Goal: Information Seeking & Learning: Find contact information

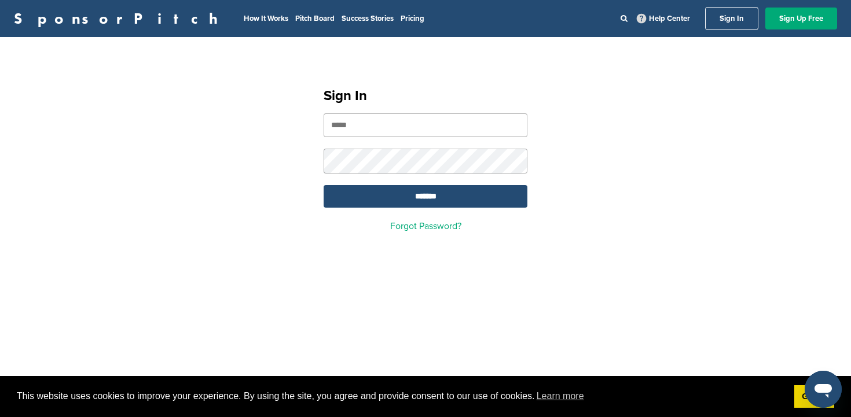
click at [427, 127] on input "email" at bounding box center [426, 125] width 204 height 24
click at [389, 124] on input "email" at bounding box center [426, 125] width 204 height 24
type input "**********"
click at [412, 199] on input "*******" at bounding box center [426, 196] width 204 height 23
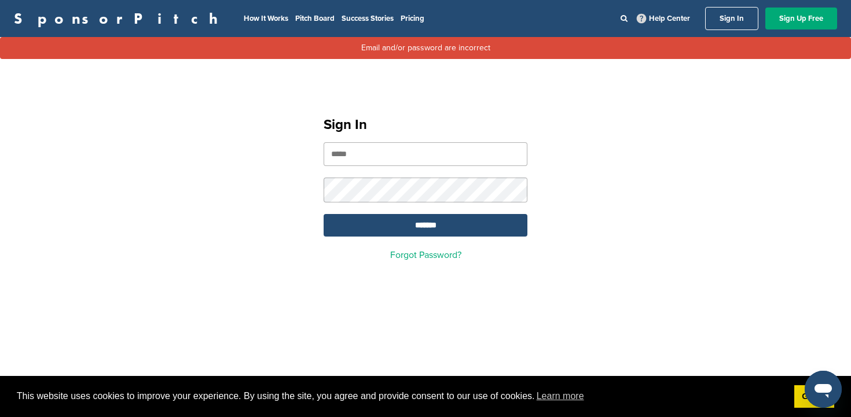
click at [384, 151] on input "email" at bounding box center [426, 154] width 204 height 24
type input "**********"
click at [416, 229] on input "*******" at bounding box center [426, 225] width 204 height 23
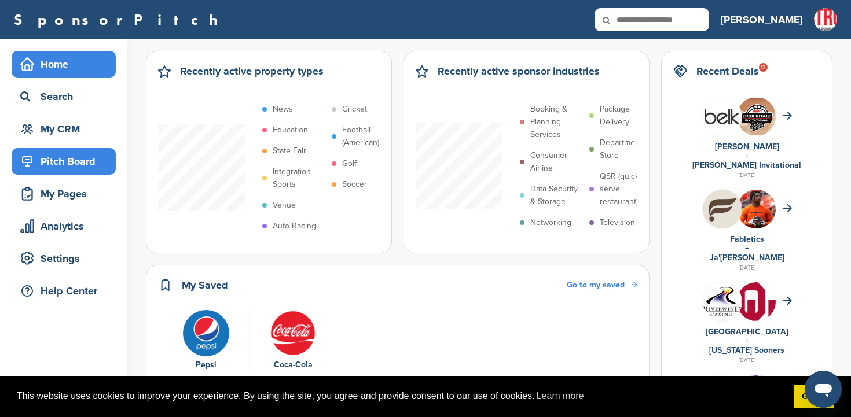
click at [67, 163] on div "Pitch Board" at bounding box center [66, 161] width 98 height 21
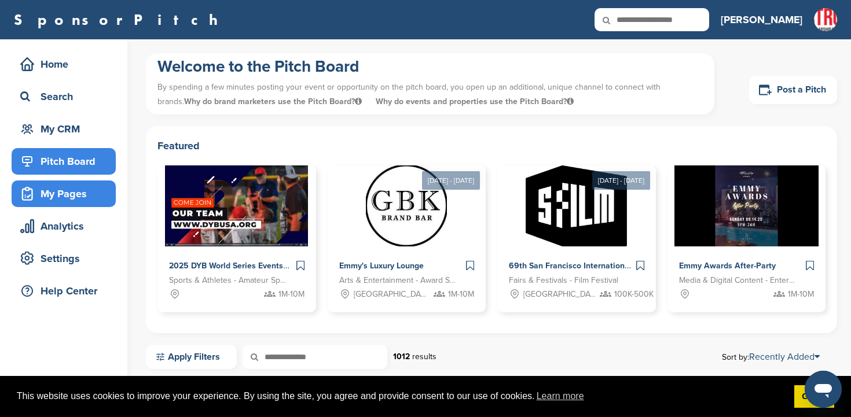
click at [76, 195] on div "My Pages" at bounding box center [66, 194] width 98 height 21
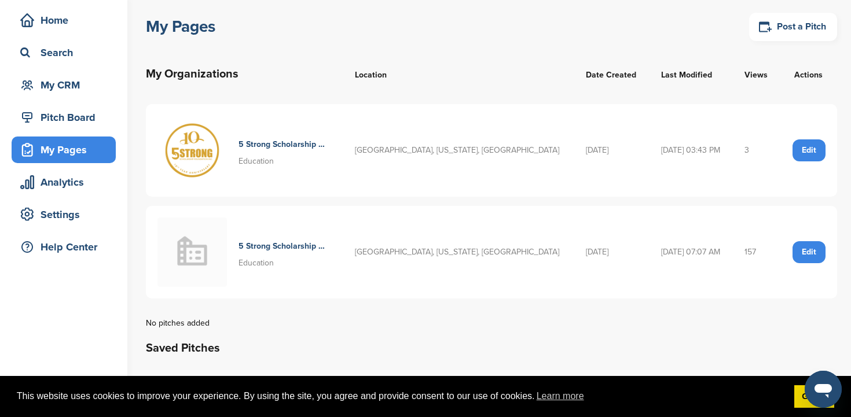
scroll to position [50, 0]
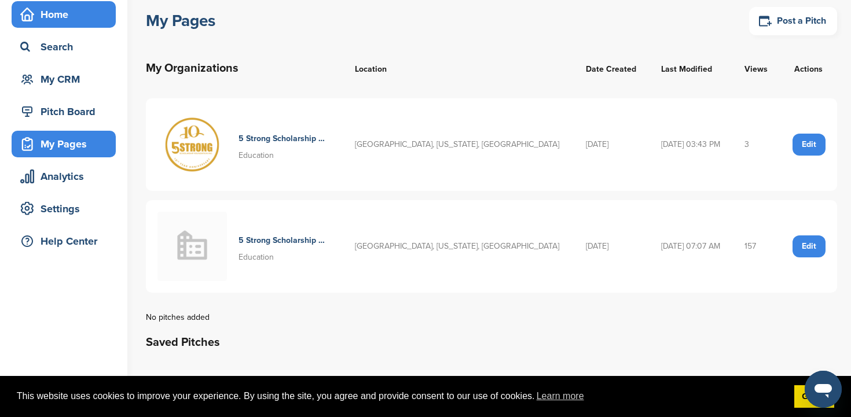
click at [57, 16] on div "Home" at bounding box center [66, 14] width 98 height 21
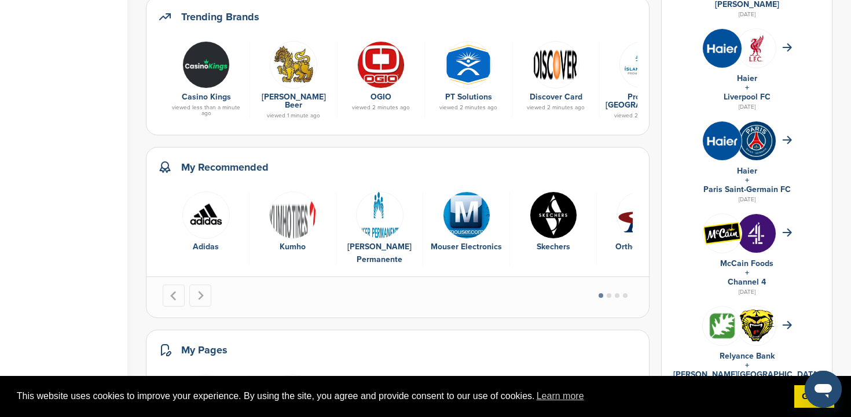
scroll to position [442, 0]
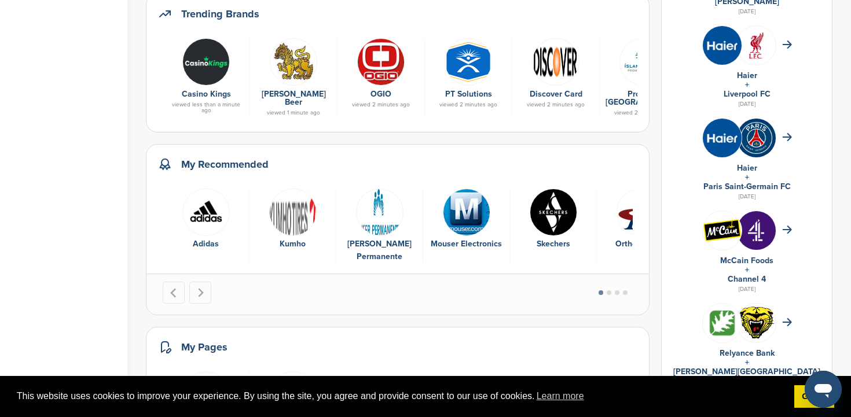
click at [207, 214] on img "1 of 16" at bounding box center [205, 212] width 47 height 47
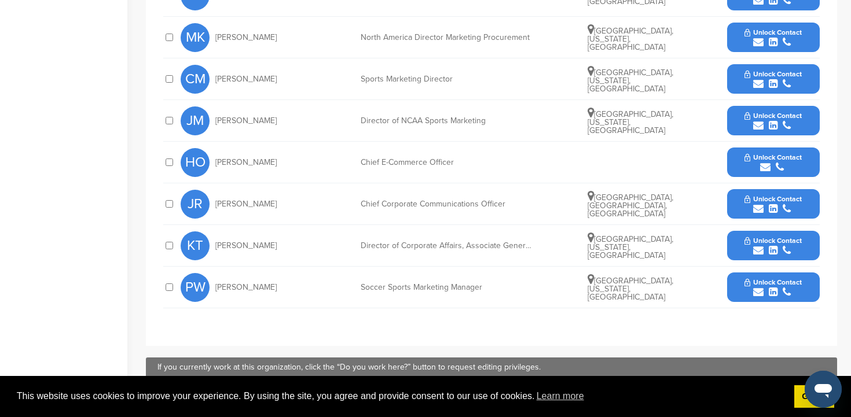
scroll to position [533, 0]
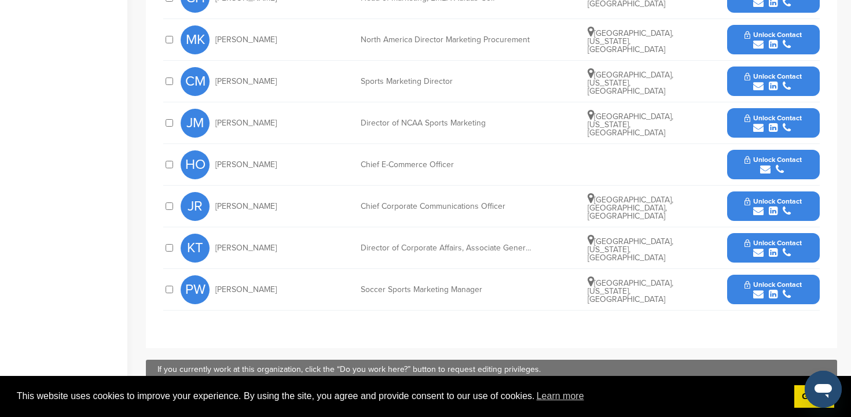
click at [770, 239] on span "Unlock Contact" at bounding box center [773, 243] width 57 height 8
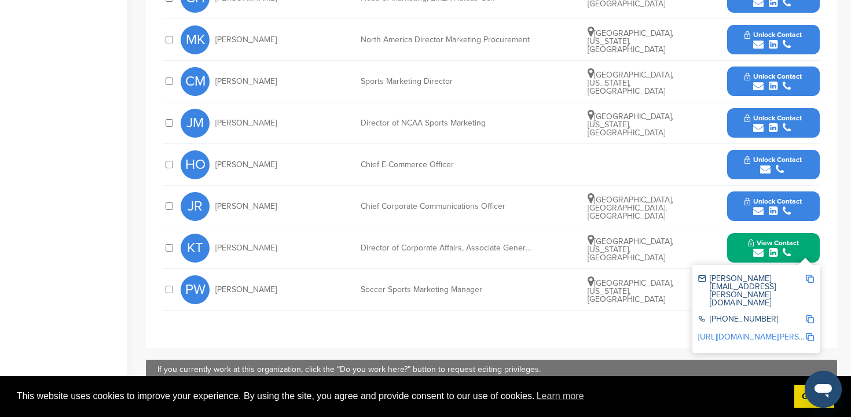
click at [809, 275] on img at bounding box center [810, 279] width 8 height 8
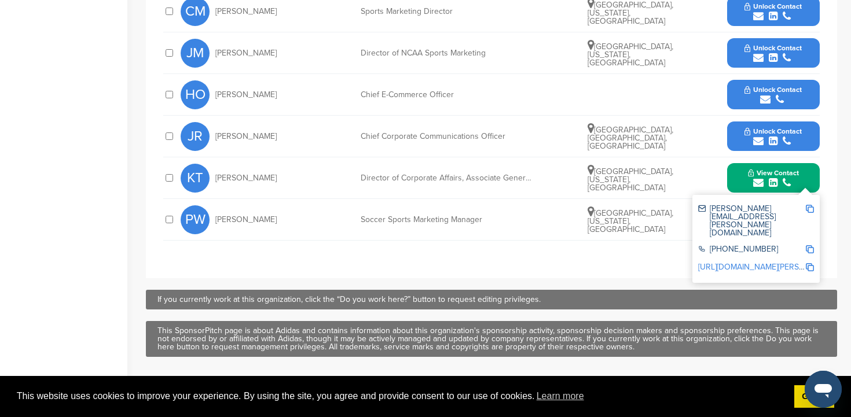
scroll to position [602, 0]
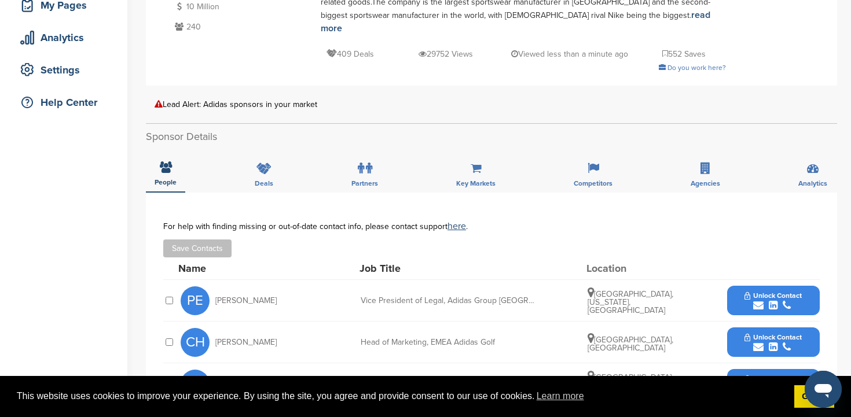
scroll to position [153, 0]
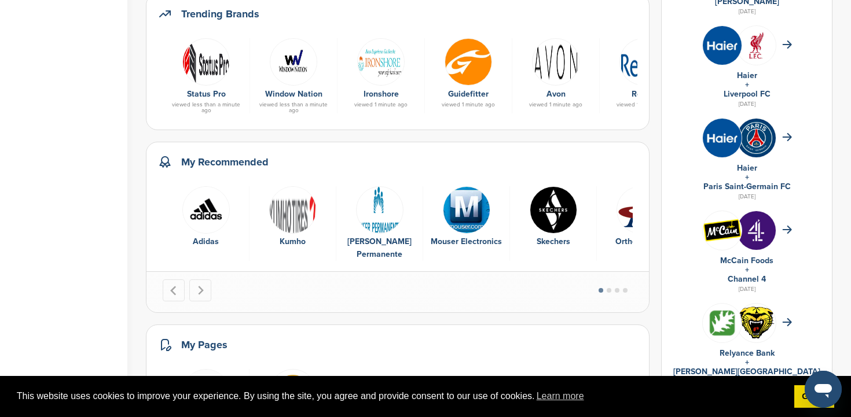
click at [289, 210] on img "2 of 16" at bounding box center [292, 209] width 47 height 47
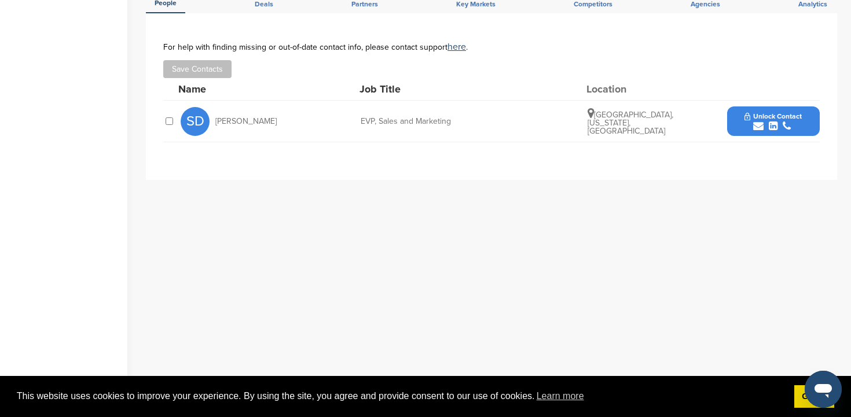
scroll to position [292, 0]
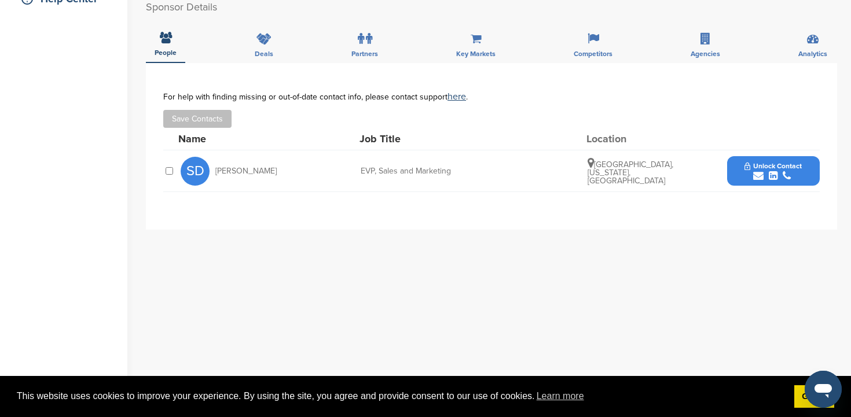
click at [785, 164] on span "Unlock Contact" at bounding box center [773, 166] width 57 height 8
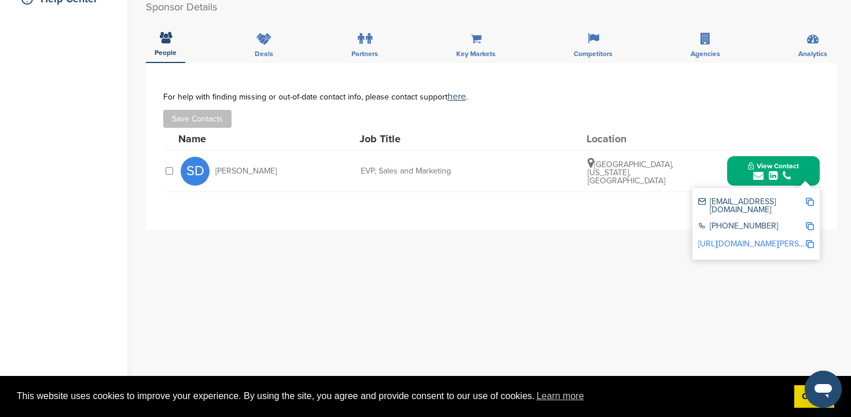
click at [812, 201] on img at bounding box center [810, 202] width 8 height 8
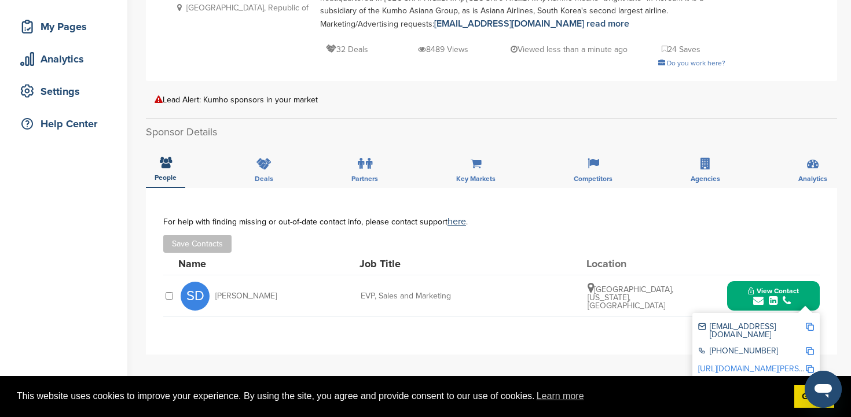
scroll to position [0, 0]
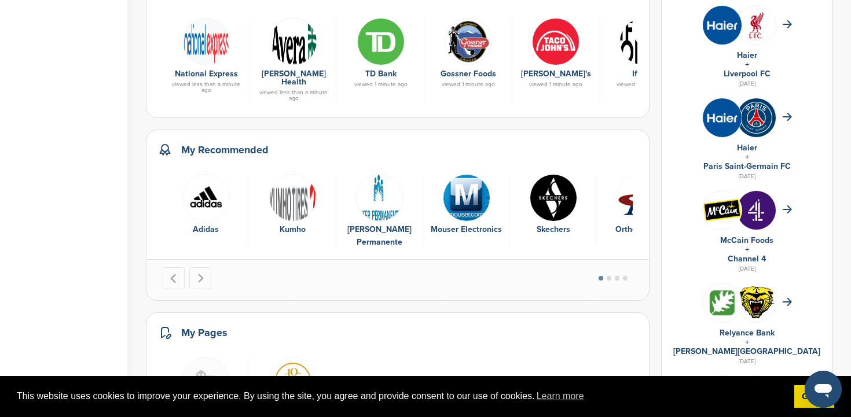
scroll to position [463, 0]
click at [380, 186] on img "3 of 16" at bounding box center [379, 197] width 47 height 47
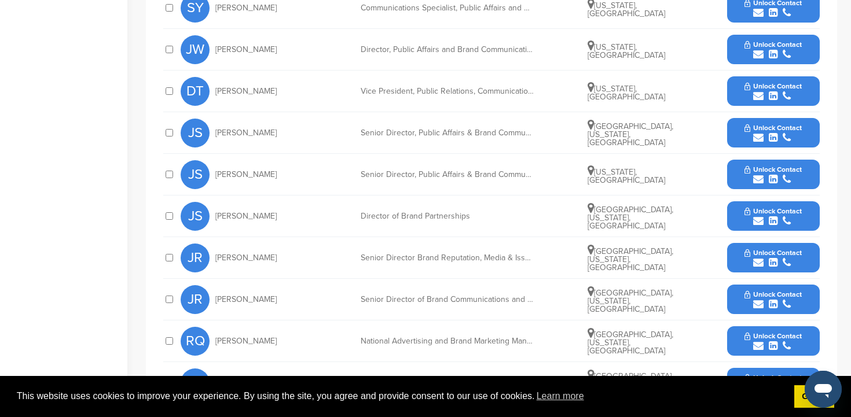
scroll to position [534, 0]
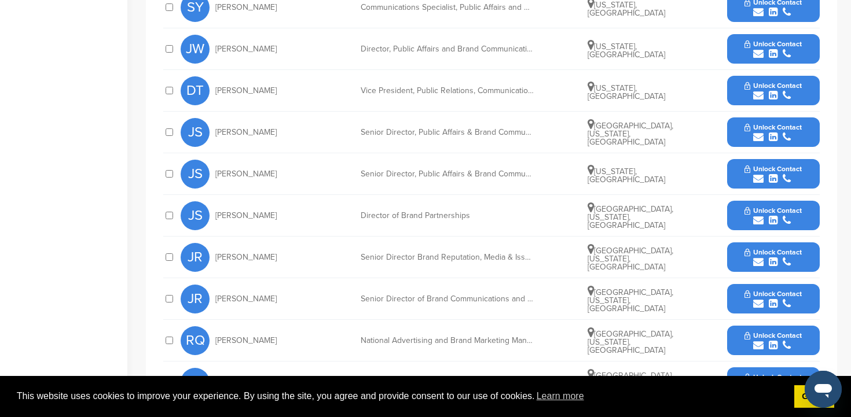
click at [799, 207] on span "Unlock Contact" at bounding box center [773, 211] width 57 height 8
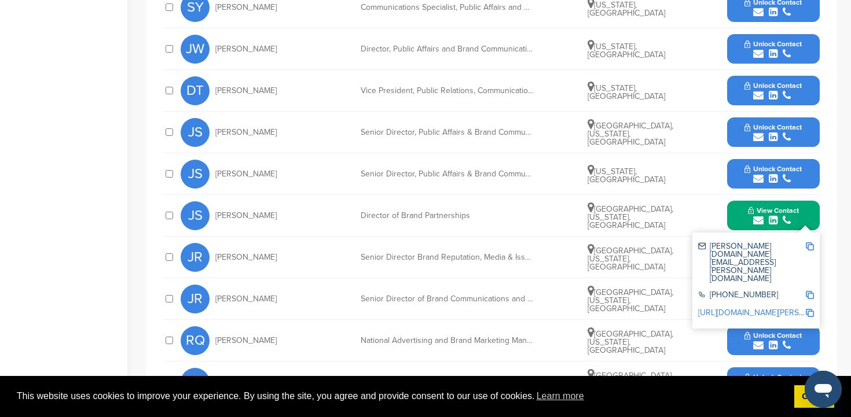
click at [812, 243] on img at bounding box center [810, 247] width 8 height 8
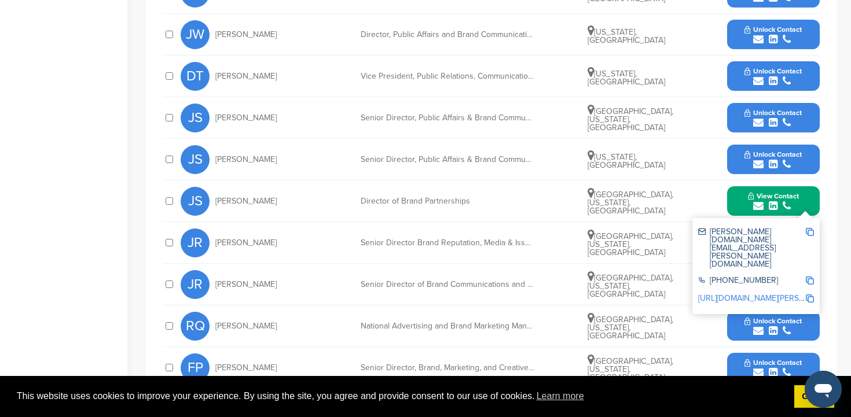
scroll to position [548, 0]
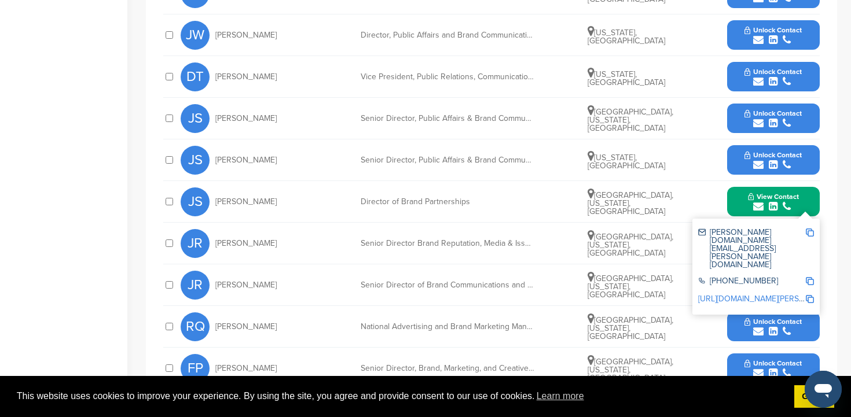
click at [772, 151] on span "Unlock Contact" at bounding box center [773, 155] width 57 height 8
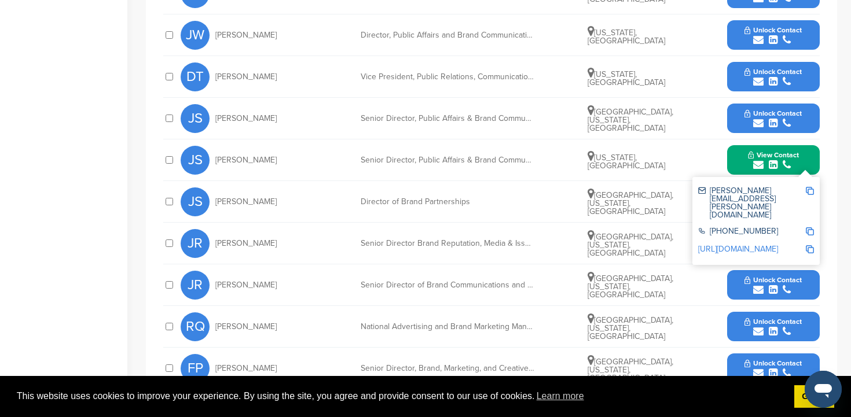
click at [812, 187] on img at bounding box center [810, 191] width 8 height 8
click at [771, 118] on icon "submit" at bounding box center [773, 123] width 9 height 10
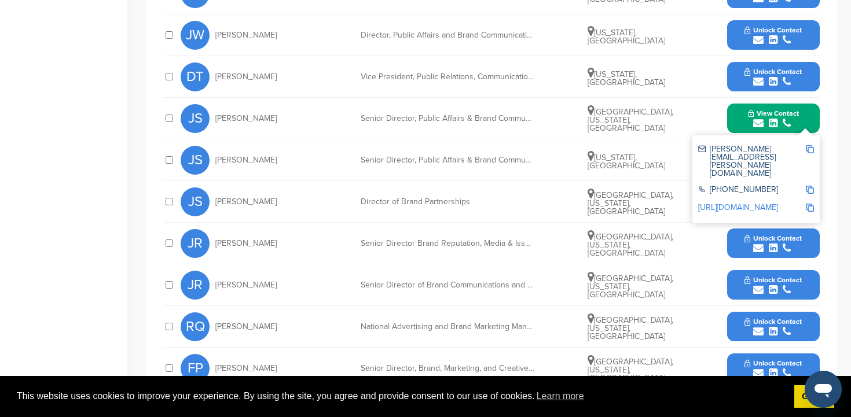
click at [810, 145] on img at bounding box center [810, 149] width 8 height 8
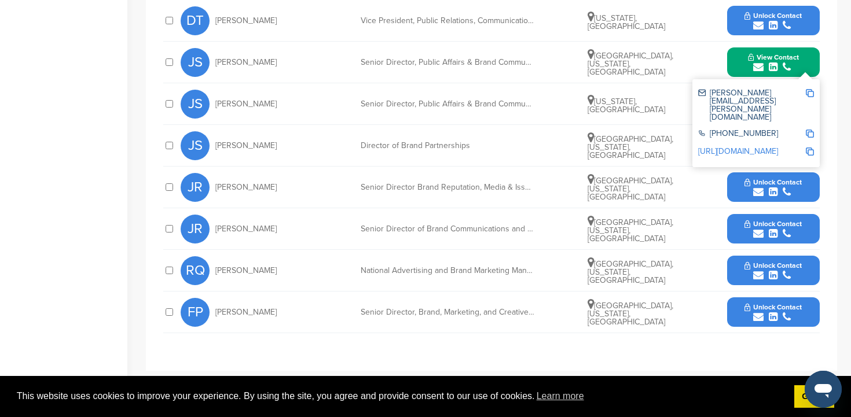
scroll to position [604, 0]
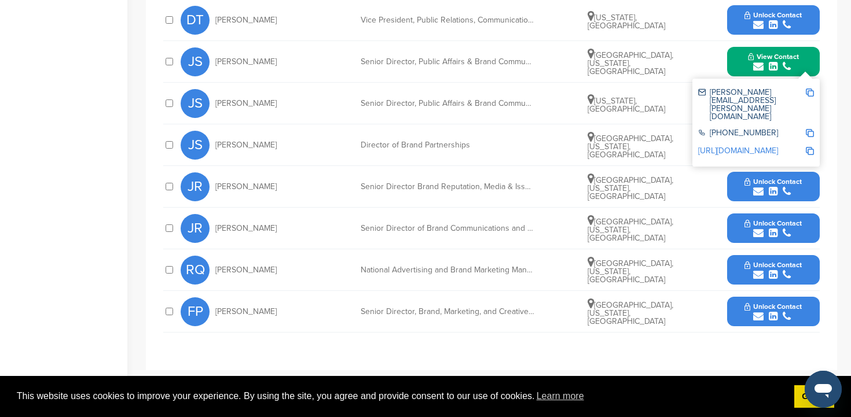
click at [786, 219] on span "Unlock Contact" at bounding box center [773, 223] width 57 height 8
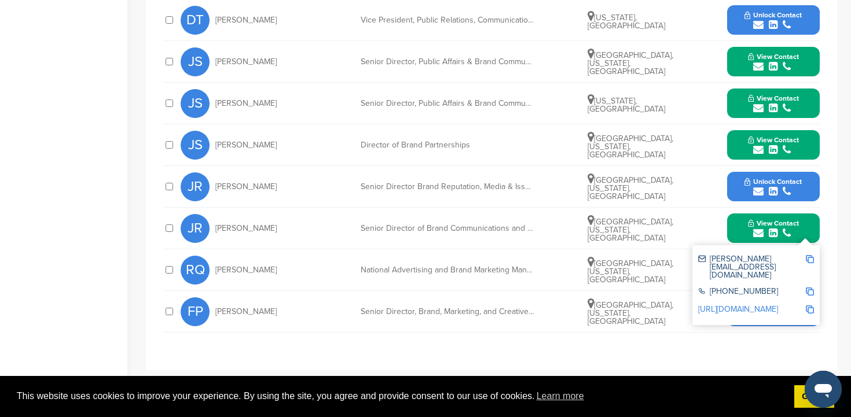
click at [813, 255] on img at bounding box center [810, 259] width 8 height 8
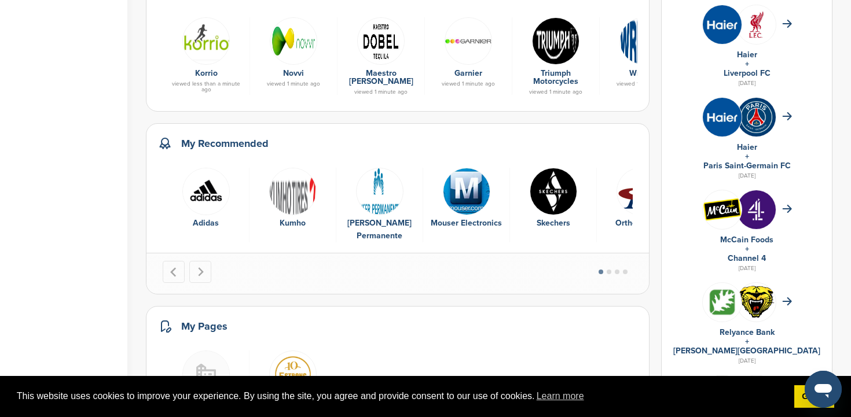
click at [467, 184] on img "4 of 16" at bounding box center [466, 191] width 47 height 47
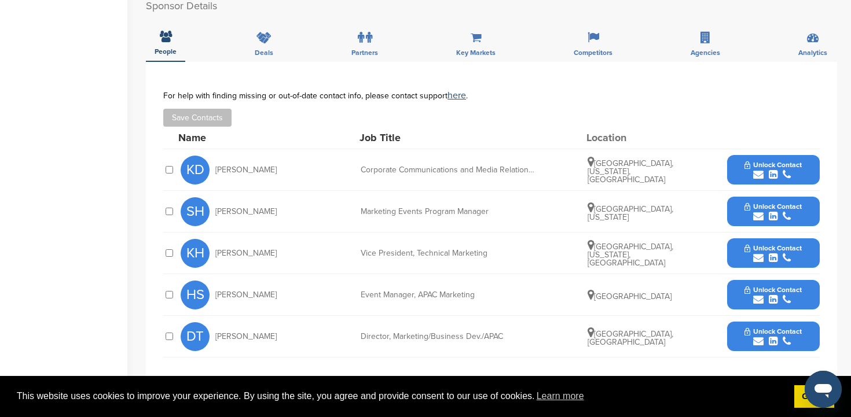
scroll to position [355, 0]
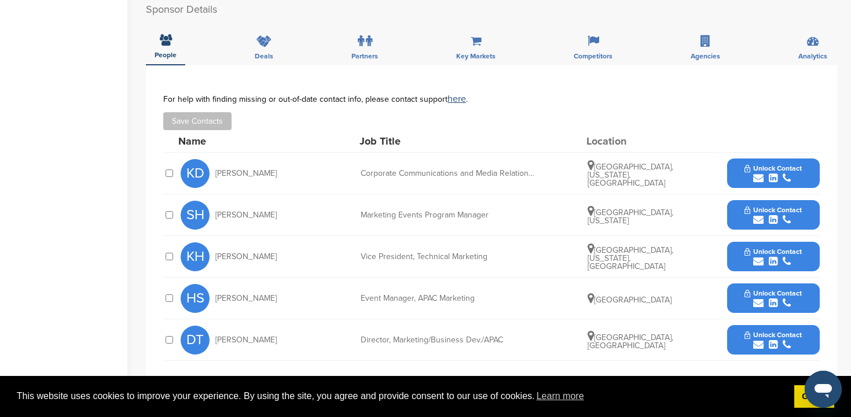
click at [772, 206] on span "Unlock Contact" at bounding box center [773, 210] width 57 height 8
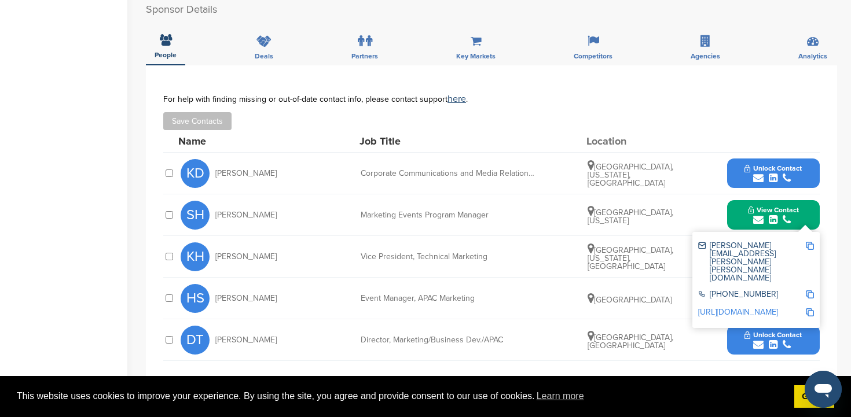
click at [809, 242] on img at bounding box center [810, 246] width 8 height 8
click at [765, 164] on span "Unlock Contact" at bounding box center [773, 168] width 57 height 8
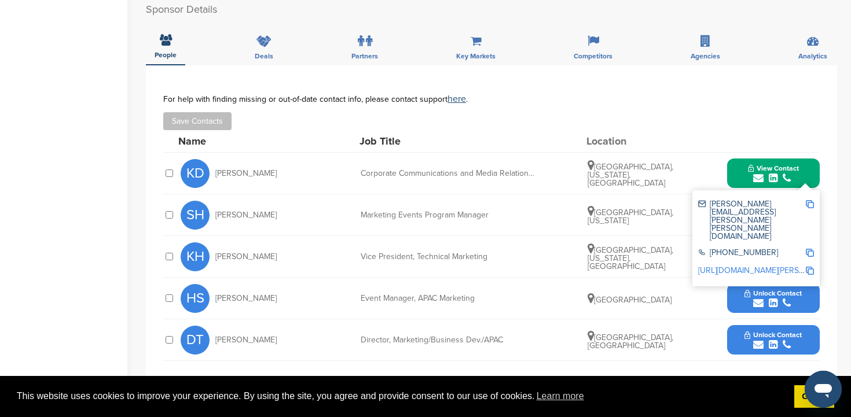
click at [812, 200] on img at bounding box center [810, 204] width 8 height 8
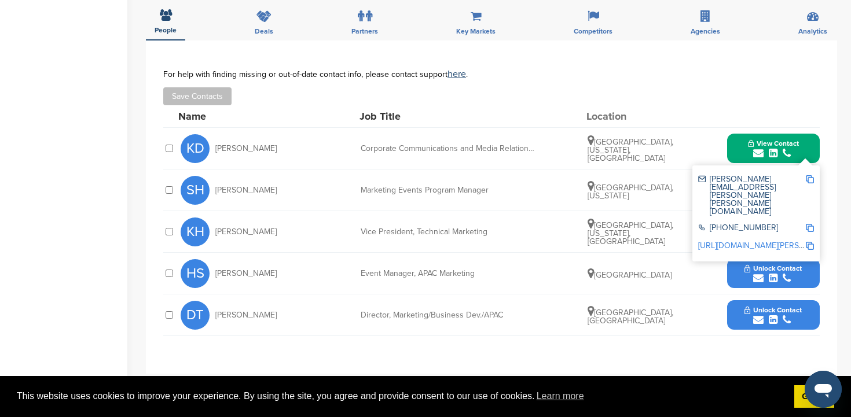
scroll to position [383, 0]
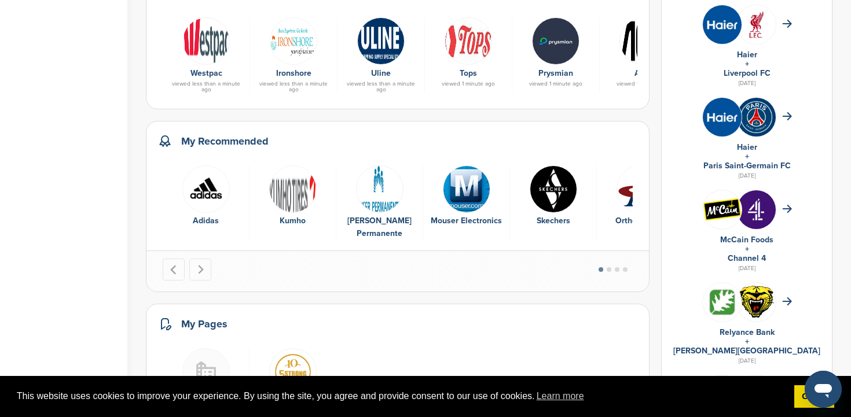
click at [553, 197] on img "5 of 16" at bounding box center [553, 189] width 47 height 47
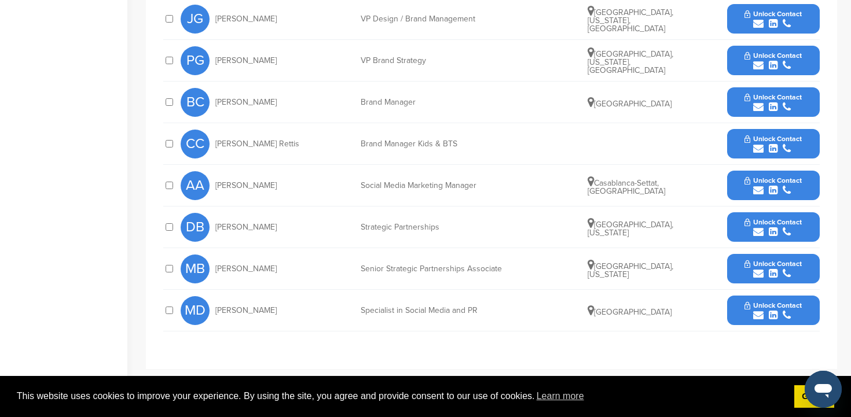
scroll to position [686, 0]
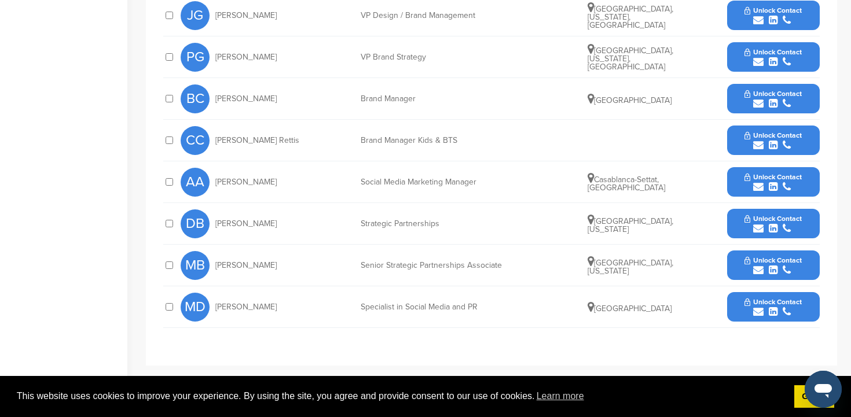
click at [772, 215] on span "Unlock Contact" at bounding box center [773, 219] width 57 height 8
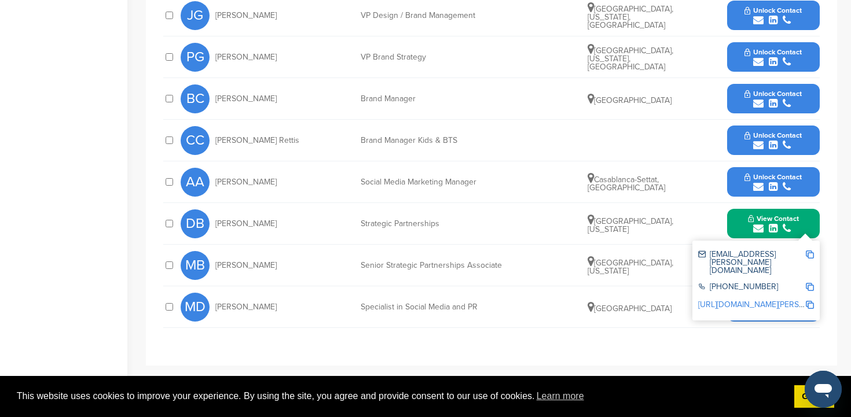
click at [810, 251] on img at bounding box center [810, 255] width 8 height 8
click at [665, 245] on div "MB May Bennett Senior Strategic Partnerships Associate Los Angeles, California …" at bounding box center [500, 265] width 639 height 41
click at [831, 210] on div "**********" at bounding box center [491, 95] width 691 height 542
click at [685, 222] on div "DB Devon Belter Strategic Partnerships Los Angeles, California View Contact dev…" at bounding box center [500, 223] width 639 height 41
click at [323, 215] on div "DB Devon Belter Strategic Partnerships Los Angeles, California View Contact dev…" at bounding box center [500, 223] width 639 height 41
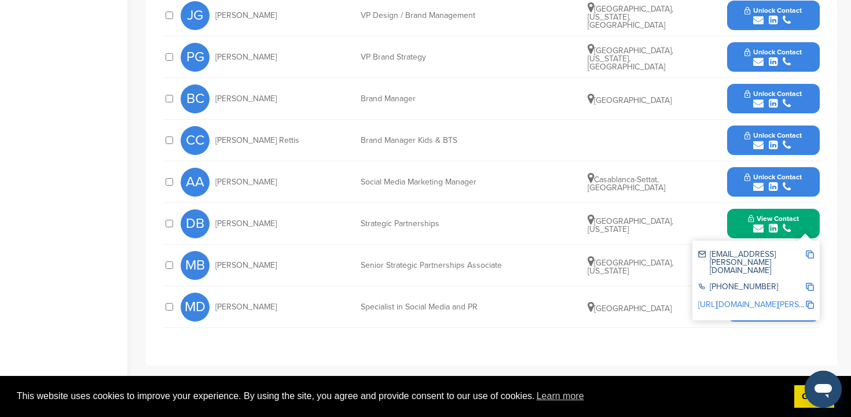
click at [736, 126] on button "Unlock Contact" at bounding box center [773, 140] width 85 height 35
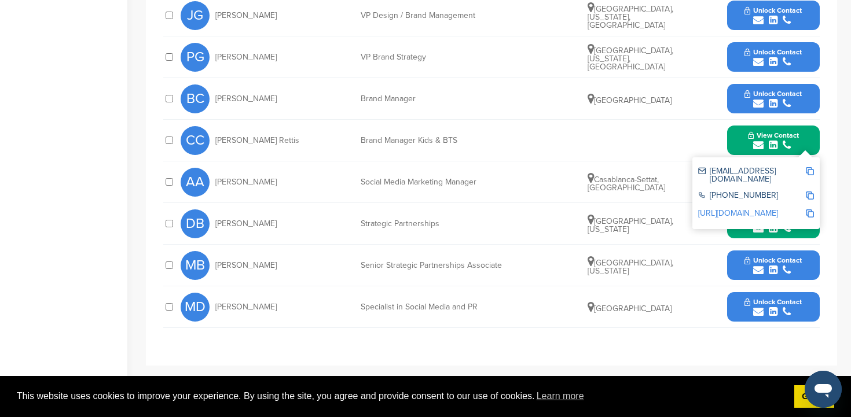
click at [776, 265] on icon "submit" at bounding box center [773, 270] width 9 height 10
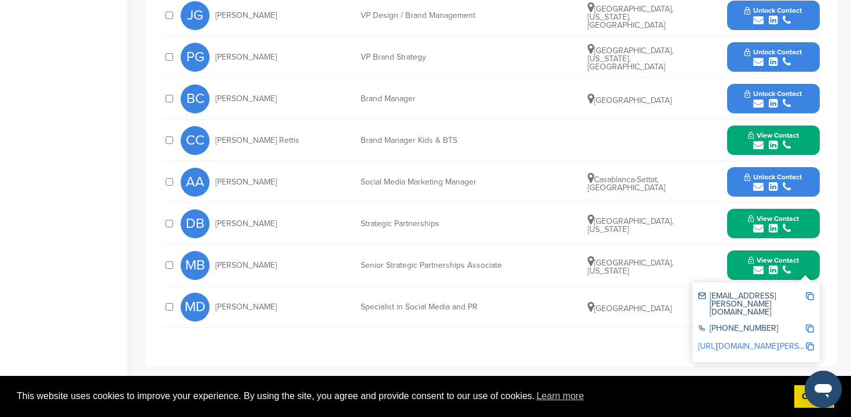
click at [811, 292] on img at bounding box center [810, 296] width 8 height 8
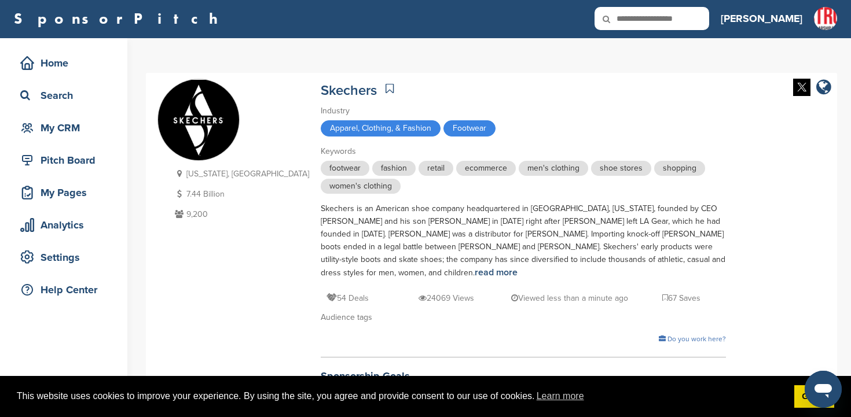
scroll to position [0, 0]
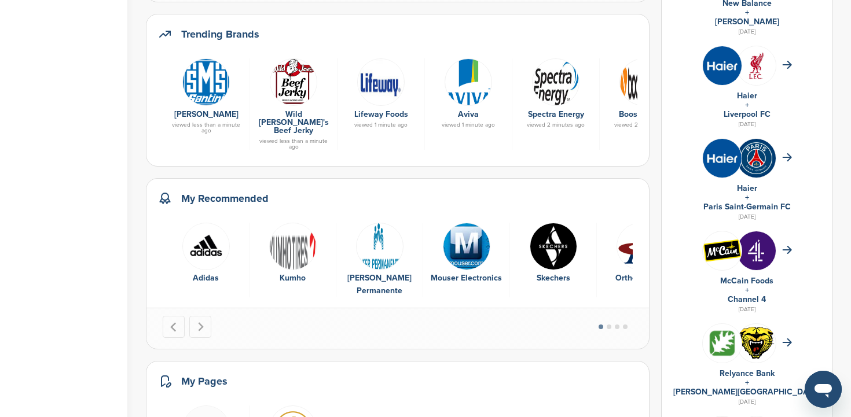
scroll to position [420, 0]
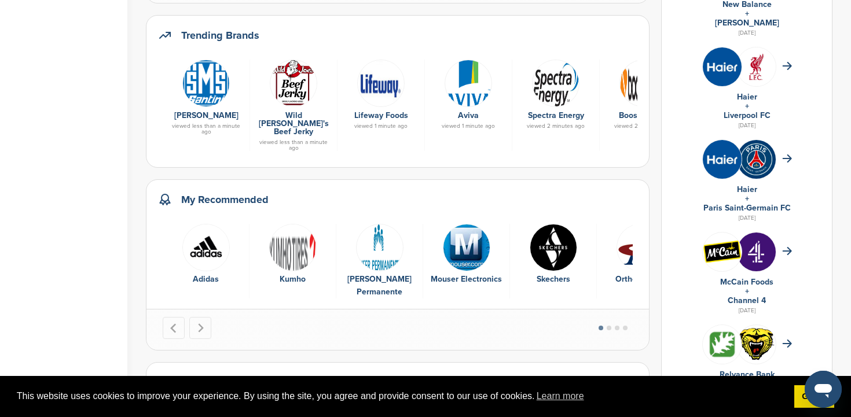
click at [646, 247] on img "6 of 16" at bounding box center [640, 247] width 47 height 47
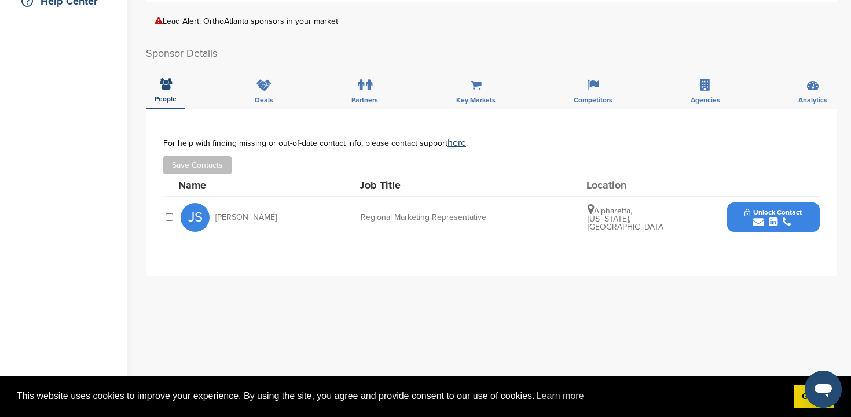
scroll to position [296, 0]
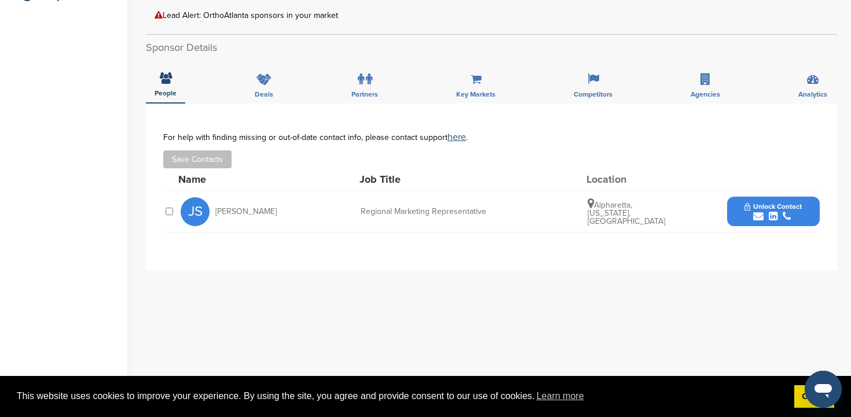
click at [794, 203] on span "Unlock Contact" at bounding box center [773, 207] width 57 height 8
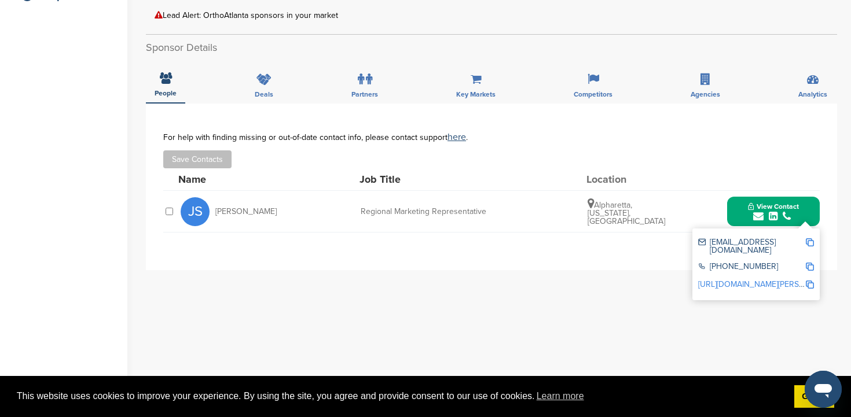
click at [810, 239] on img at bounding box center [810, 243] width 8 height 8
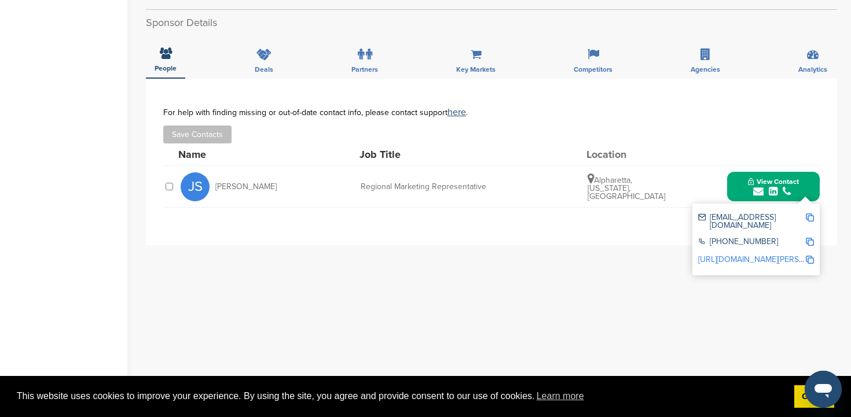
scroll to position [322, 0]
click at [338, 266] on div "**********" at bounding box center [491, 309] width 691 height 463
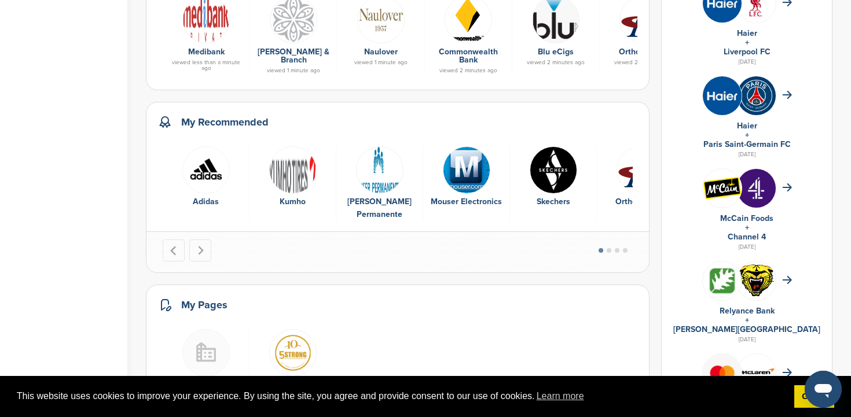
scroll to position [487, 0]
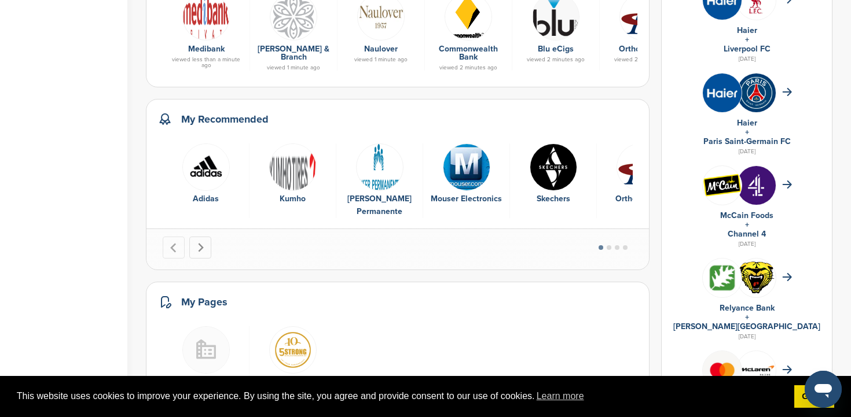
click at [201, 247] on icon "Next slide" at bounding box center [201, 247] width 6 height 9
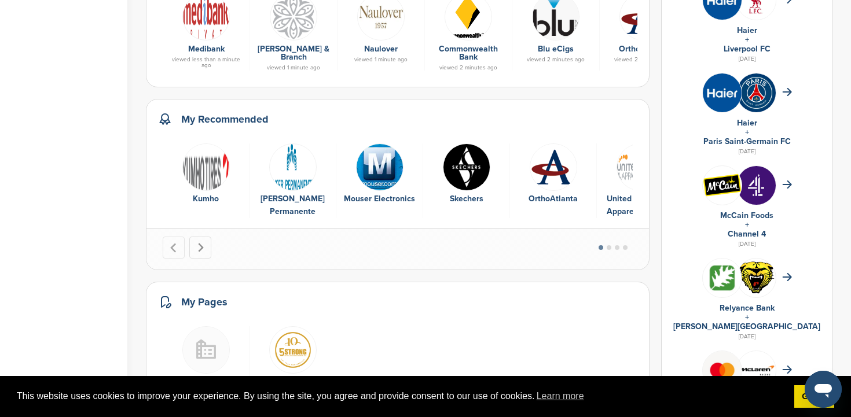
click at [201, 247] on icon "Next slide" at bounding box center [201, 247] width 6 height 9
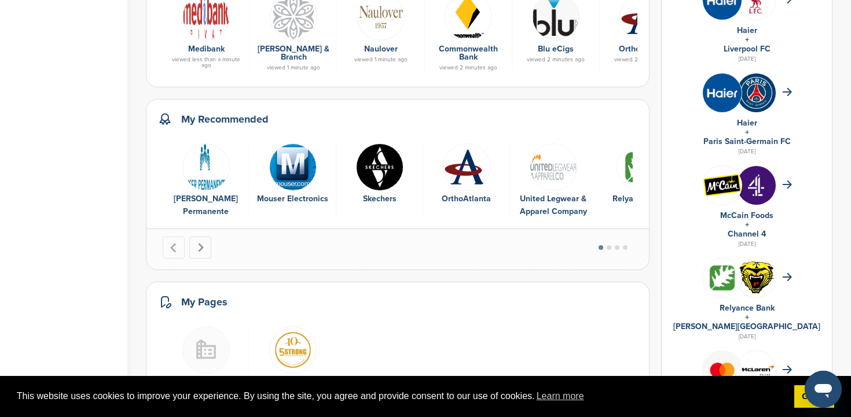
click at [201, 247] on icon "Next slide" at bounding box center [201, 247] width 6 height 9
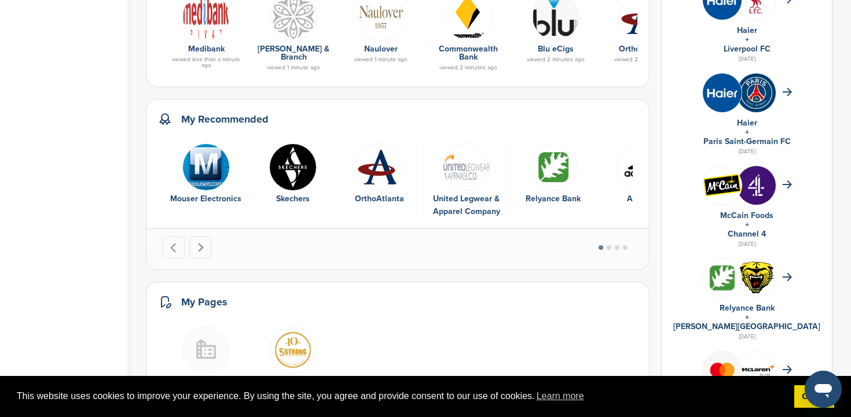
click at [201, 247] on icon "Next slide" at bounding box center [201, 247] width 6 height 9
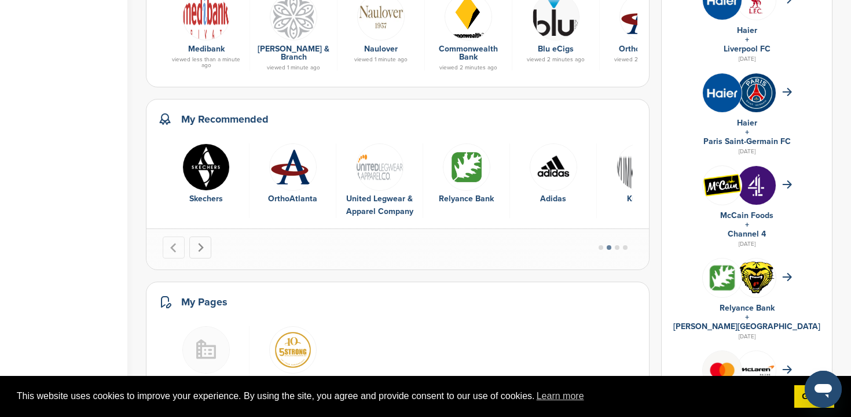
click at [201, 247] on icon "Next slide" at bounding box center [201, 247] width 6 height 9
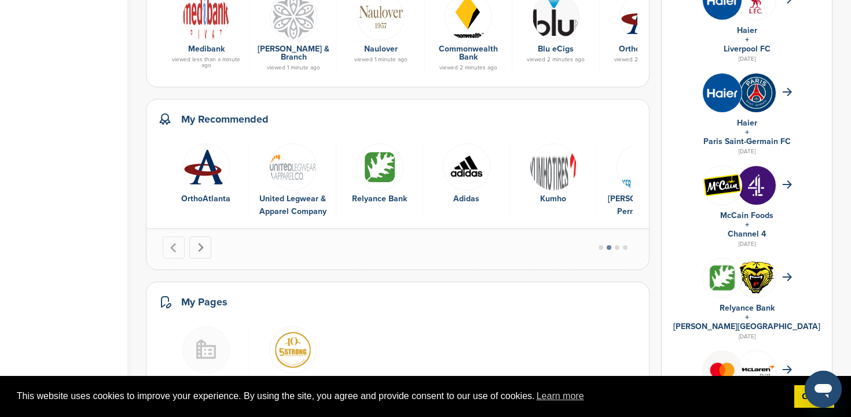
click at [201, 247] on icon "Next slide" at bounding box center [201, 247] width 6 height 9
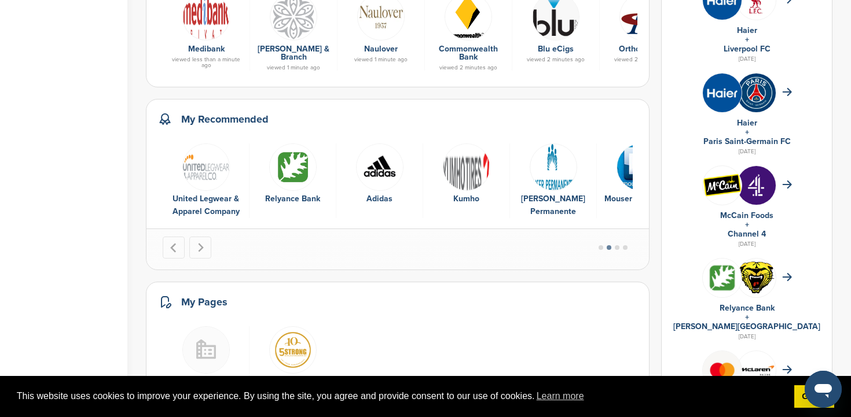
click at [207, 173] on img "7 of 16" at bounding box center [205, 167] width 47 height 47
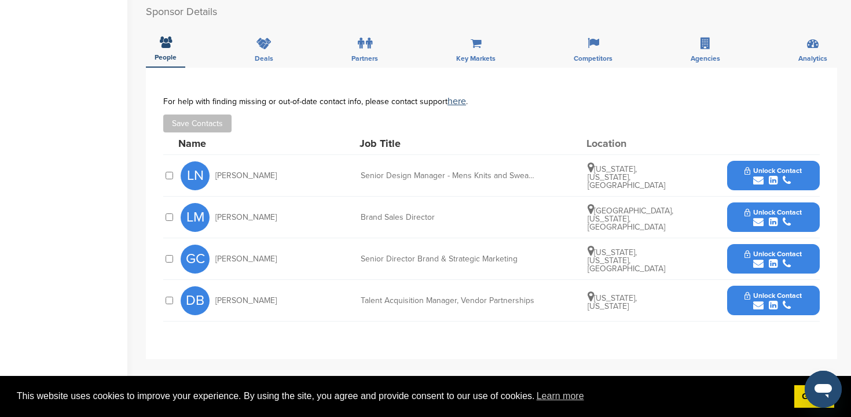
scroll to position [412, 0]
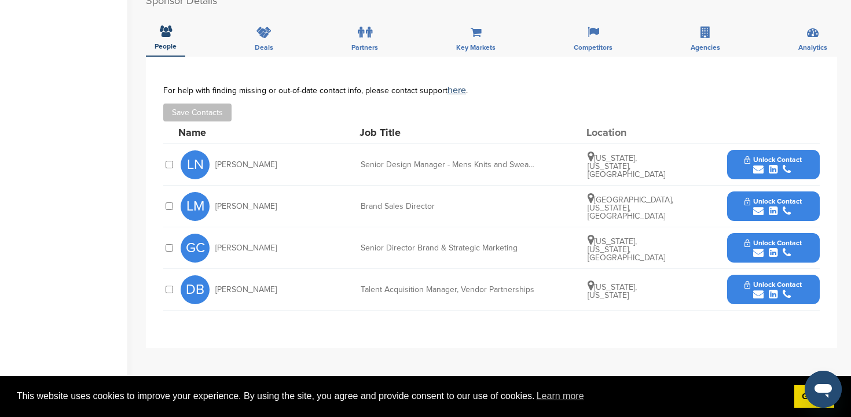
click at [766, 281] on span "Unlock Contact" at bounding box center [773, 285] width 57 height 8
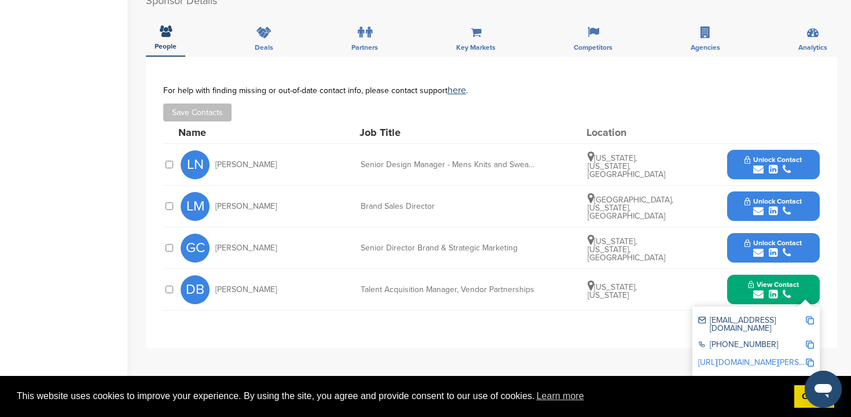
click at [811, 320] on img at bounding box center [810, 321] width 8 height 8
click at [772, 242] on span "Unlock Contact" at bounding box center [773, 243] width 57 height 8
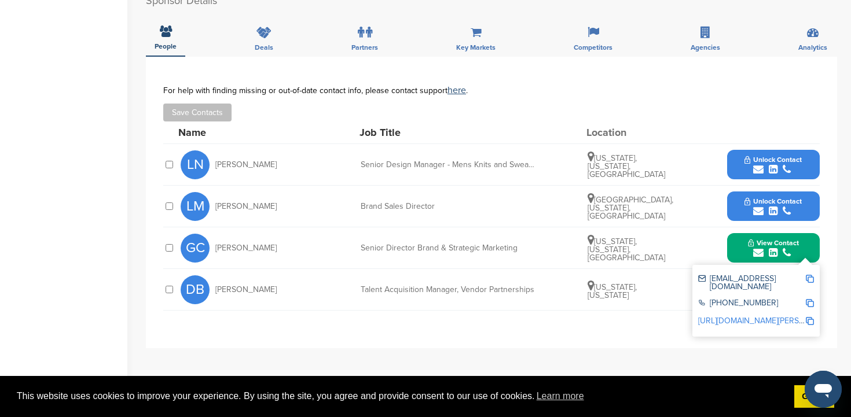
click at [809, 280] on img at bounding box center [810, 279] width 8 height 8
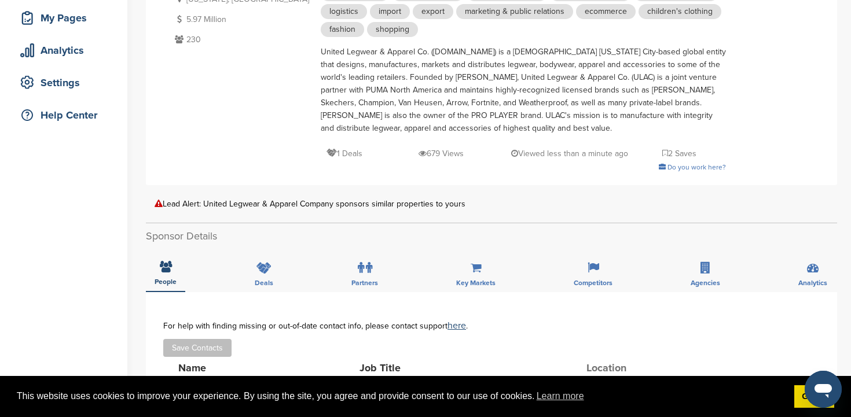
scroll to position [0, 0]
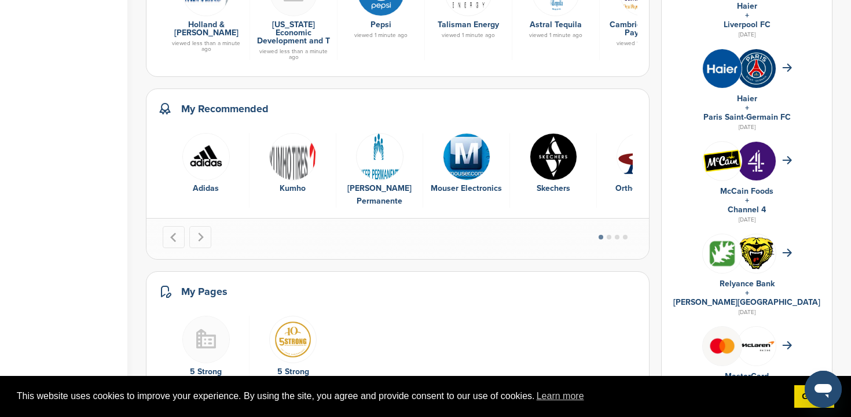
scroll to position [511, 0]
click at [204, 233] on icon "Next slide" at bounding box center [201, 238] width 10 height 10
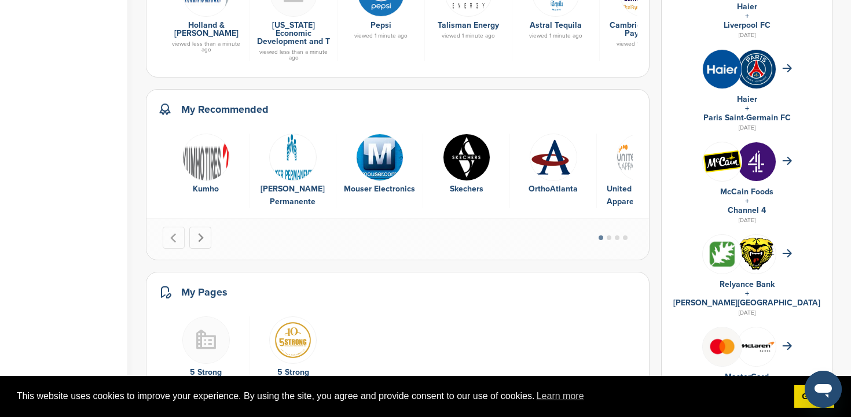
click at [204, 233] on icon "Next slide" at bounding box center [201, 238] width 10 height 10
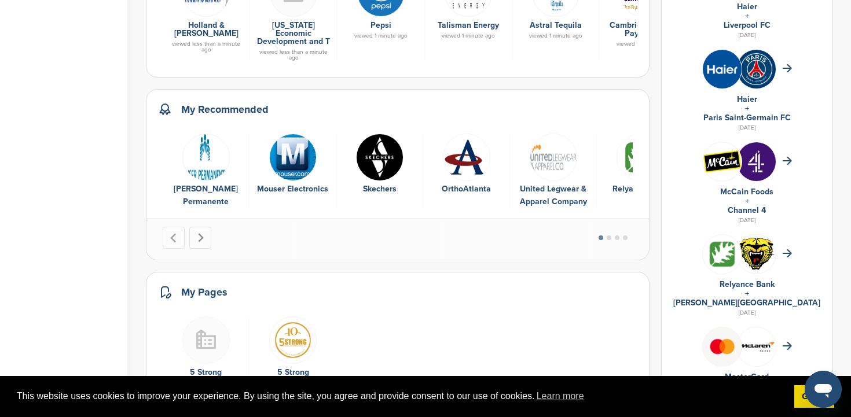
click at [204, 233] on icon "Next slide" at bounding box center [201, 238] width 10 height 10
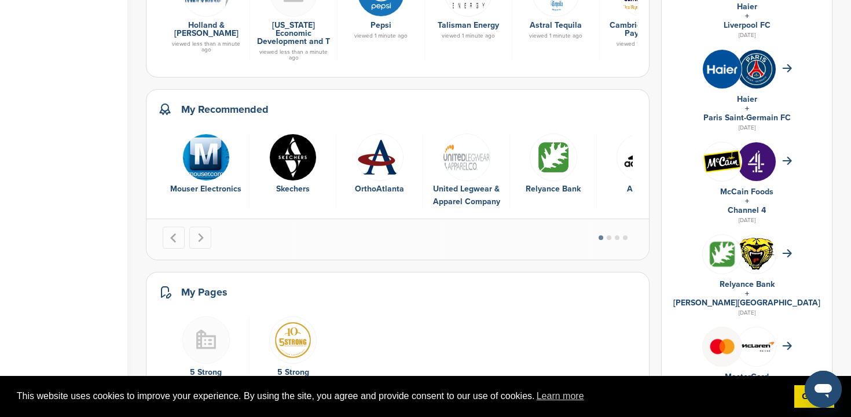
click at [558, 146] on img "8 of 16" at bounding box center [553, 157] width 47 height 47
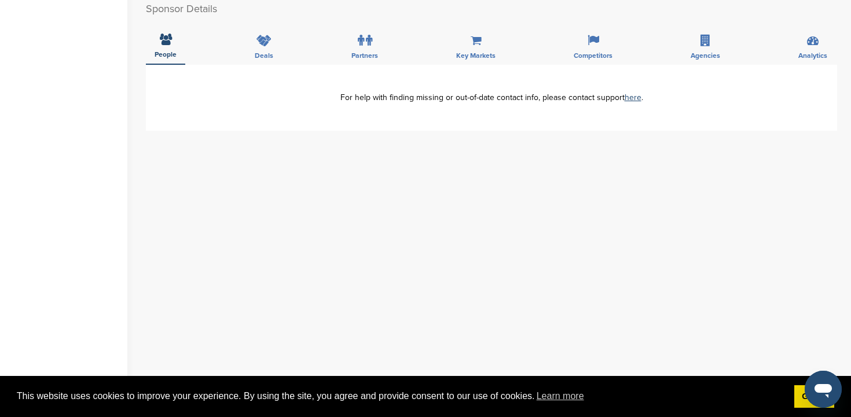
scroll to position [349, 0]
click at [635, 97] on link "here" at bounding box center [633, 97] width 17 height 10
click at [164, 40] on icon at bounding box center [166, 39] width 12 height 12
click at [364, 40] on label at bounding box center [365, 39] width 14 height 23
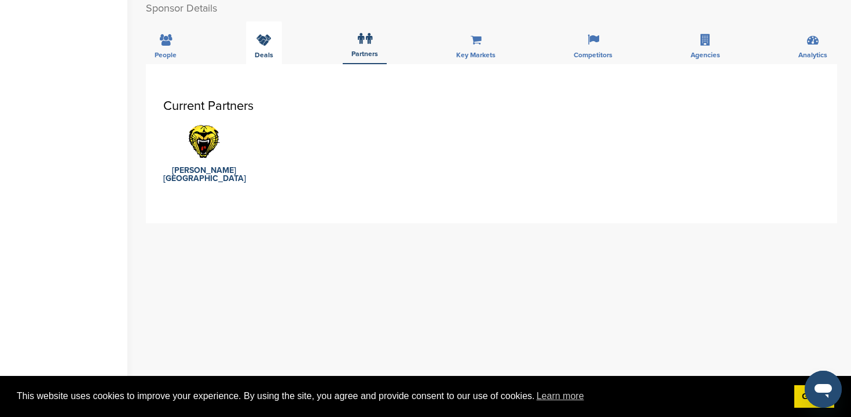
click at [267, 43] on icon at bounding box center [263, 40] width 15 height 12
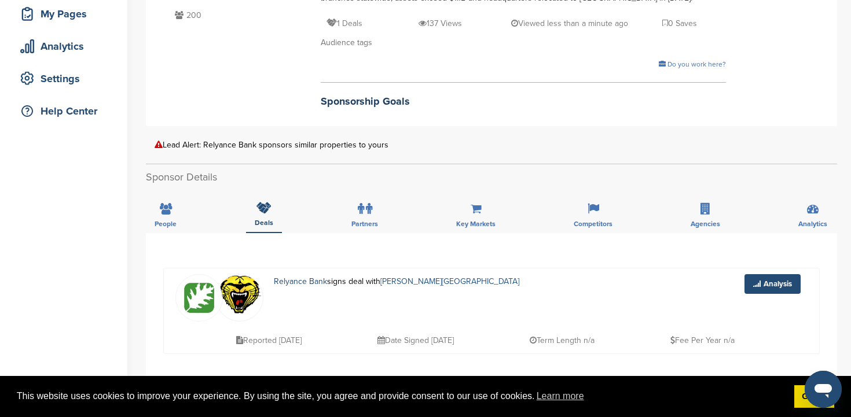
scroll to position [0, 0]
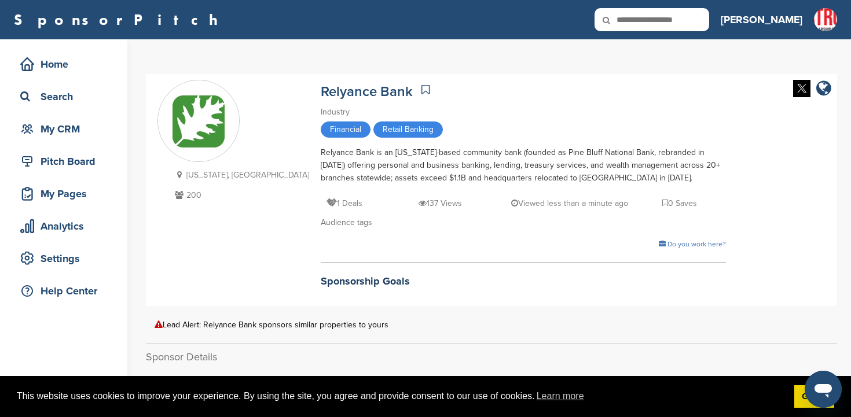
click at [209, 144] on img at bounding box center [198, 121] width 81 height 81
click at [67, 98] on div "Search" at bounding box center [66, 96] width 98 height 21
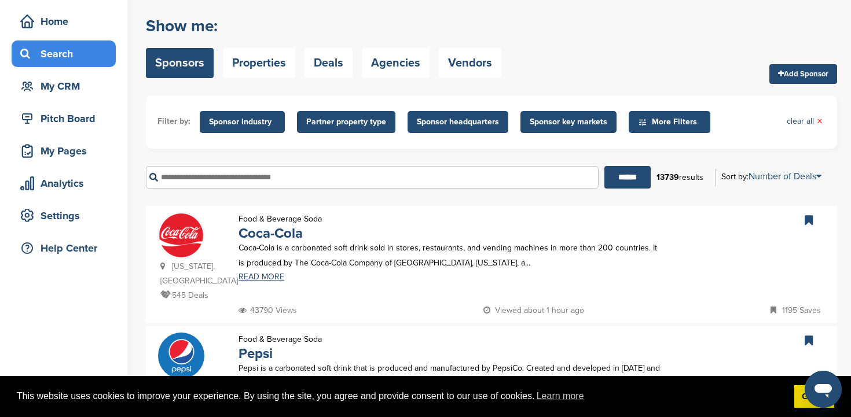
scroll to position [68, 0]
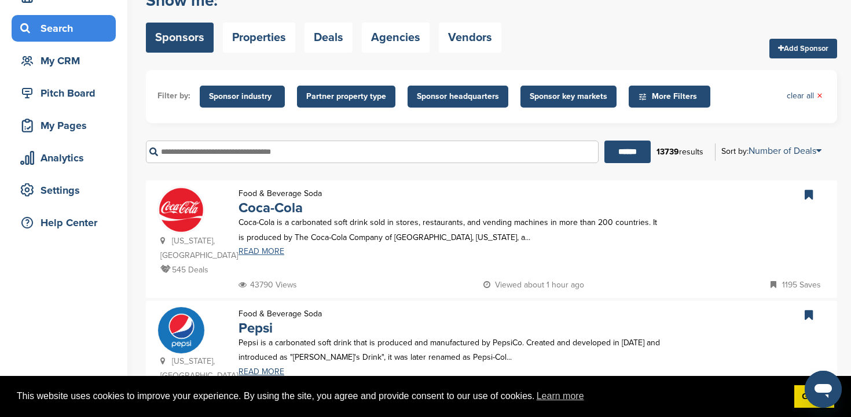
click at [257, 256] on link "READ MORE" at bounding box center [452, 252] width 426 height 8
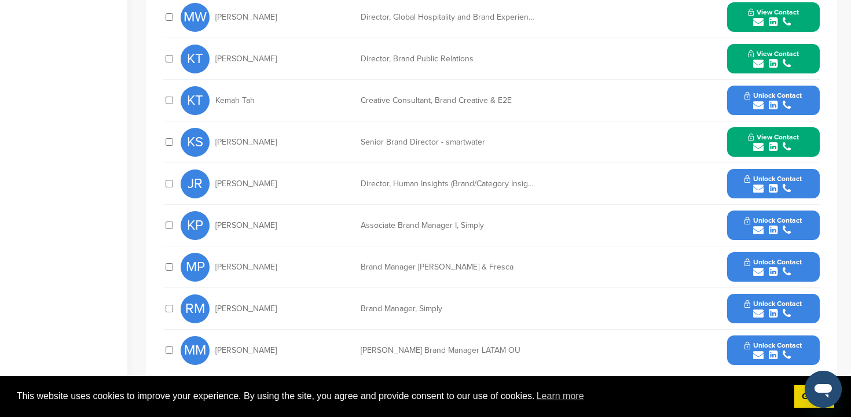
scroll to position [545, 0]
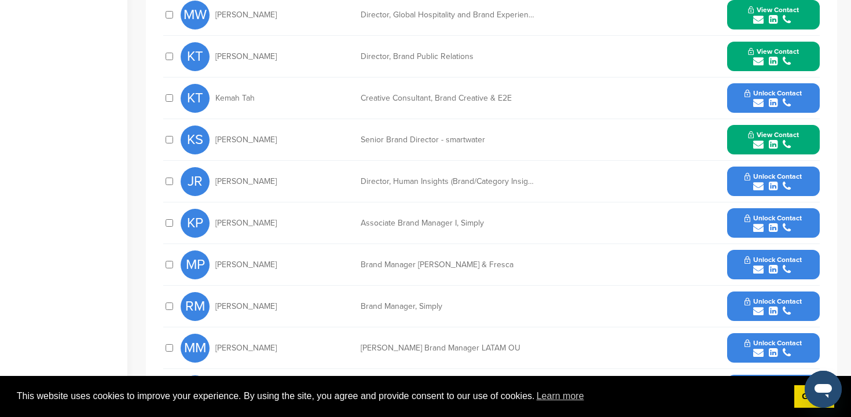
click at [794, 221] on span "Unlock Contact" at bounding box center [773, 218] width 57 height 8
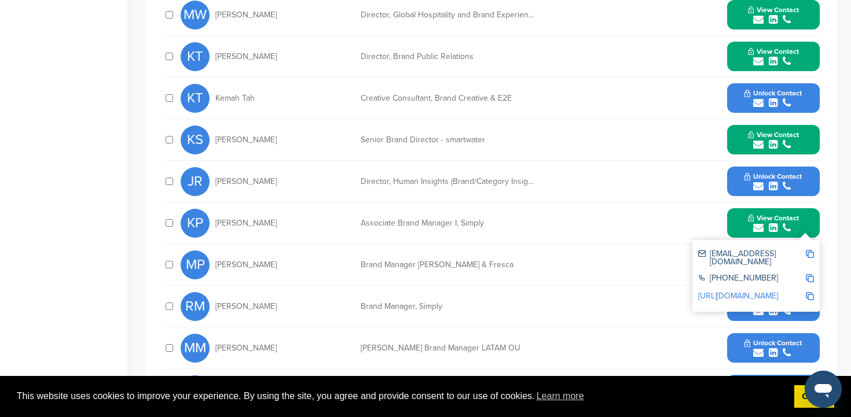
click at [809, 253] on img at bounding box center [810, 254] width 8 height 8
click at [511, 306] on div "Brand Manager, Simply" at bounding box center [448, 307] width 174 height 8
click at [758, 313] on icon "submit" at bounding box center [758, 311] width 10 height 10
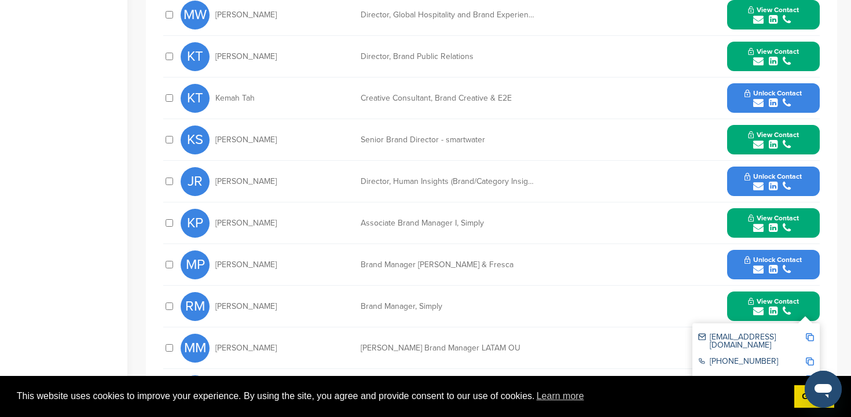
click at [811, 336] on img at bounding box center [810, 337] width 8 height 8
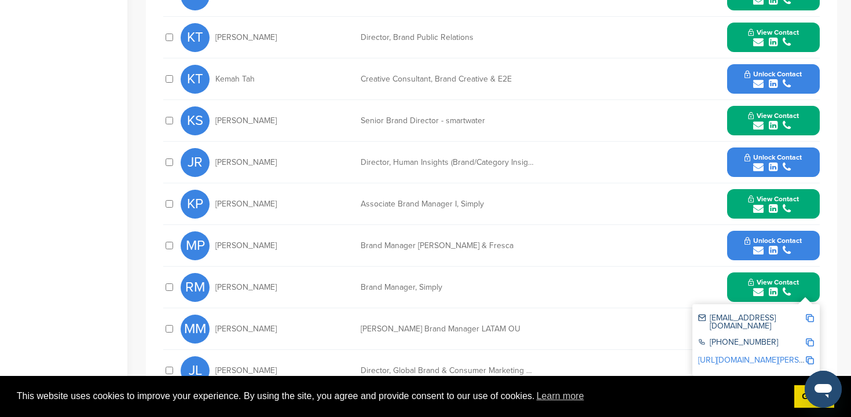
scroll to position [566, 0]
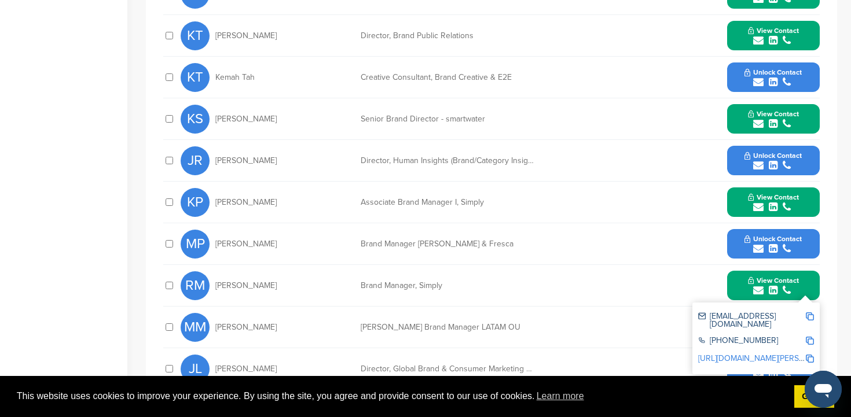
click at [772, 119] on icon "submit" at bounding box center [773, 124] width 9 height 10
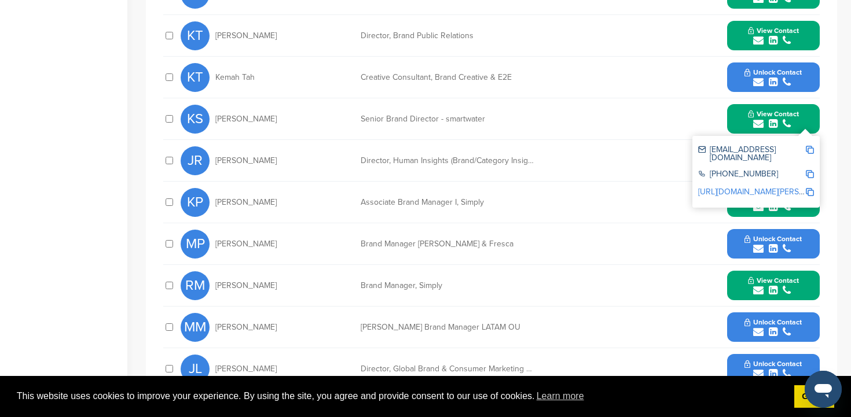
click at [811, 150] on img at bounding box center [810, 150] width 8 height 8
click at [800, 206] on button "View Contact" at bounding box center [773, 202] width 79 height 35
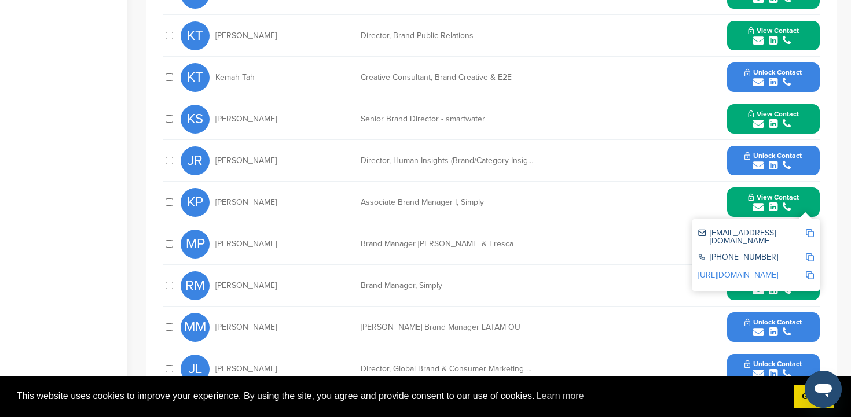
click at [811, 232] on img at bounding box center [810, 233] width 8 height 8
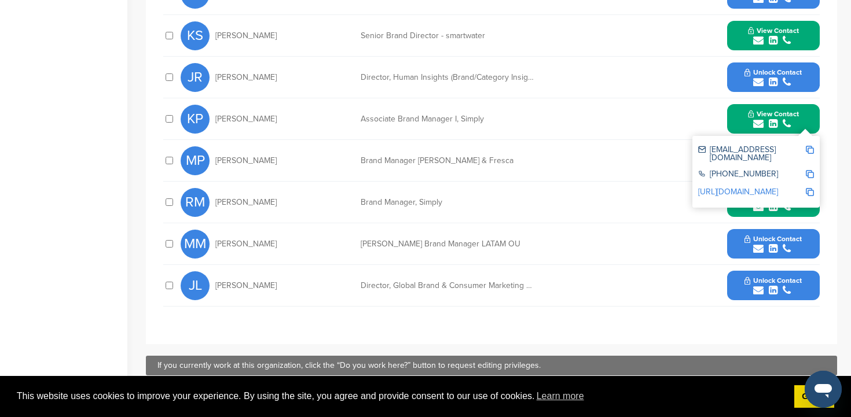
scroll to position [651, 0]
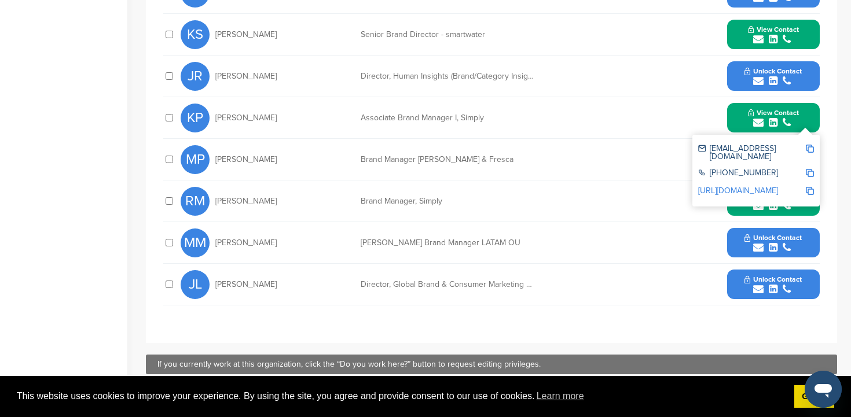
click at [765, 284] on div "submit" at bounding box center [773, 289] width 57 height 11
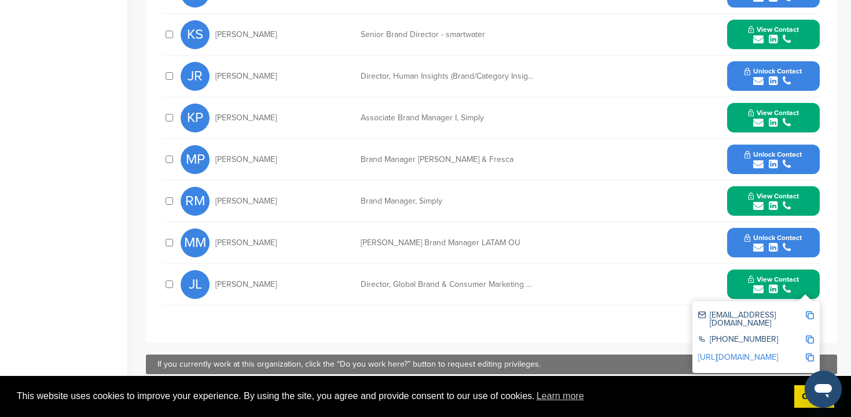
click at [808, 314] on img at bounding box center [810, 315] width 8 height 8
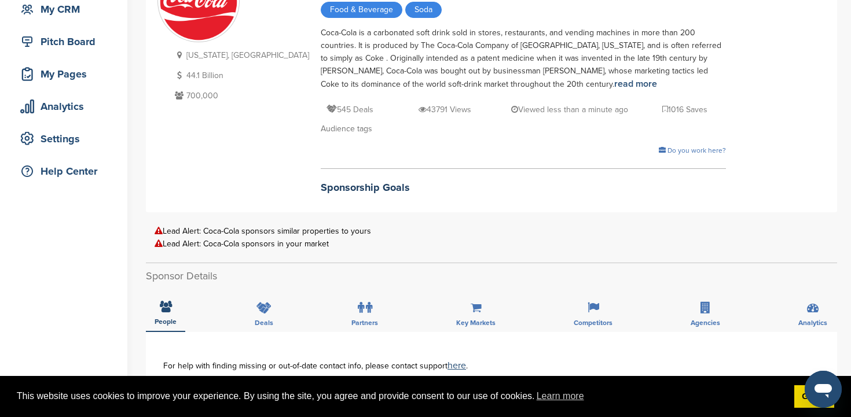
scroll to position [0, 0]
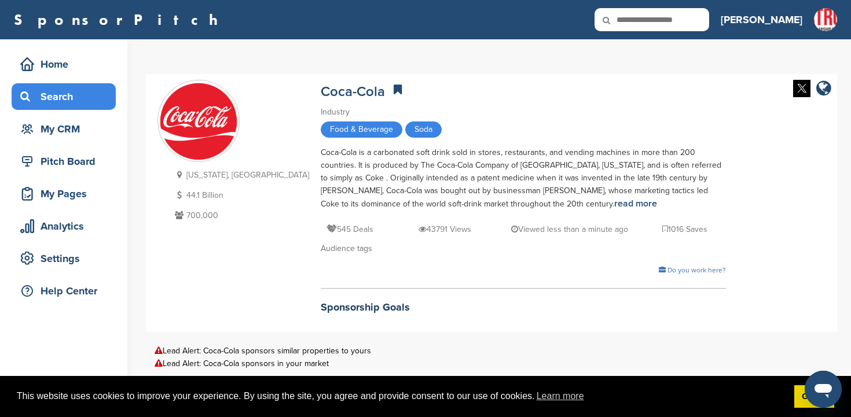
click at [57, 96] on div "Search" at bounding box center [66, 96] width 98 height 21
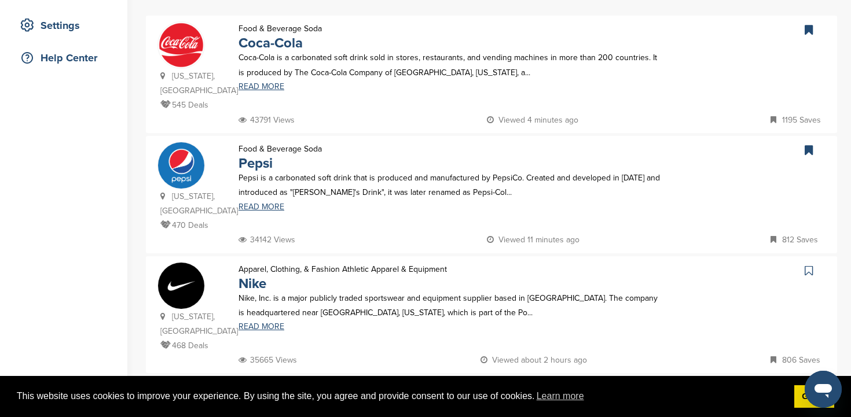
scroll to position [234, 0]
click at [259, 155] on link "Pepsi" at bounding box center [256, 163] width 34 height 17
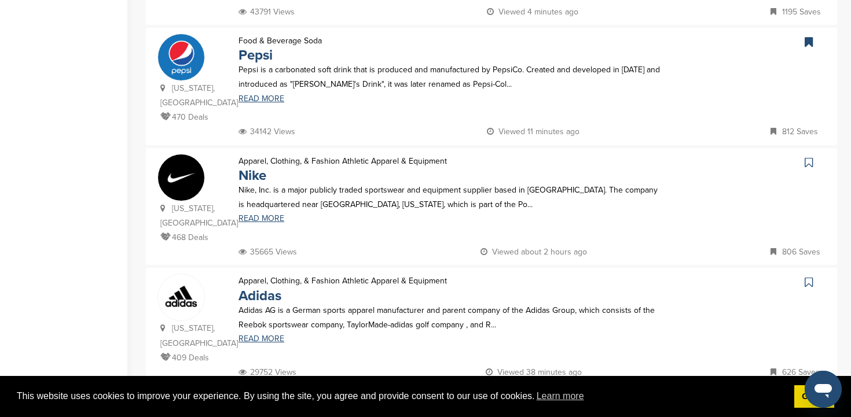
scroll to position [342, 0]
click at [254, 167] on link "Nike" at bounding box center [253, 175] width 28 height 17
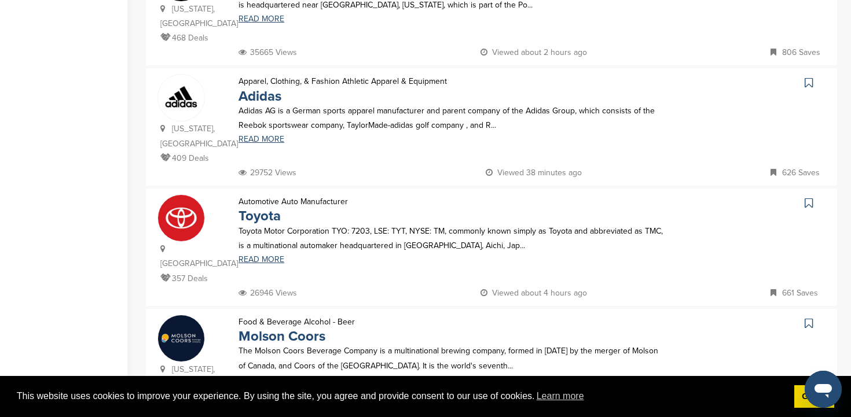
scroll to position [544, 0]
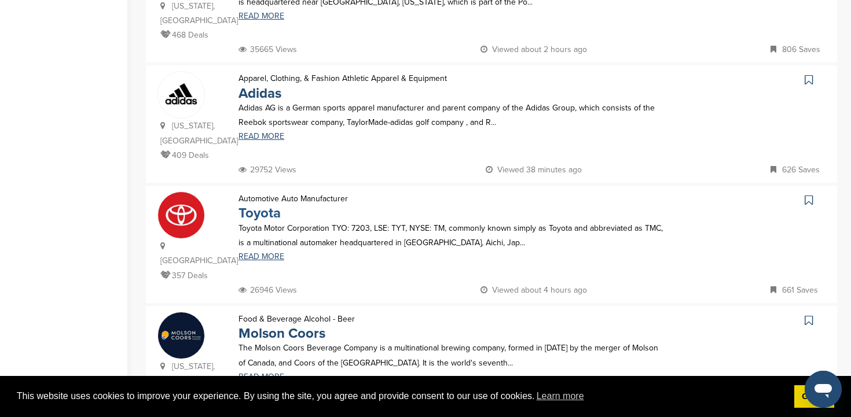
click at [267, 205] on link "Toyota" at bounding box center [260, 213] width 42 height 17
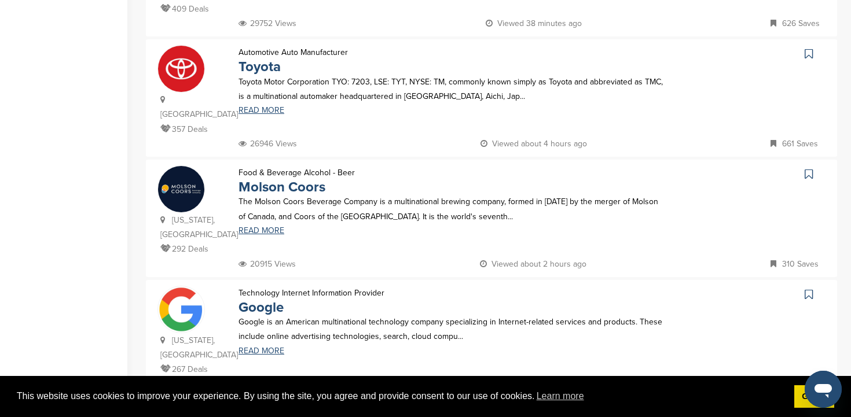
scroll to position [691, 0]
click at [281, 178] on link "Molson Coors" at bounding box center [282, 186] width 87 height 17
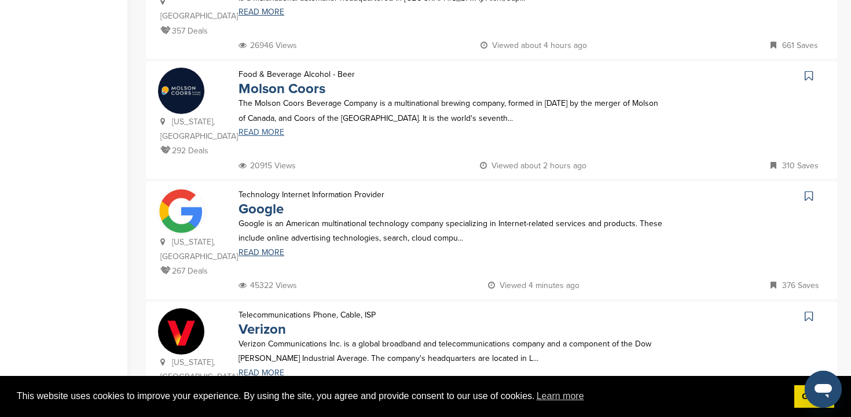
scroll to position [793, 0]
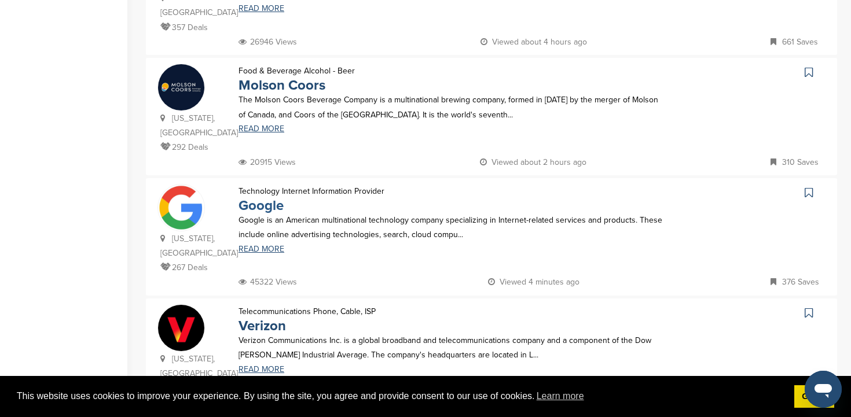
click at [266, 197] on link "Google" at bounding box center [261, 205] width 45 height 17
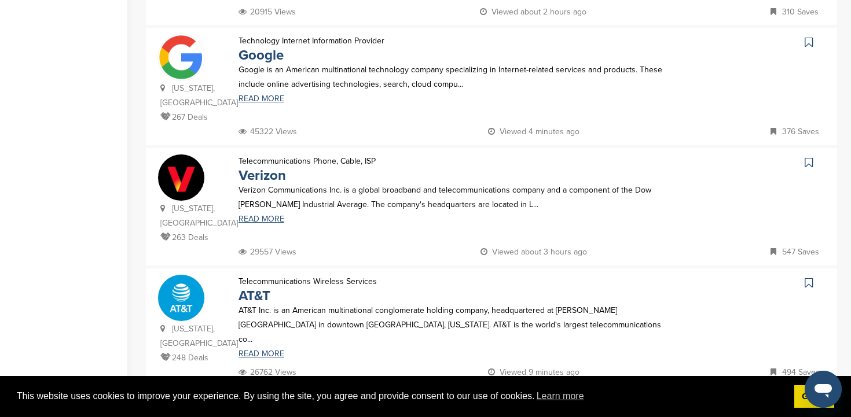
scroll to position [945, 0]
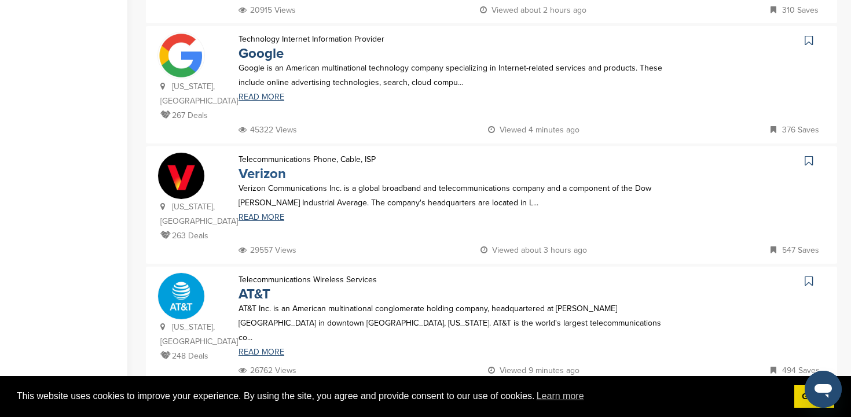
click at [267, 166] on link "Verizon" at bounding box center [262, 174] width 47 height 17
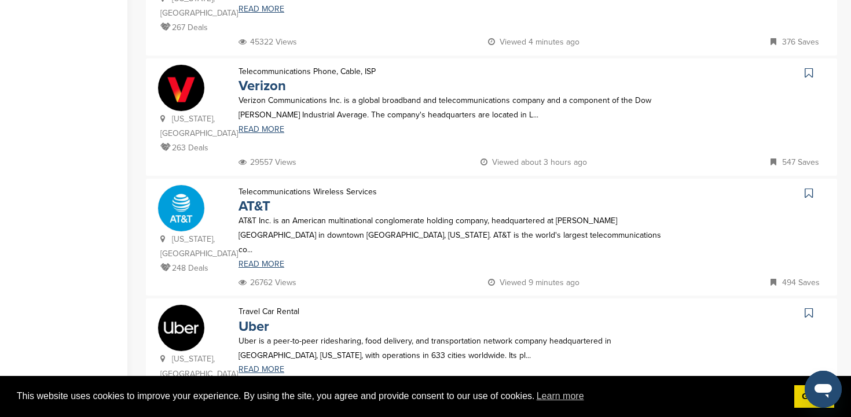
scroll to position [1060, 0]
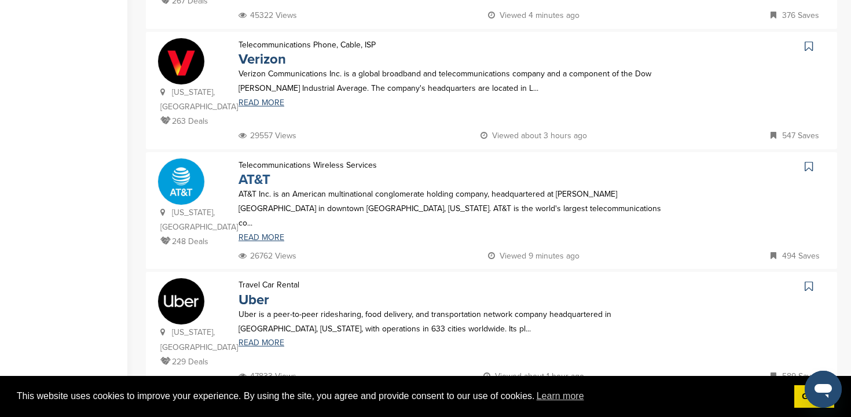
click at [254, 171] on link "AT&T" at bounding box center [255, 179] width 32 height 17
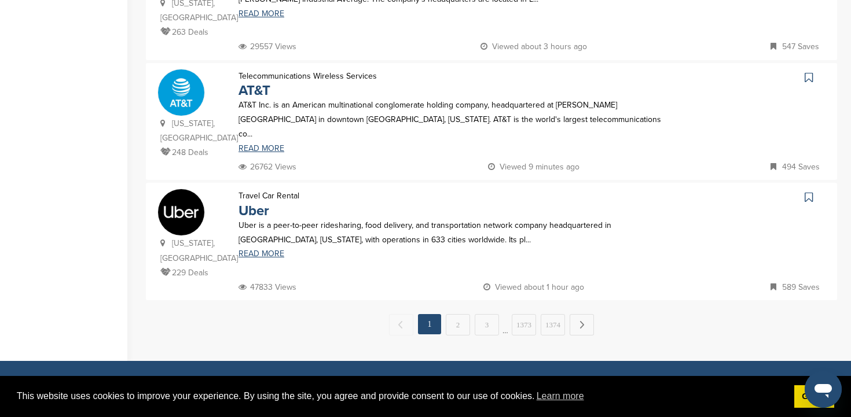
scroll to position [1150, 0]
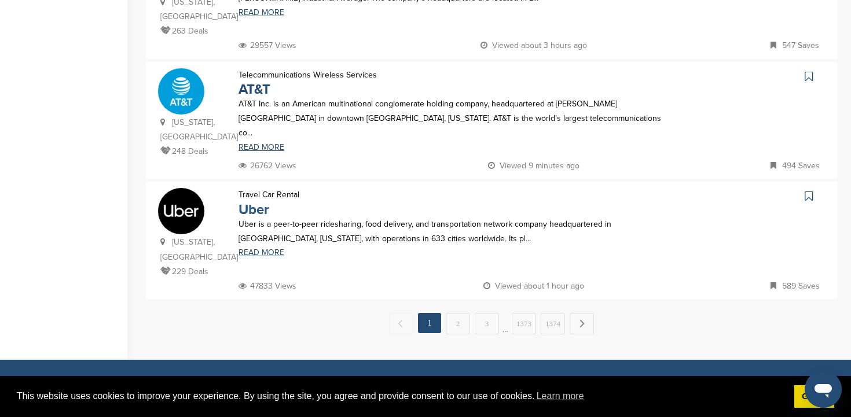
click at [260, 201] on link "Uber" at bounding box center [254, 209] width 31 height 17
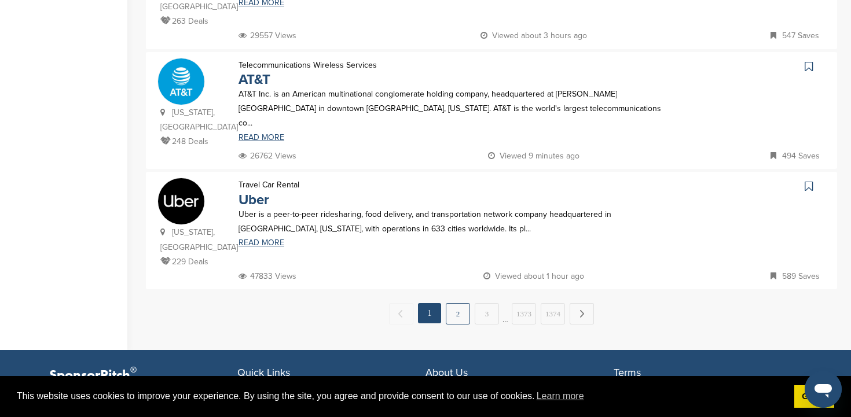
click at [458, 303] on link "2" at bounding box center [458, 313] width 24 height 21
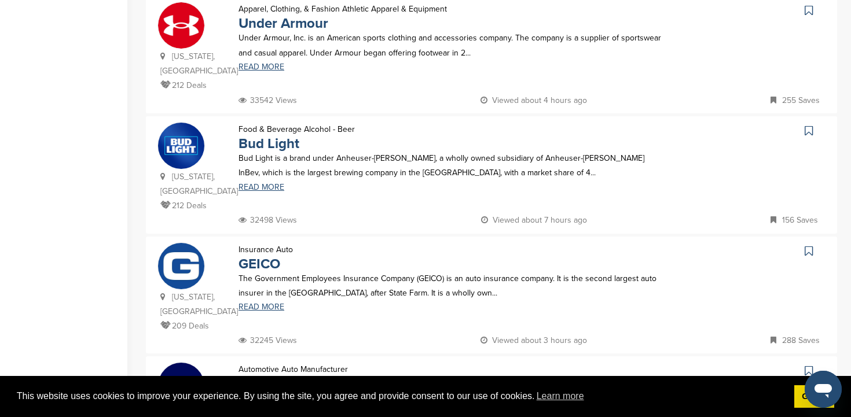
scroll to position [391, 0]
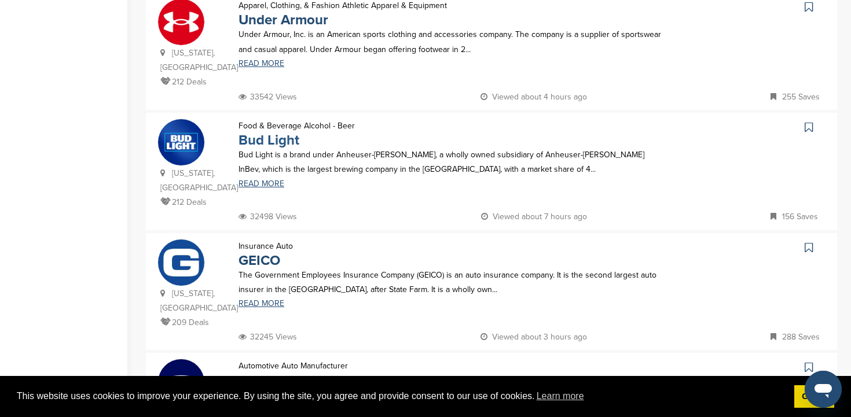
click at [273, 132] on link "Bud Light" at bounding box center [269, 140] width 61 height 17
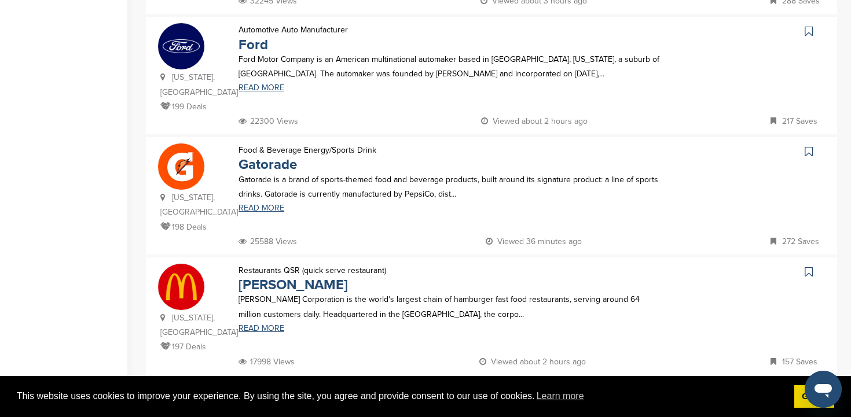
scroll to position [736, 0]
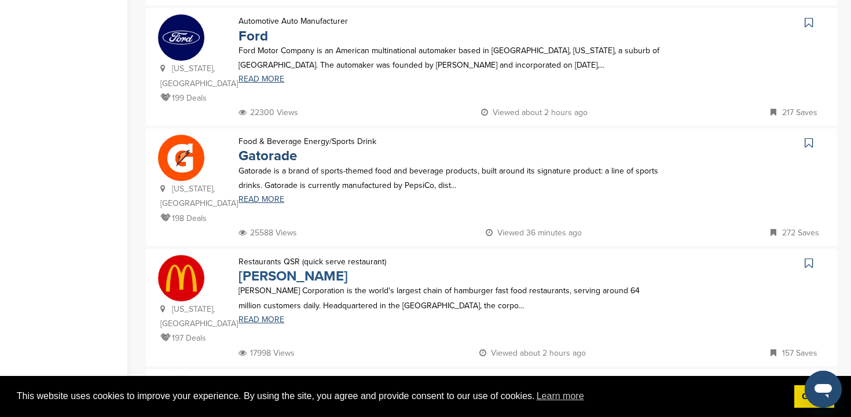
click at [273, 268] on link "McDonald's" at bounding box center [293, 276] width 109 height 17
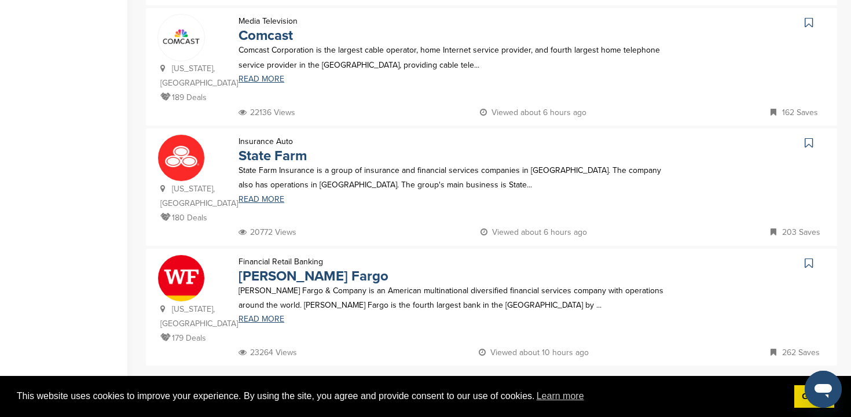
scroll to position [1099, 0]
click at [280, 146] on link "State Farm" at bounding box center [273, 154] width 68 height 17
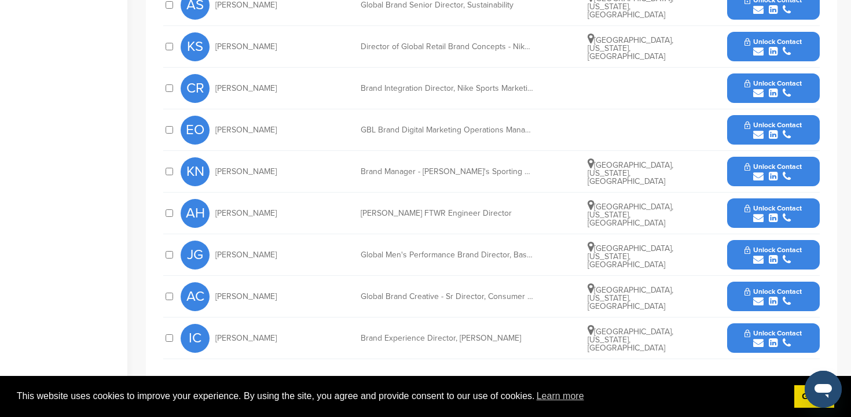
scroll to position [540, 0]
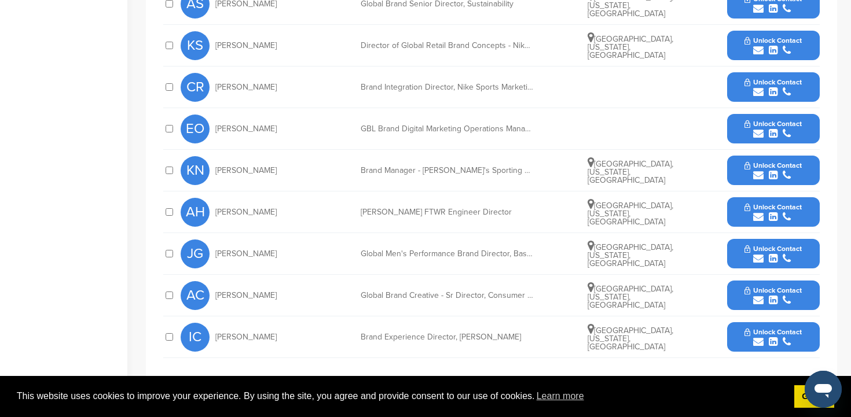
click at [770, 287] on span "Unlock Contact" at bounding box center [773, 291] width 57 height 8
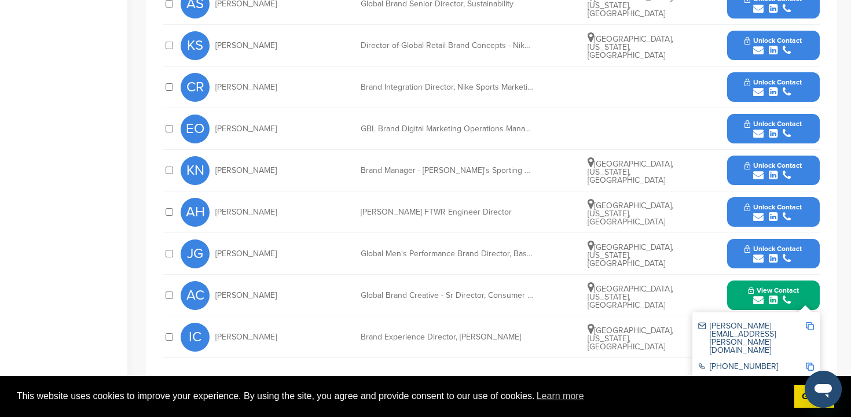
click at [812, 322] on img at bounding box center [810, 326] width 8 height 8
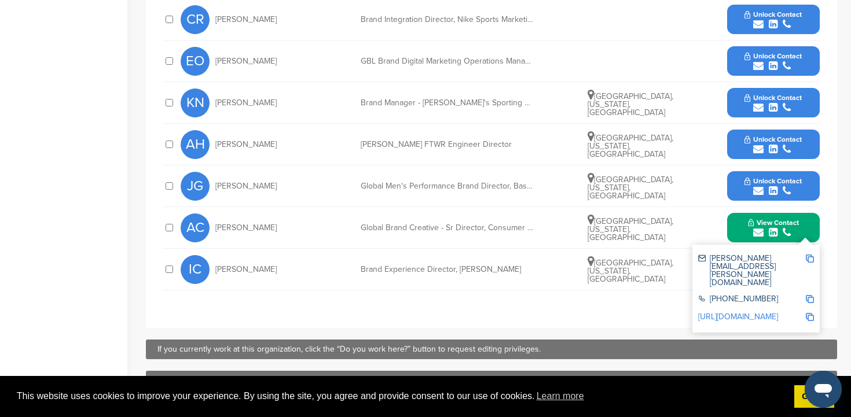
scroll to position [609, 0]
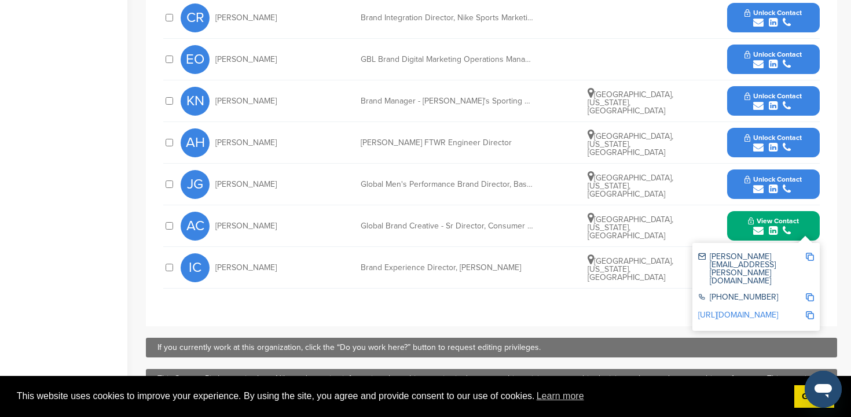
click at [738, 184] on button "Unlock Contact" at bounding box center [773, 184] width 85 height 35
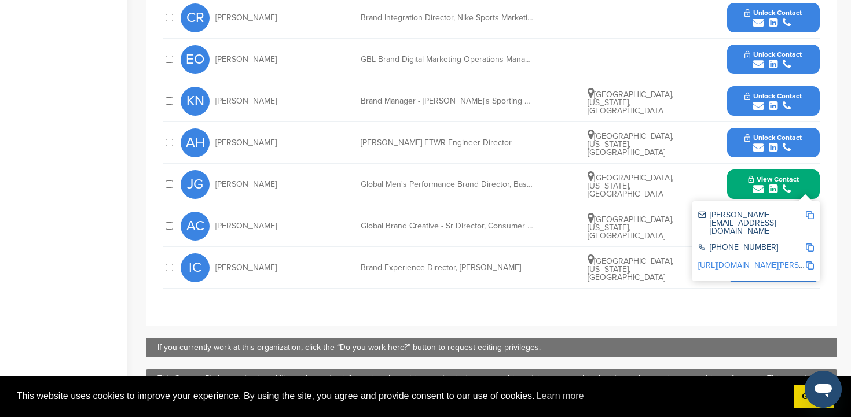
click at [809, 277] on button "Unlock Contact" at bounding box center [773, 268] width 85 height 35
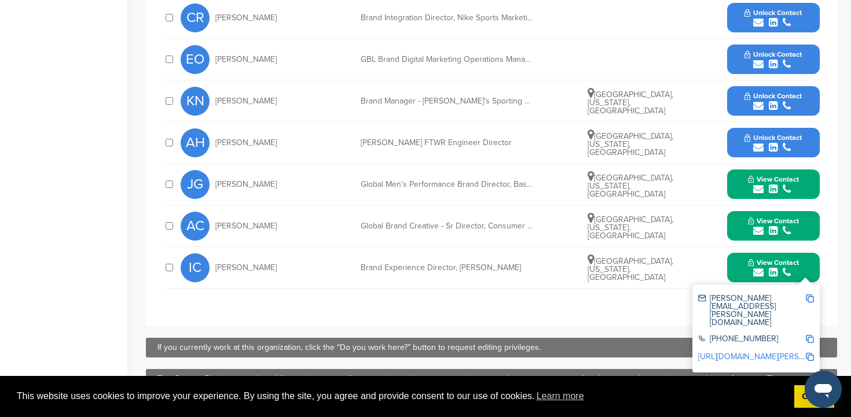
click at [812, 298] on img at bounding box center [810, 299] width 8 height 8
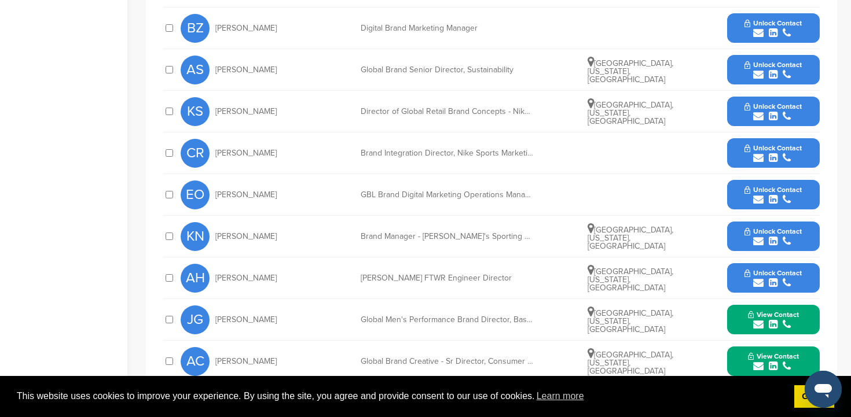
scroll to position [459, 0]
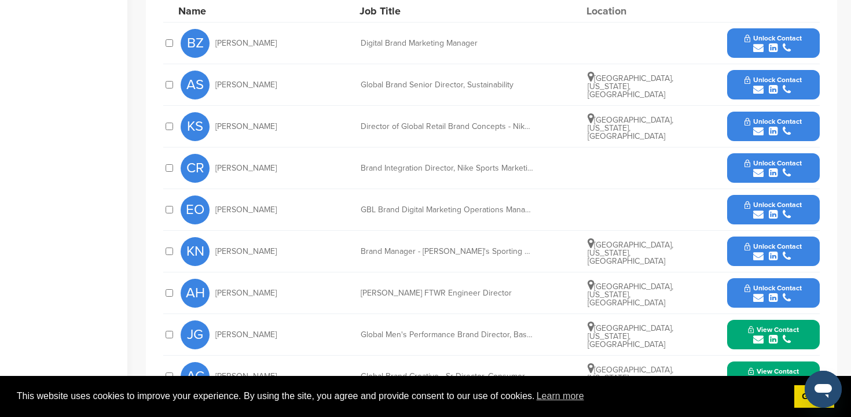
click at [784, 32] on button "Unlock Contact" at bounding box center [773, 43] width 85 height 35
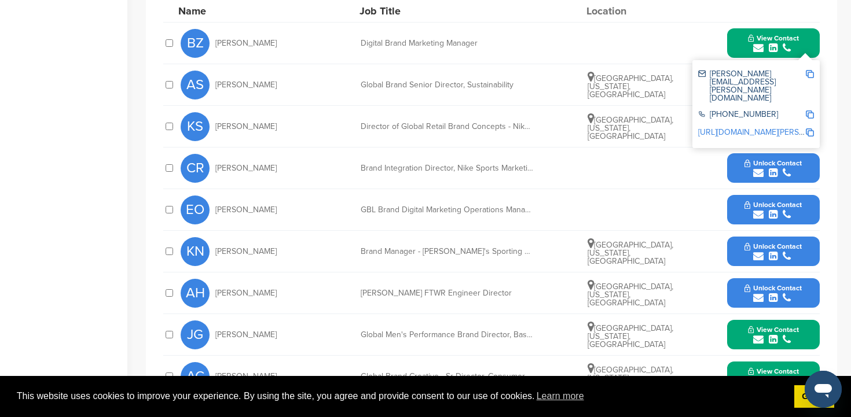
click at [810, 72] on img at bounding box center [810, 74] width 8 height 8
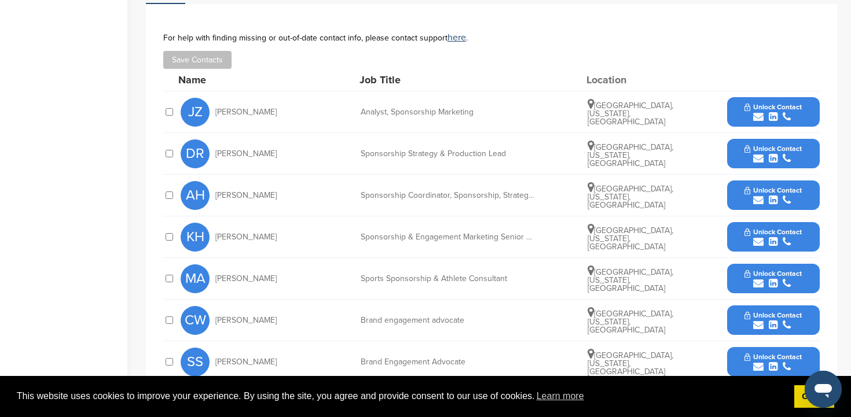
scroll to position [448, 0]
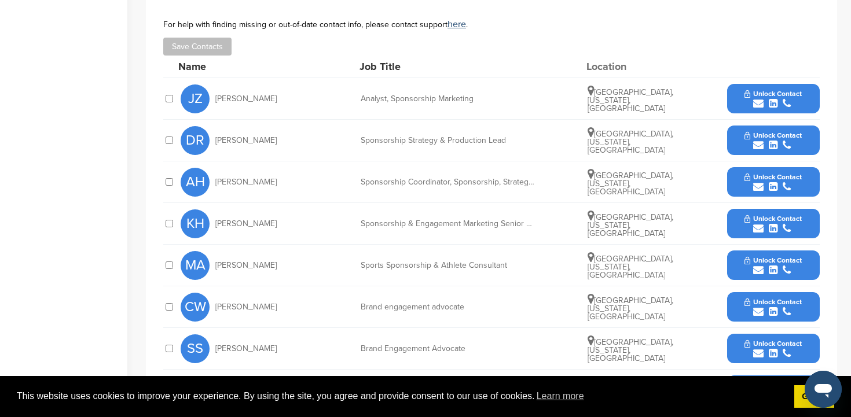
click at [780, 210] on button "Unlock Contact" at bounding box center [773, 224] width 85 height 35
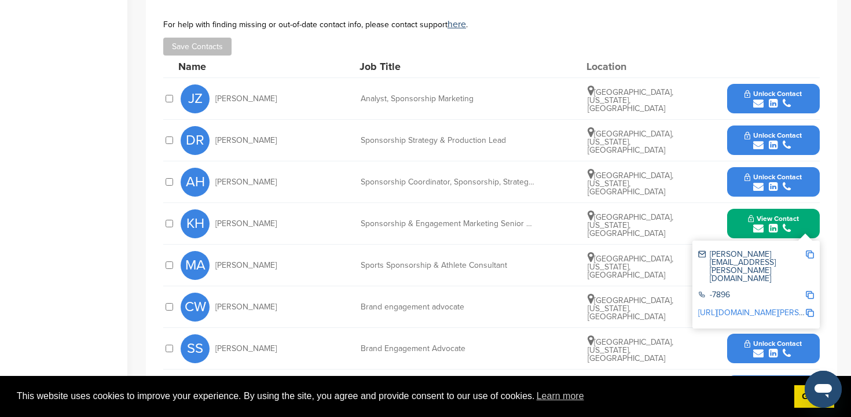
click at [812, 255] on img at bounding box center [810, 255] width 8 height 8
click at [772, 180] on span "Unlock Contact" at bounding box center [773, 177] width 57 height 8
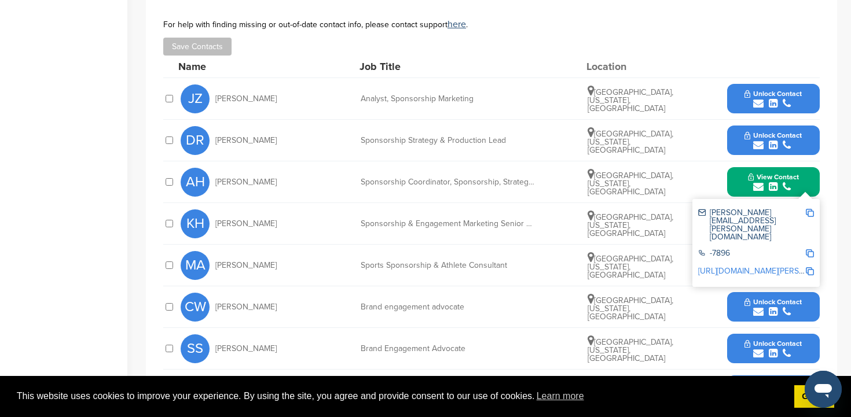
click at [810, 214] on img at bounding box center [810, 213] width 8 height 8
click at [784, 87] on button "Unlock Contact" at bounding box center [773, 99] width 85 height 35
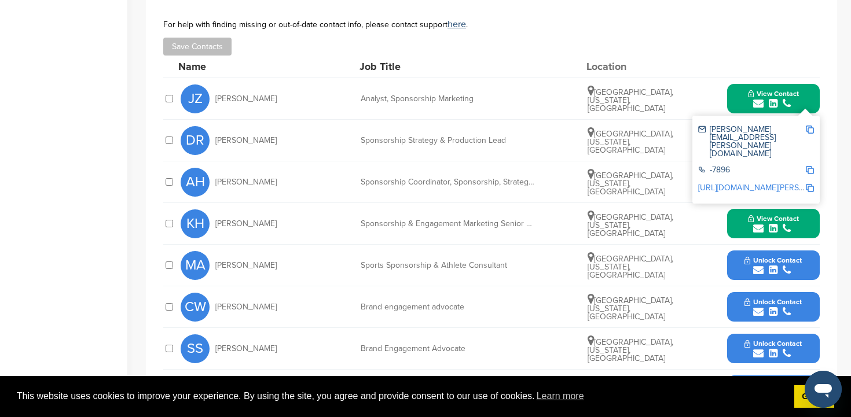
click at [812, 129] on img at bounding box center [810, 130] width 8 height 8
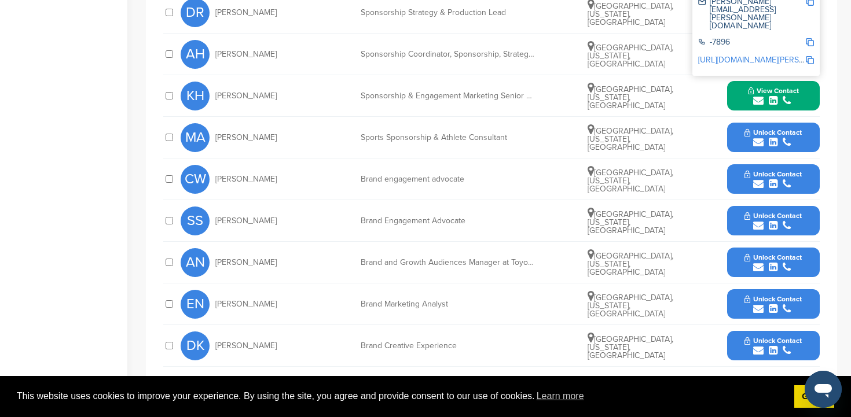
scroll to position [571, 0]
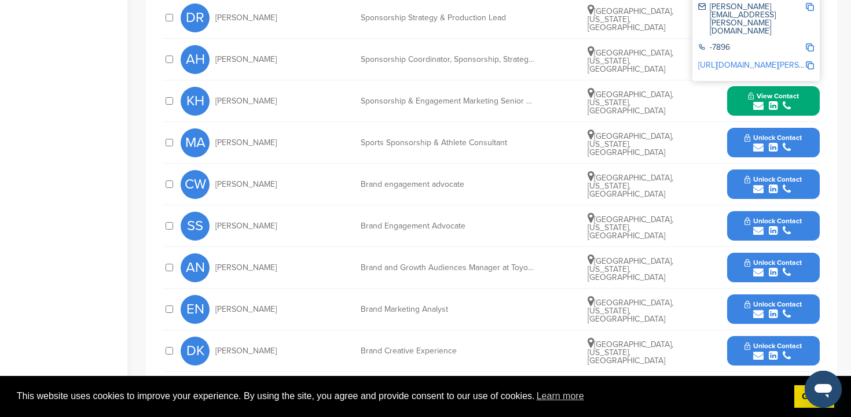
click at [778, 138] on span "Unlock Contact" at bounding box center [773, 138] width 57 height 8
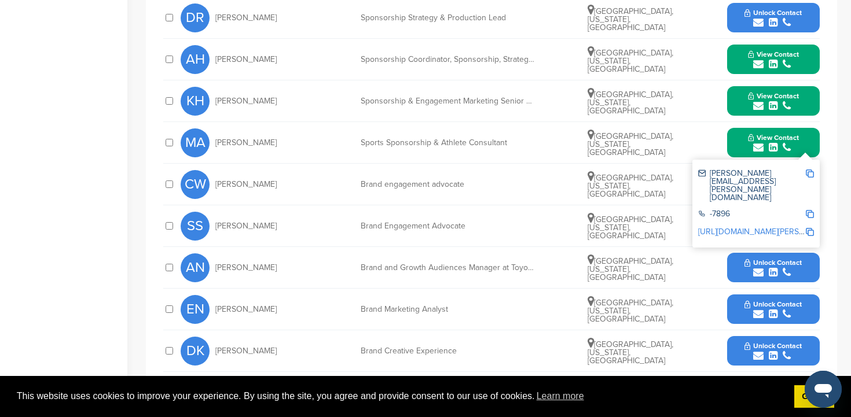
click at [812, 173] on img at bounding box center [810, 174] width 8 height 8
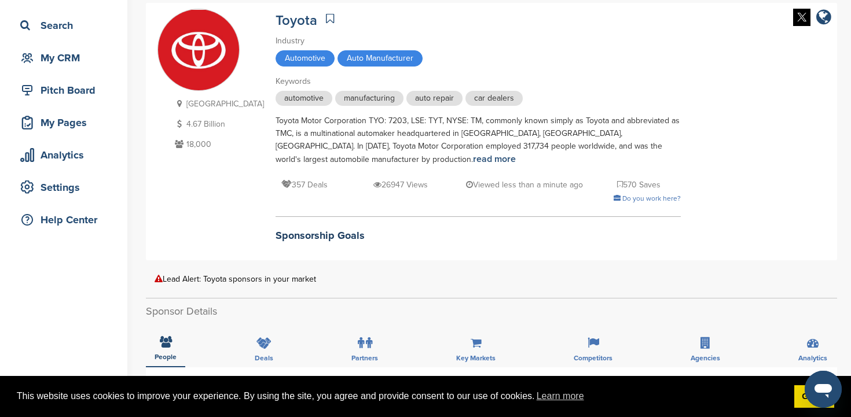
scroll to position [0, 0]
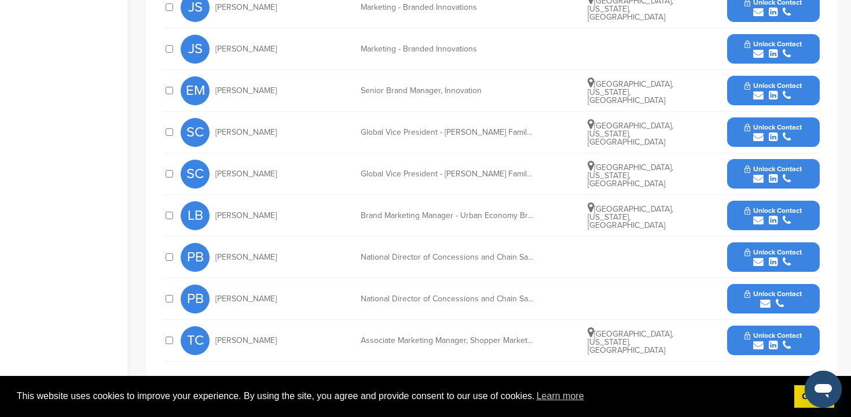
scroll to position [487, 0]
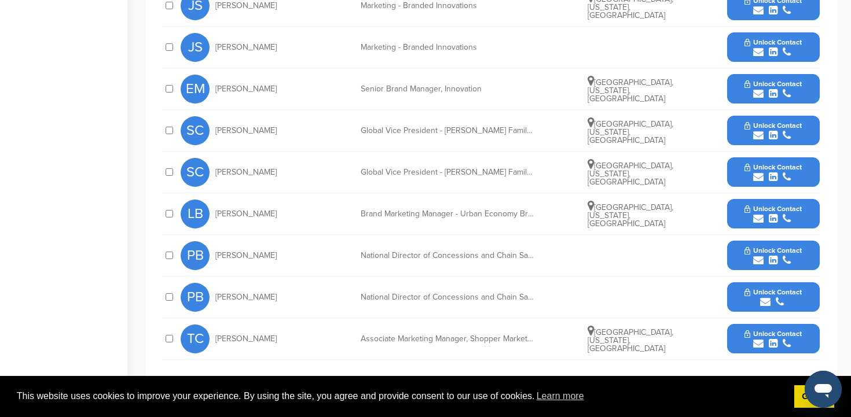
click at [793, 205] on span "Unlock Contact" at bounding box center [773, 209] width 57 height 8
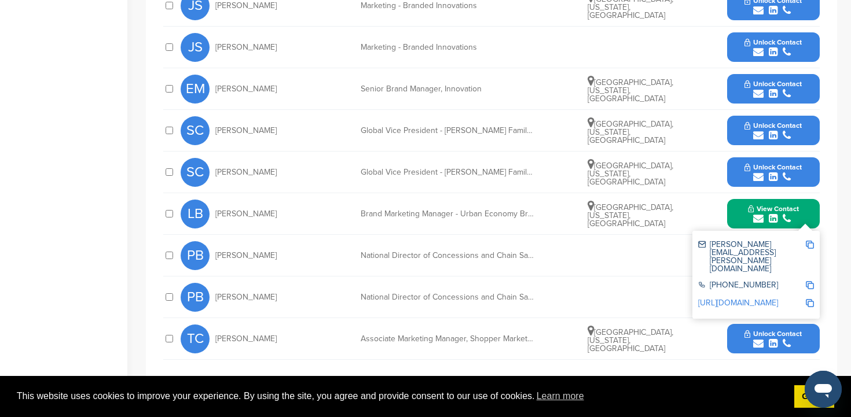
click at [812, 241] on img at bounding box center [810, 245] width 8 height 8
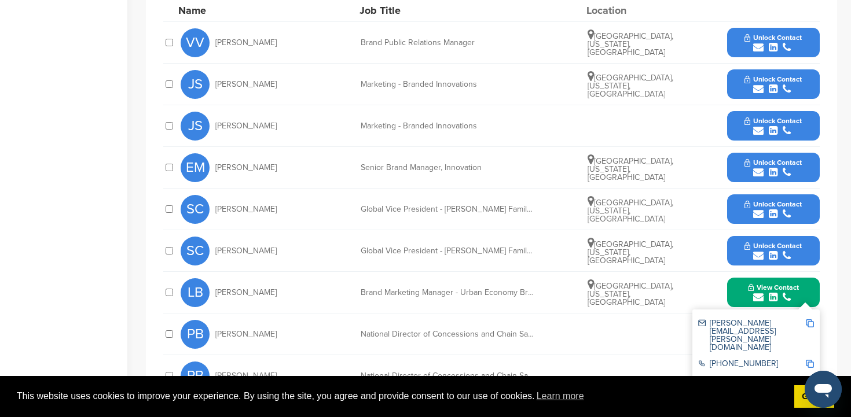
scroll to position [409, 0]
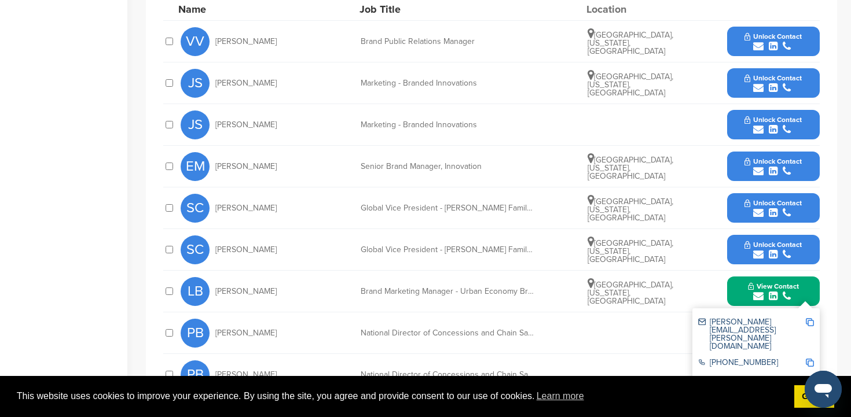
click at [796, 157] on span "Unlock Contact" at bounding box center [773, 161] width 57 height 8
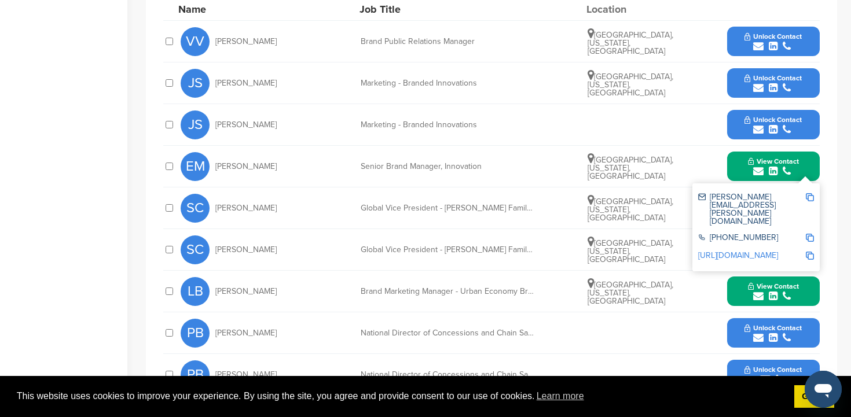
click at [811, 193] on img at bounding box center [810, 197] width 8 height 8
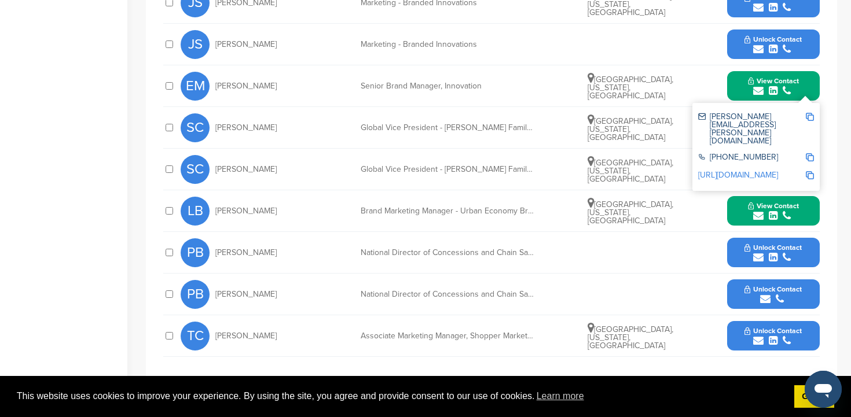
scroll to position [489, 0]
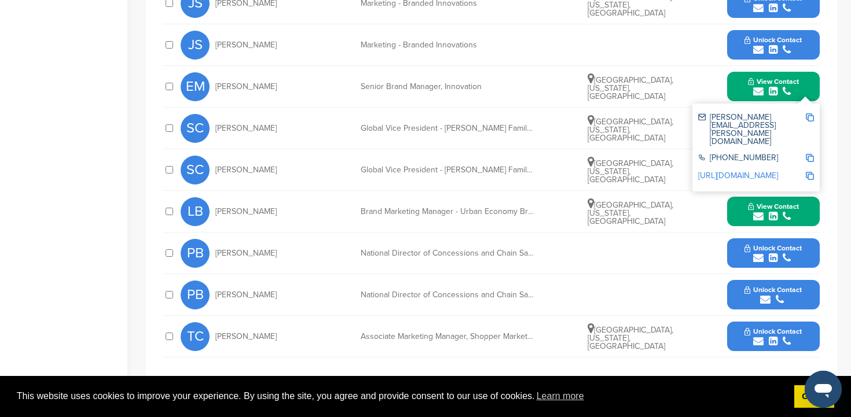
click at [787, 170] on icon "submit" at bounding box center [787, 175] width 8 height 10
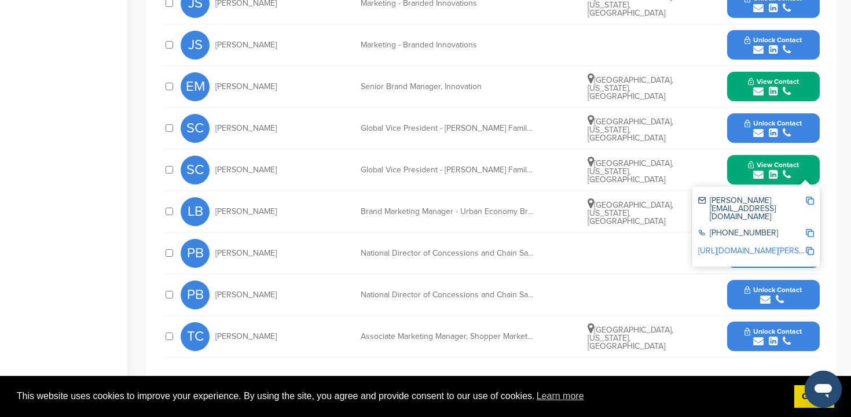
click at [810, 197] on img at bounding box center [810, 201] width 8 height 8
click at [801, 128] on div "submit" at bounding box center [773, 133] width 57 height 11
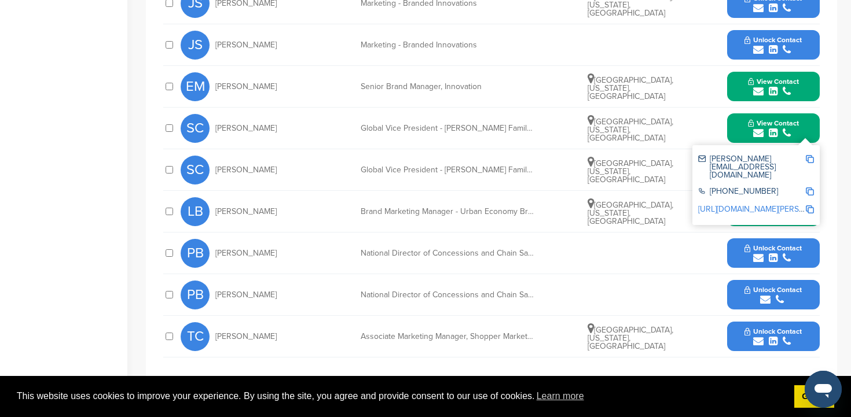
click at [809, 155] on img at bounding box center [810, 159] width 8 height 8
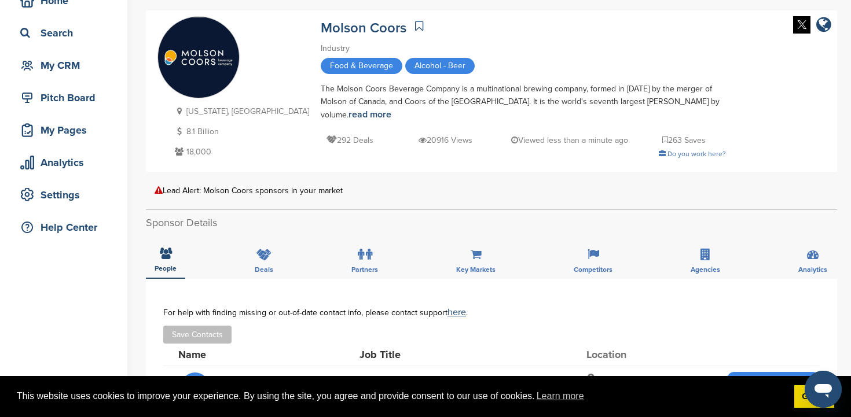
scroll to position [0, 0]
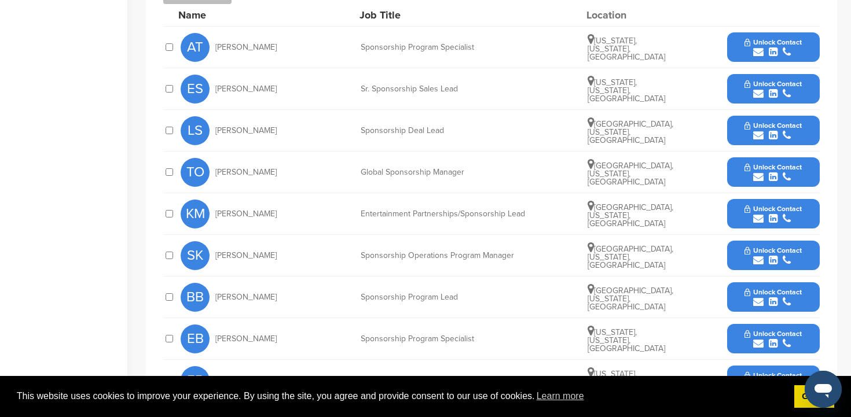
scroll to position [594, 0]
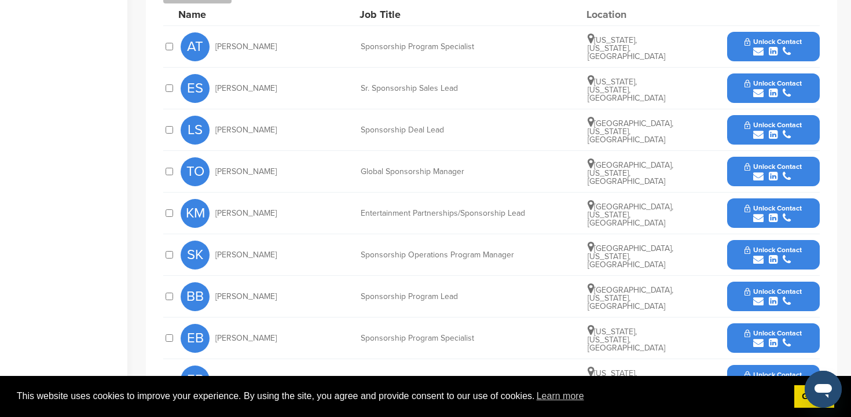
click at [767, 38] on span "Unlock Contact" at bounding box center [773, 42] width 57 height 8
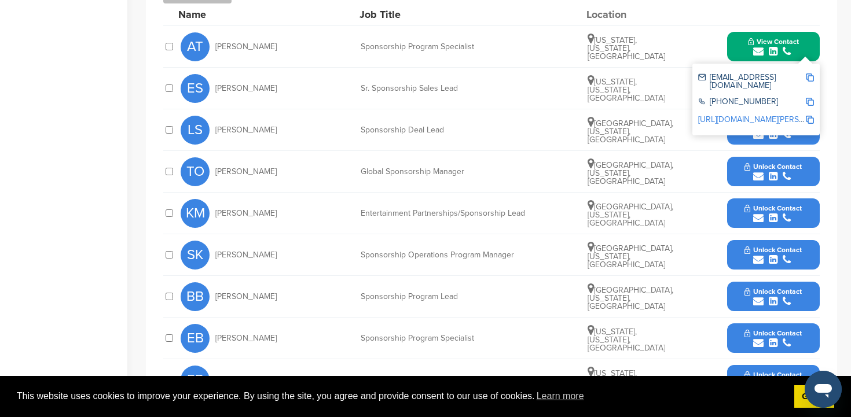
click at [811, 76] on img at bounding box center [810, 78] width 8 height 8
click at [811, 216] on button "Unlock Contact" at bounding box center [773, 213] width 85 height 35
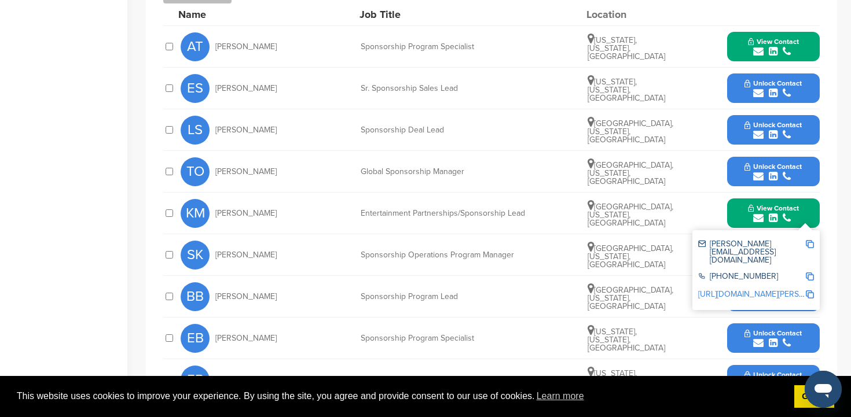
click at [811, 242] on img at bounding box center [810, 244] width 8 height 8
click at [808, 335] on button "Unlock Contact" at bounding box center [773, 338] width 85 height 35
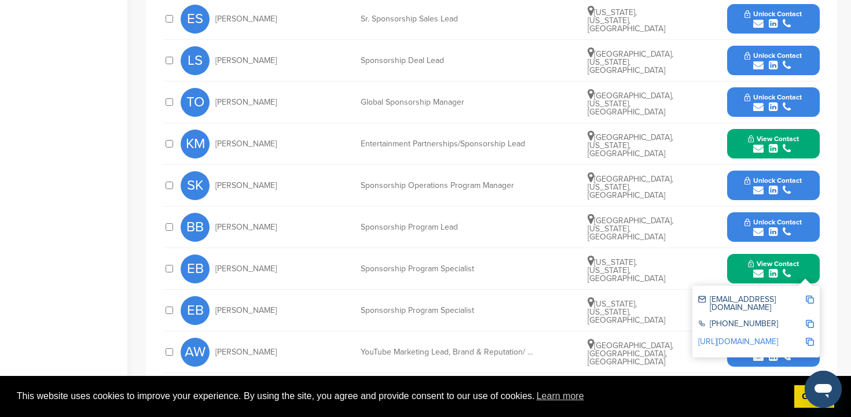
scroll to position [665, 0]
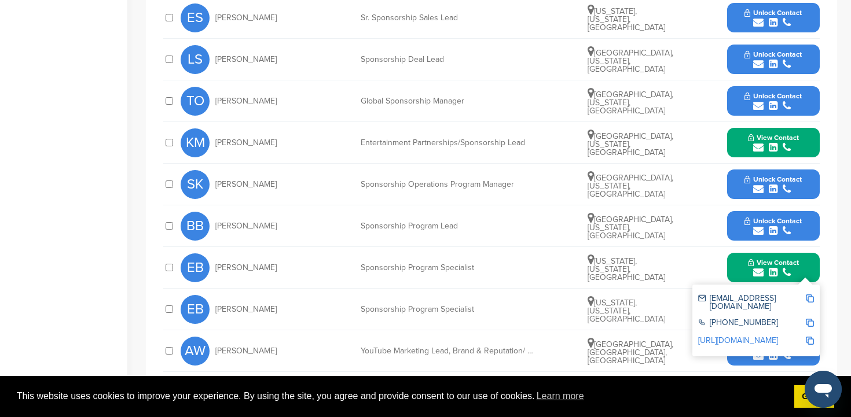
click at [812, 295] on img at bounding box center [810, 299] width 8 height 8
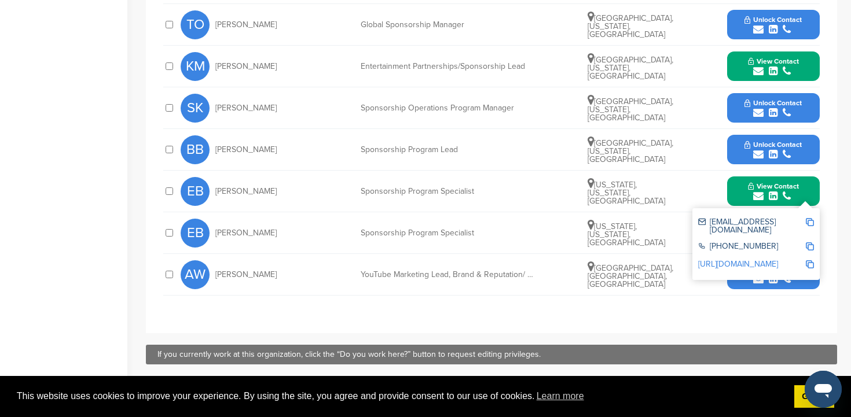
scroll to position [742, 0]
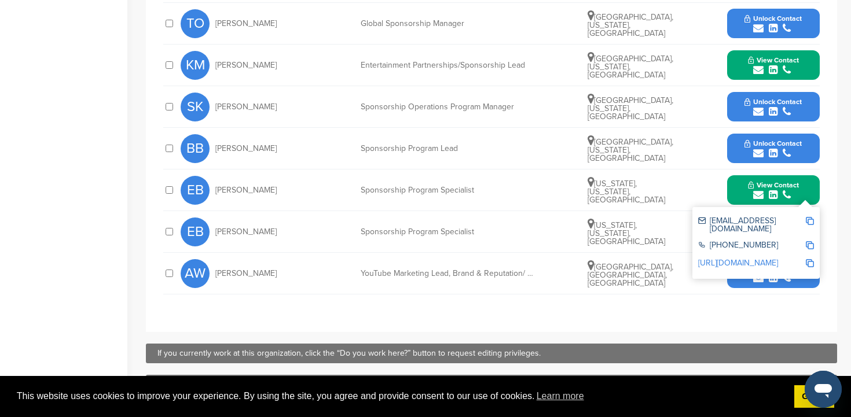
click at [804, 102] on button "Unlock Contact" at bounding box center [773, 107] width 85 height 35
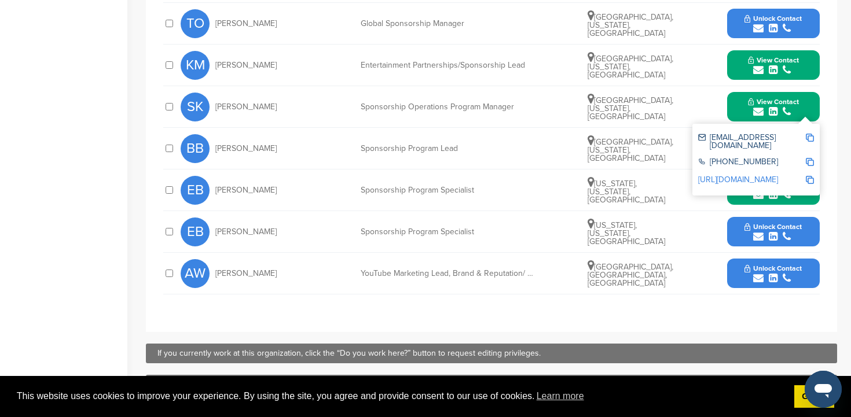
click at [811, 135] on img at bounding box center [810, 138] width 8 height 8
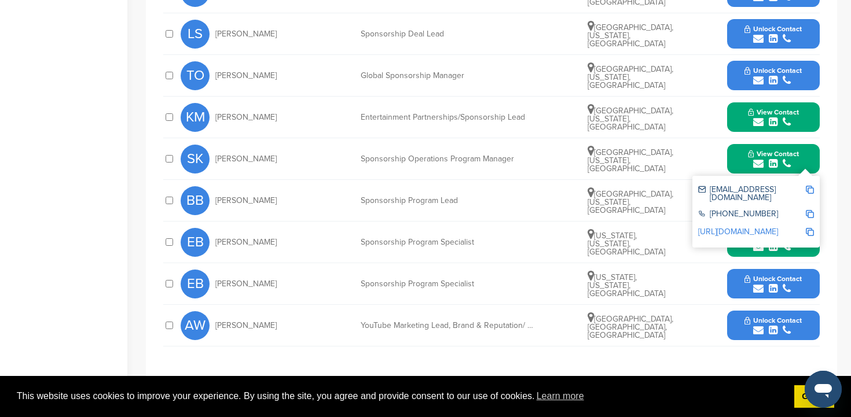
scroll to position [687, 0]
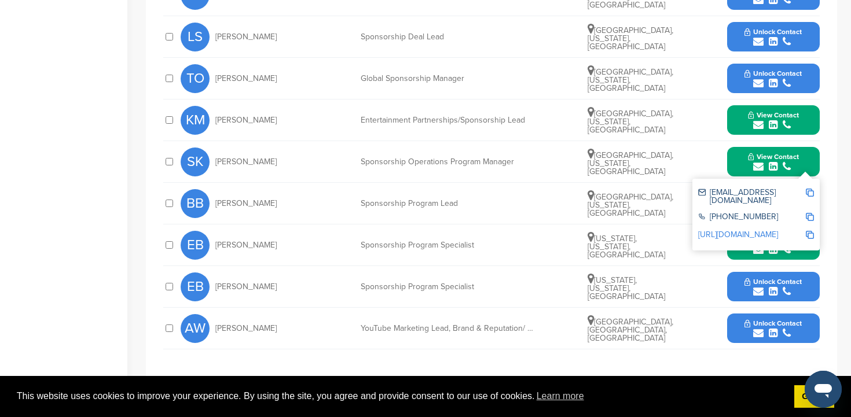
click at [797, 74] on span "Unlock Contact" at bounding box center [773, 73] width 57 height 8
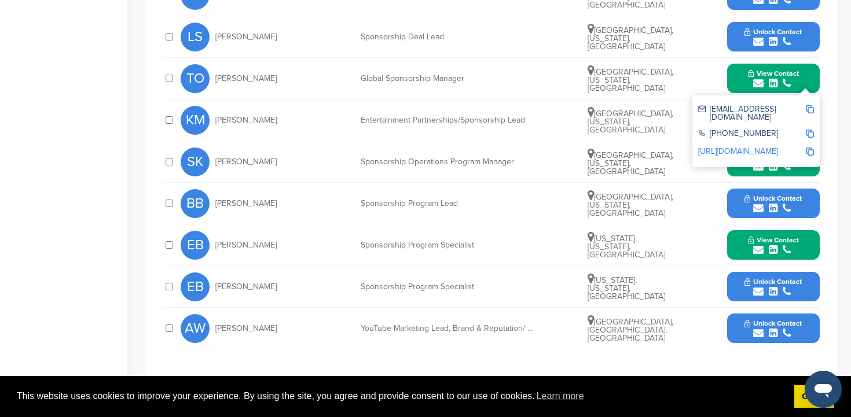
click at [811, 107] on img at bounding box center [810, 109] width 8 height 8
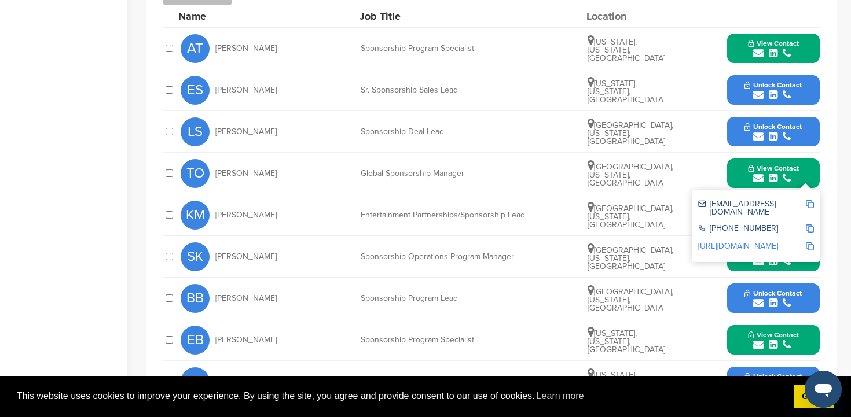
scroll to position [593, 0]
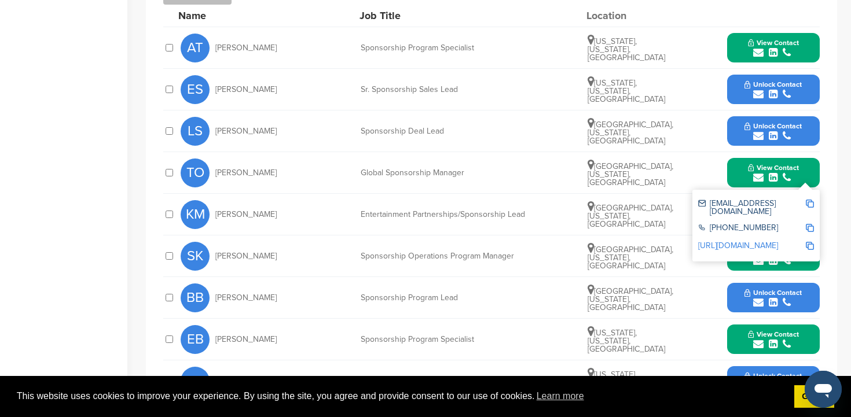
click at [809, 130] on button "Unlock Contact" at bounding box center [773, 131] width 85 height 35
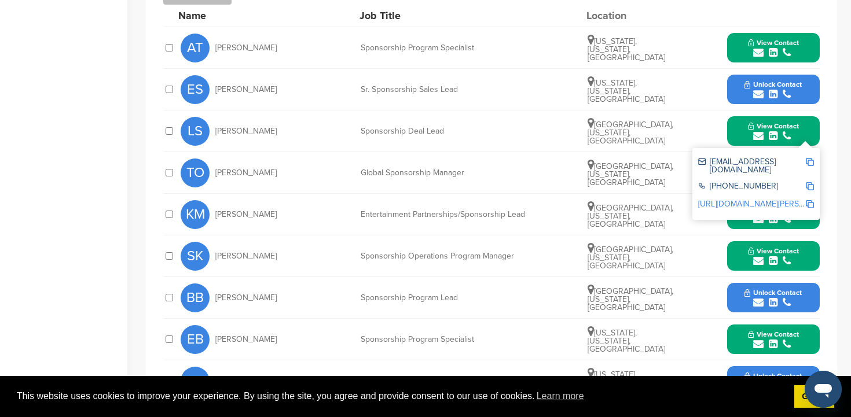
click at [811, 160] on img at bounding box center [810, 162] width 8 height 8
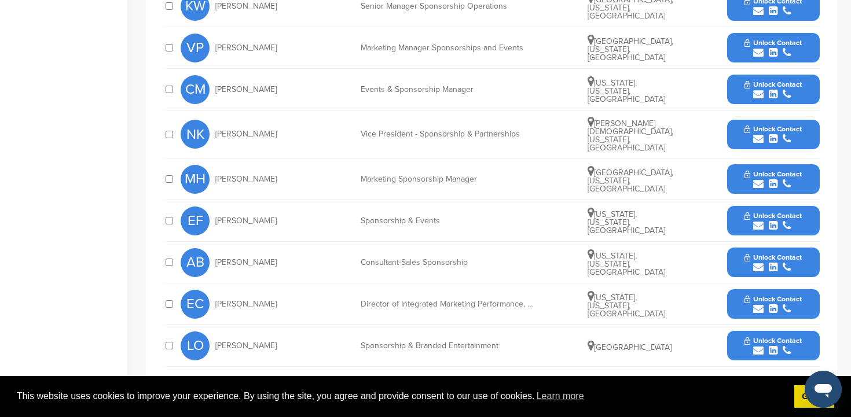
scroll to position [569, 0]
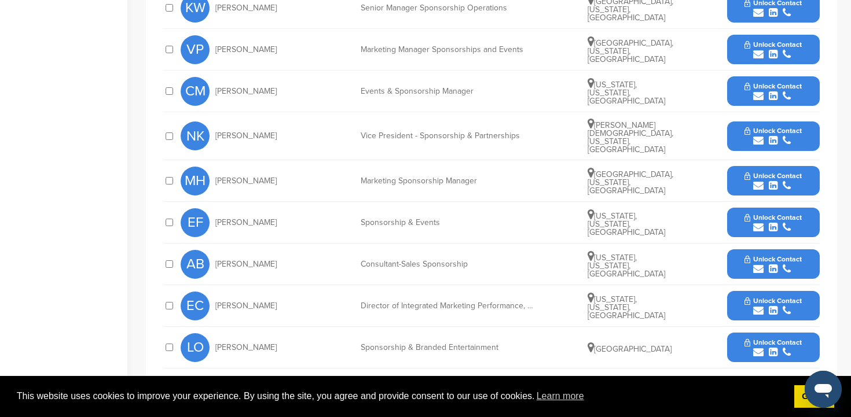
click at [797, 172] on span "Unlock Contact" at bounding box center [773, 176] width 57 height 8
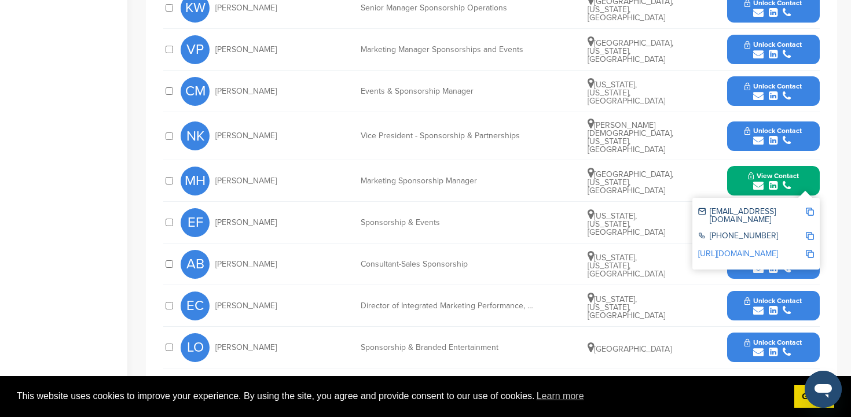
click at [811, 208] on img at bounding box center [810, 212] width 8 height 8
click at [811, 340] on button "Unlock Contact" at bounding box center [773, 348] width 85 height 35
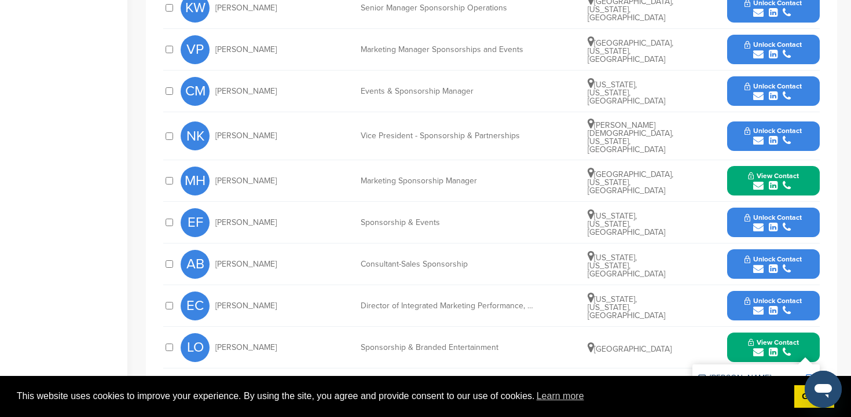
click at [810, 219] on button "Unlock Contact" at bounding box center [773, 223] width 85 height 35
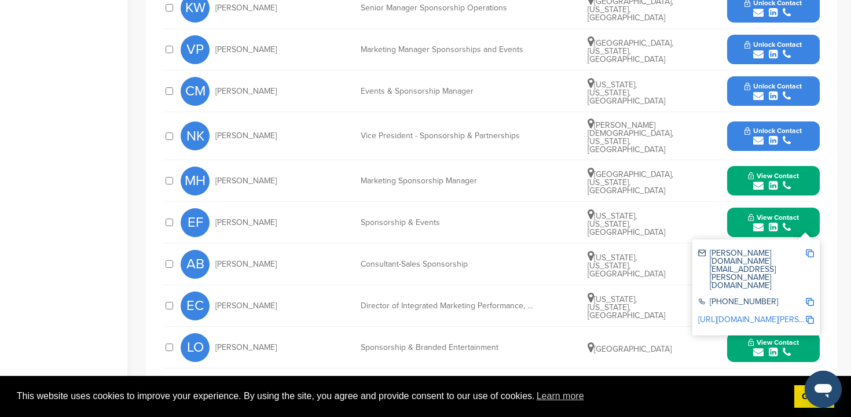
click at [812, 250] on img at bounding box center [810, 254] width 8 height 8
click at [805, 130] on button "Unlock Contact" at bounding box center [773, 136] width 85 height 35
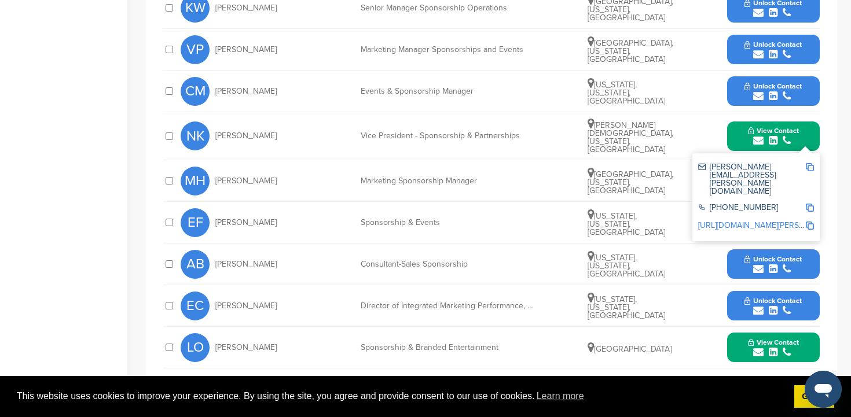
click at [811, 159] on div "[PERSON_NAME][EMAIL_ADDRESS][PERSON_NAME][DOMAIN_NAME]" at bounding box center [756, 179] width 116 height 41
click at [811, 164] on img at bounding box center [810, 167] width 8 height 8
click at [804, 89] on button "Unlock Contact" at bounding box center [773, 91] width 85 height 35
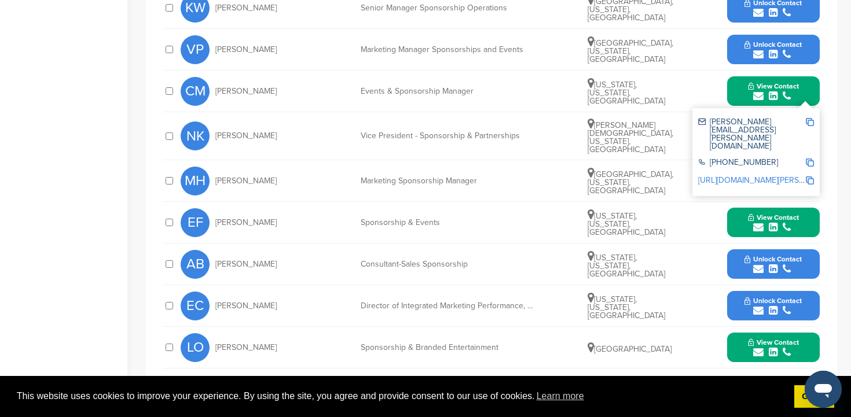
click at [812, 122] on img at bounding box center [810, 122] width 8 height 8
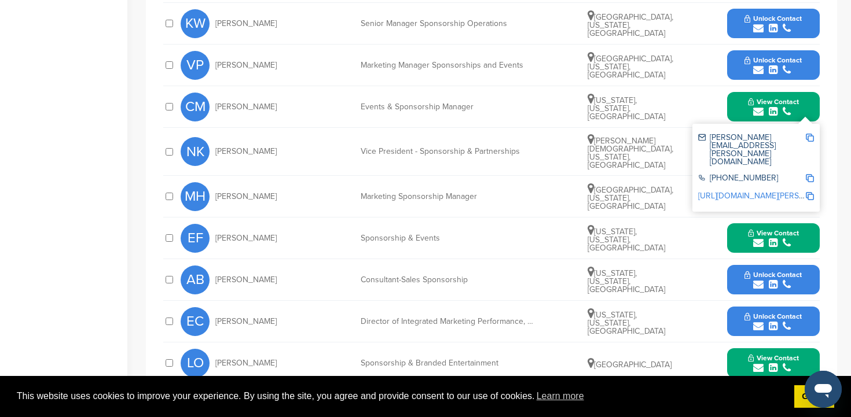
scroll to position [547, 0]
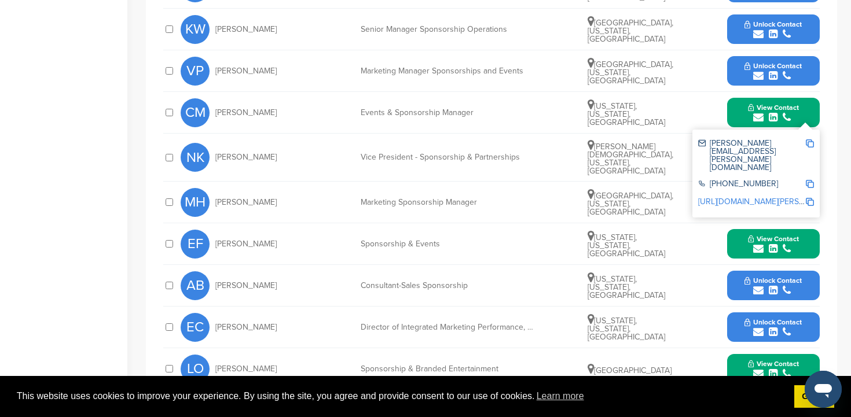
click at [804, 65] on button "Unlock Contact" at bounding box center [773, 71] width 85 height 35
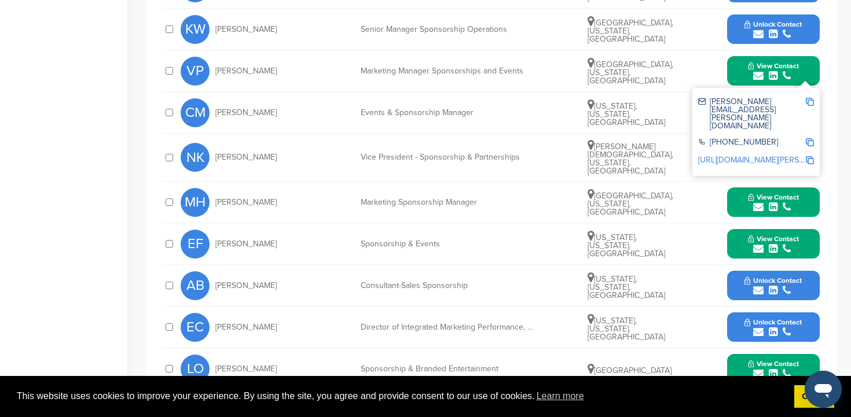
click at [811, 100] on img at bounding box center [810, 102] width 8 height 8
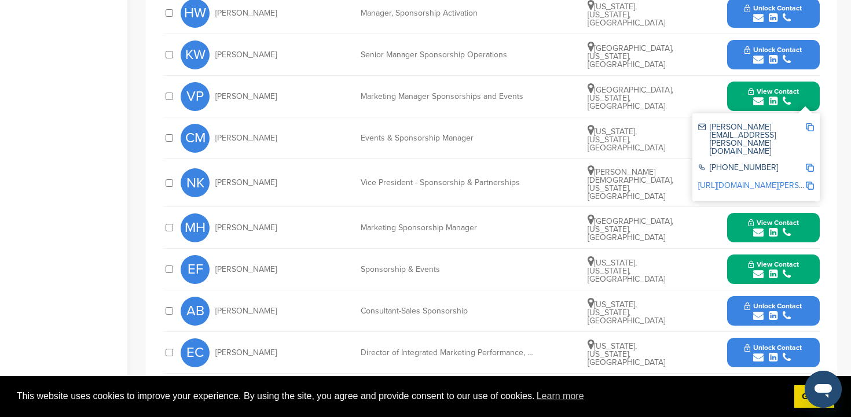
scroll to position [520, 0]
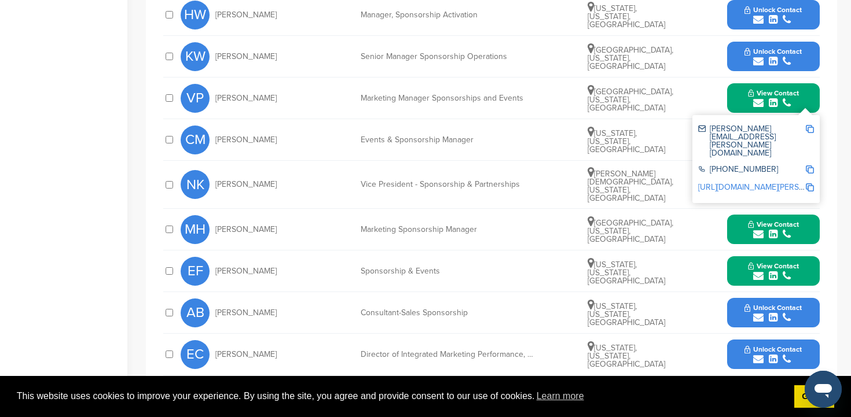
click at [799, 54] on span "Unlock Contact" at bounding box center [773, 51] width 57 height 8
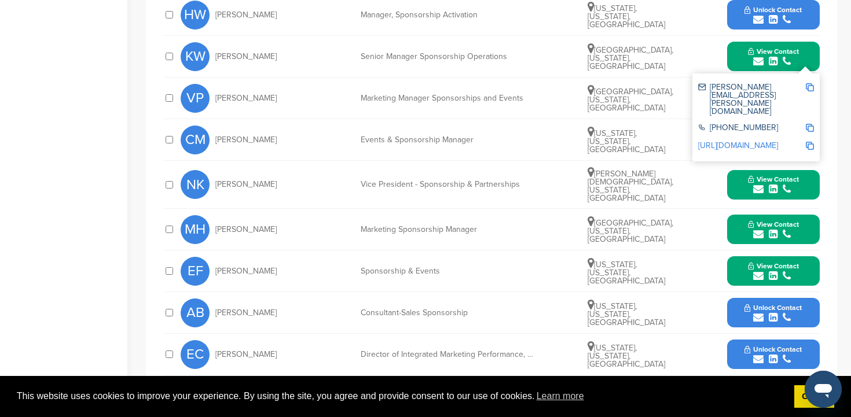
click at [813, 89] on img at bounding box center [810, 87] width 8 height 8
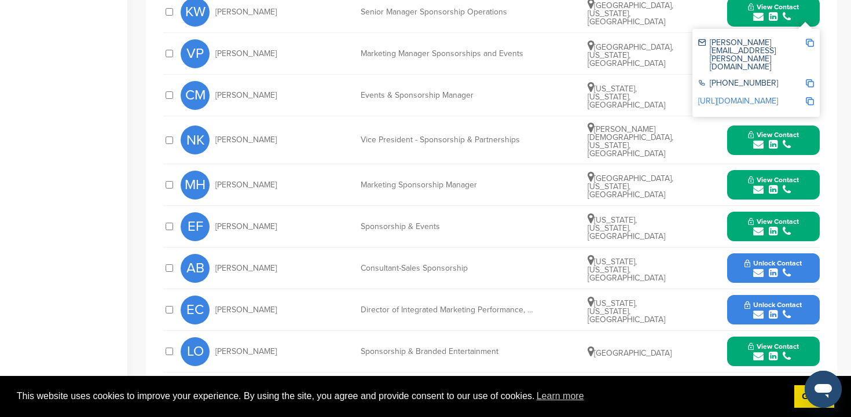
scroll to position [569, 0]
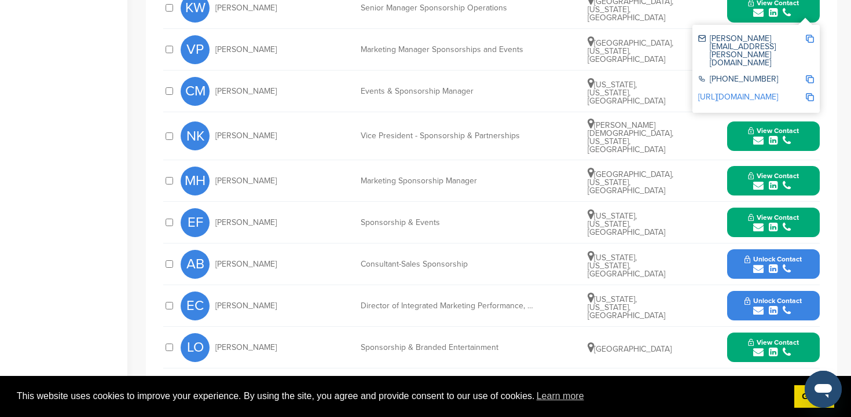
click at [796, 255] on span "Unlock Contact" at bounding box center [773, 259] width 57 height 8
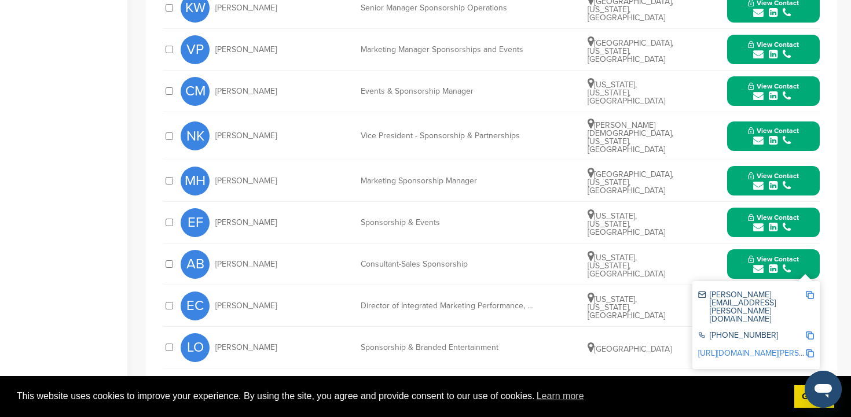
click at [811, 291] on img at bounding box center [810, 295] width 8 height 8
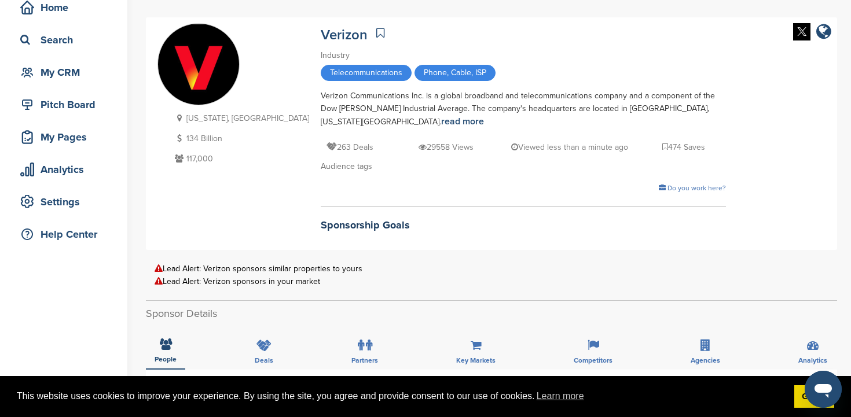
scroll to position [0, 0]
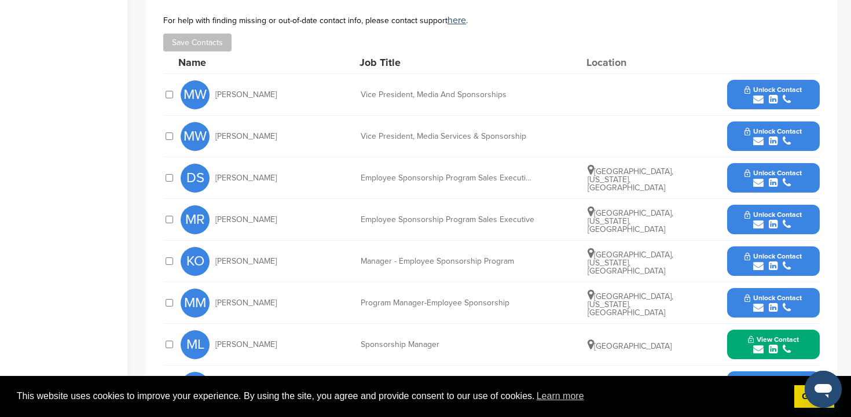
scroll to position [426, 0]
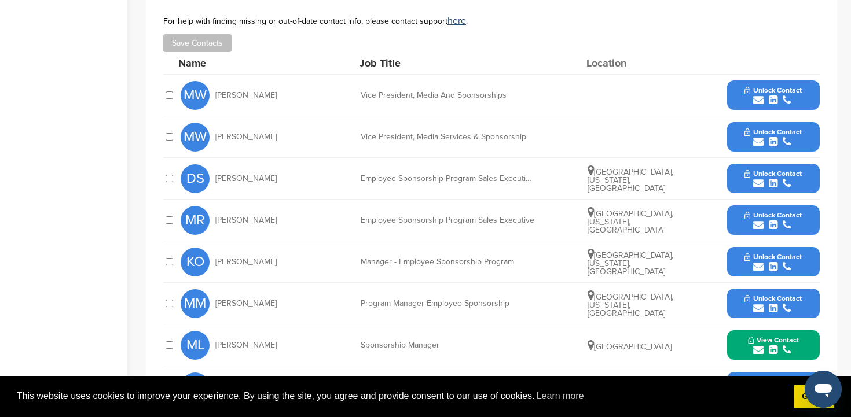
click at [801, 86] on span "Unlock Contact" at bounding box center [773, 90] width 57 height 8
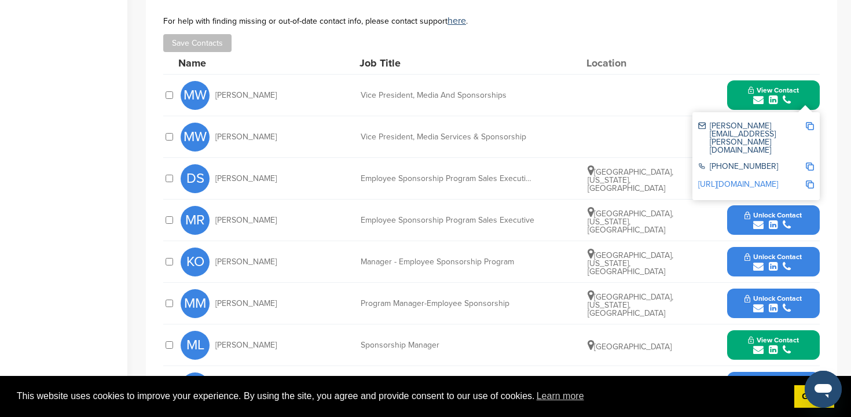
click at [809, 122] on img at bounding box center [810, 126] width 8 height 8
click at [805, 168] on button "Unlock Contact" at bounding box center [773, 179] width 85 height 35
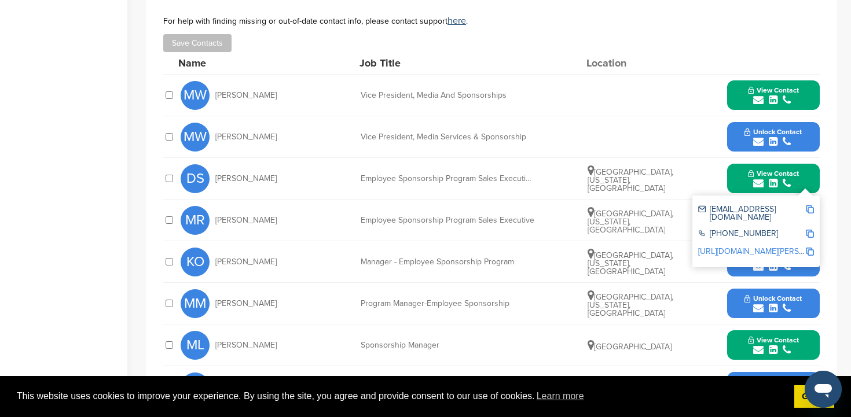
click at [809, 206] on img at bounding box center [810, 210] width 8 height 8
click at [805, 331] on button "View Contact" at bounding box center [773, 345] width 79 height 35
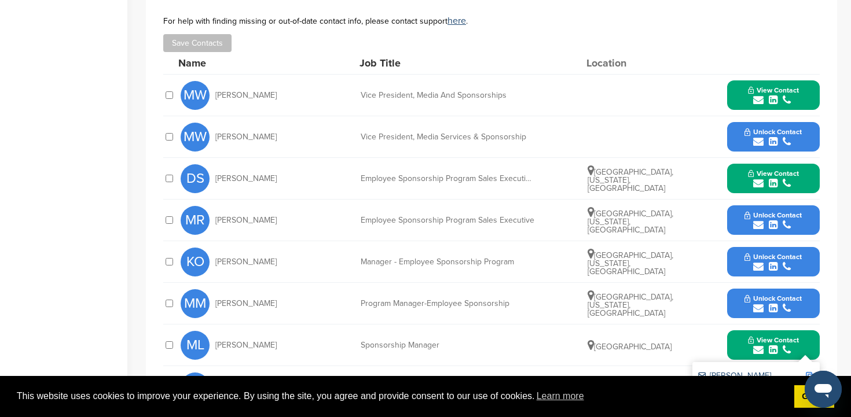
click at [812, 372] on img at bounding box center [810, 376] width 8 height 8
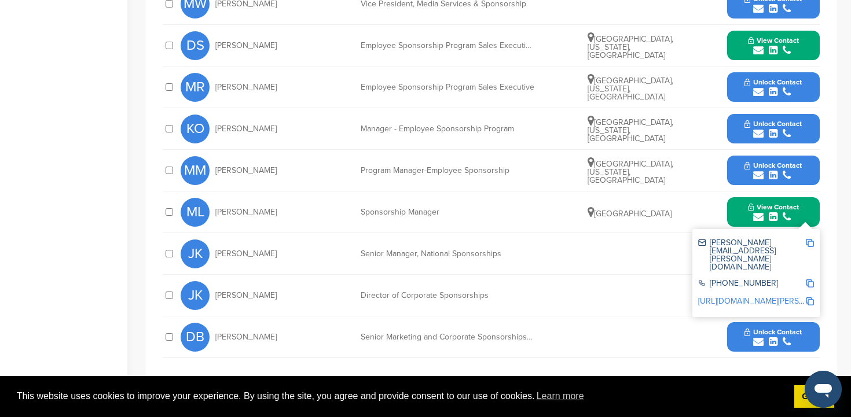
scroll to position [569, 0]
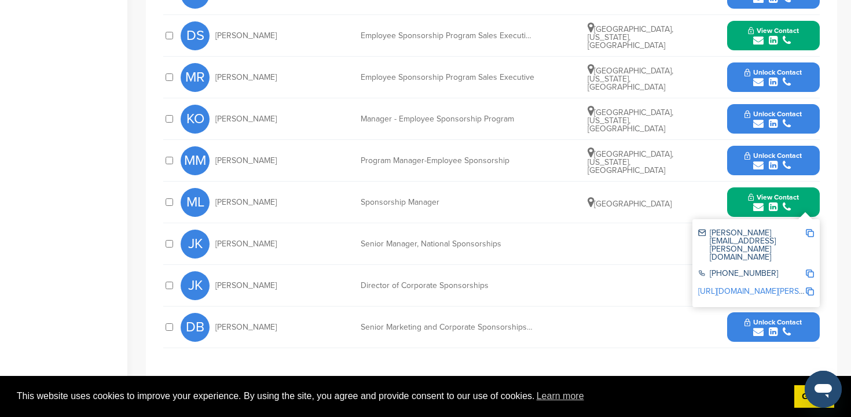
click at [736, 278] on button "View Contact" at bounding box center [773, 286] width 79 height 35
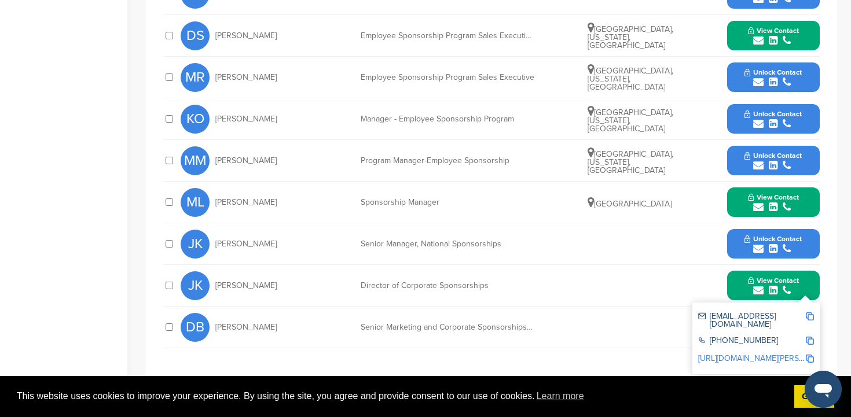
click at [812, 313] on img at bounding box center [810, 317] width 8 height 8
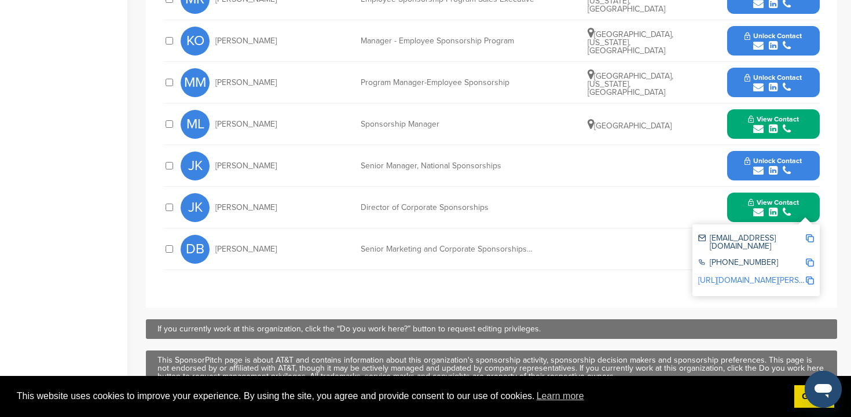
scroll to position [653, 0]
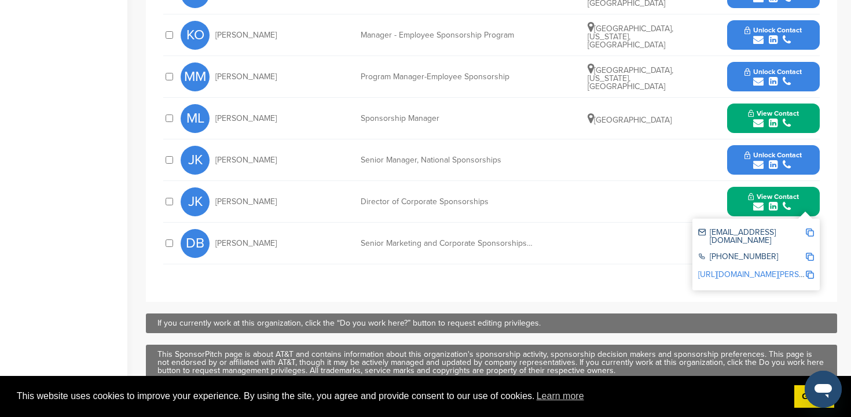
click at [745, 160] on div "submit" at bounding box center [773, 165] width 57 height 11
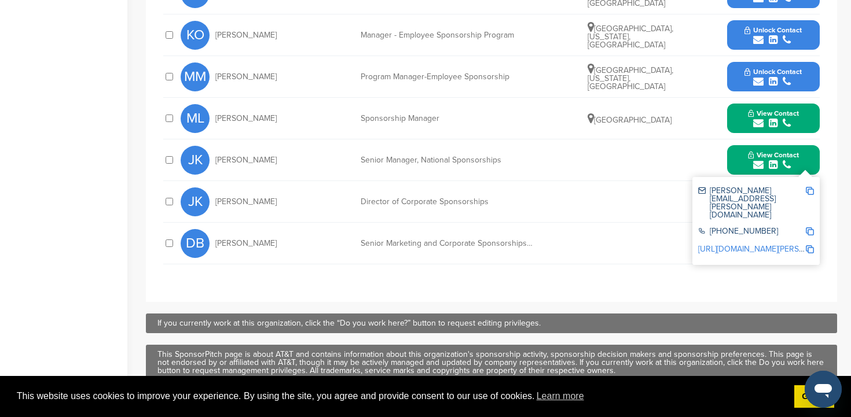
click at [812, 236] on button "Unlock Contact" at bounding box center [773, 243] width 85 height 35
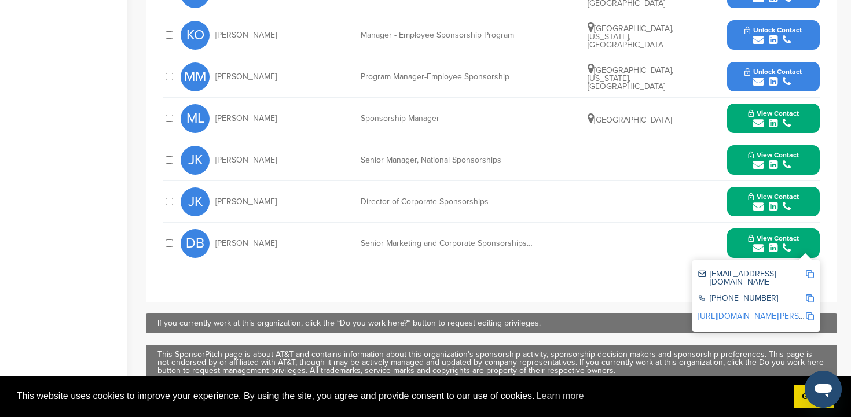
click at [812, 270] on img at bounding box center [810, 274] width 8 height 8
click at [743, 61] on button "Unlock Contact" at bounding box center [773, 77] width 85 height 35
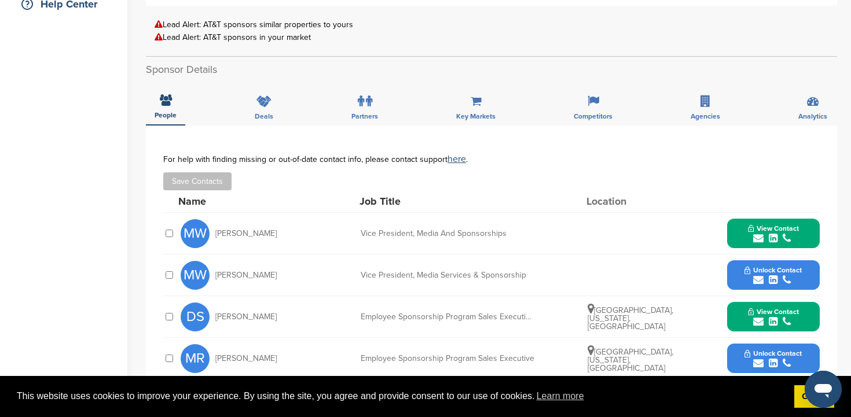
scroll to position [0, 0]
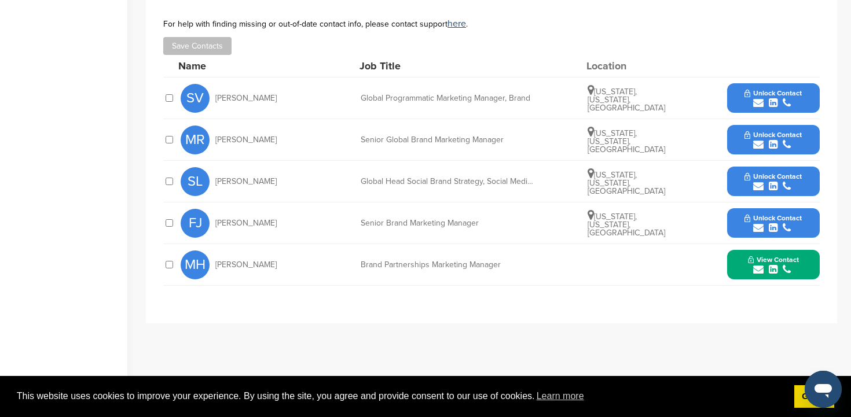
scroll to position [397, 0]
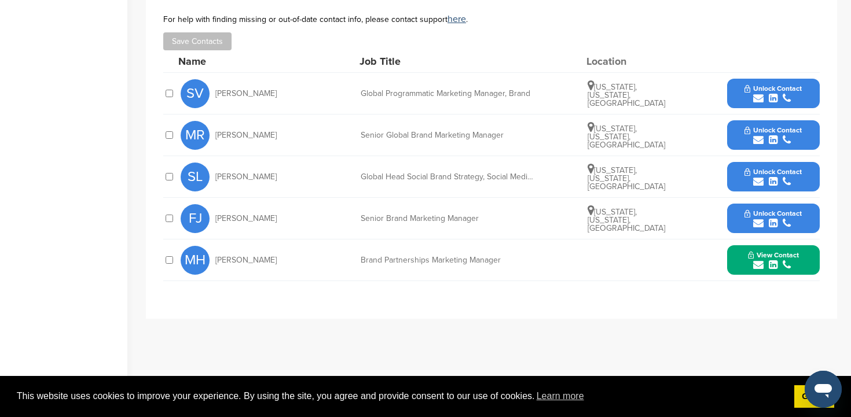
click at [798, 265] on div "submit" at bounding box center [773, 265] width 51 height 11
click at [812, 291] on img at bounding box center [810, 291] width 8 height 8
click at [802, 94] on button "Unlock Contact" at bounding box center [773, 93] width 85 height 35
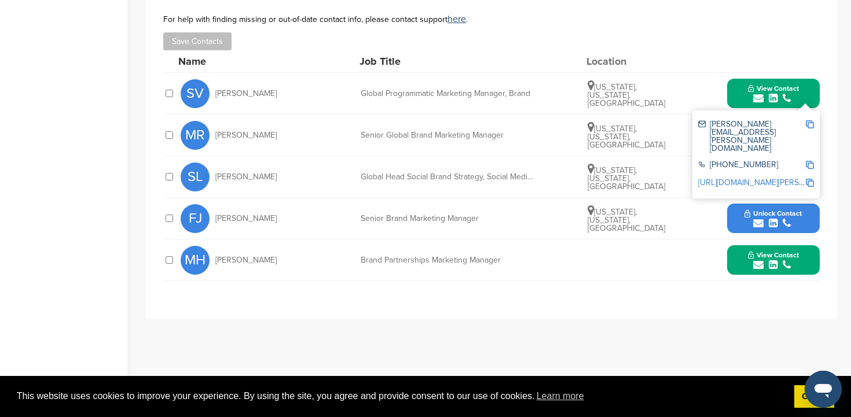
click at [811, 125] on img at bounding box center [810, 124] width 8 height 8
click at [807, 219] on button "Unlock Contact" at bounding box center [773, 218] width 85 height 35
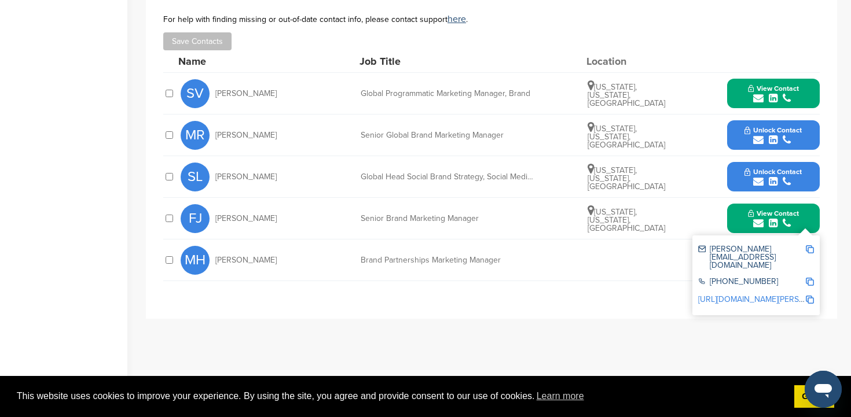
click at [809, 248] on img at bounding box center [810, 249] width 8 height 8
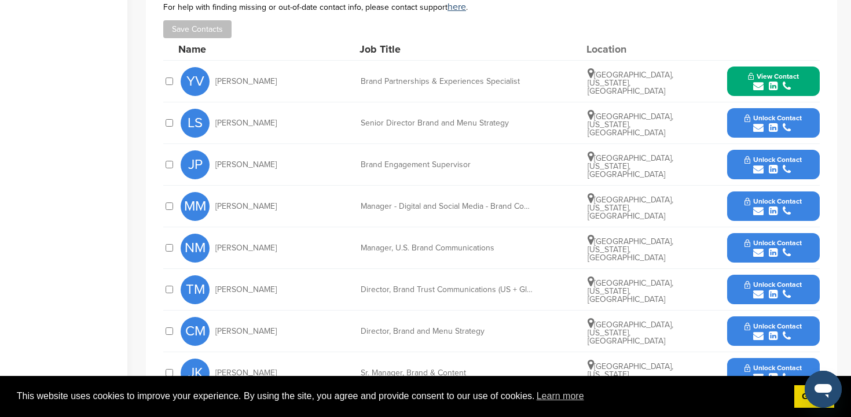
scroll to position [383, 0]
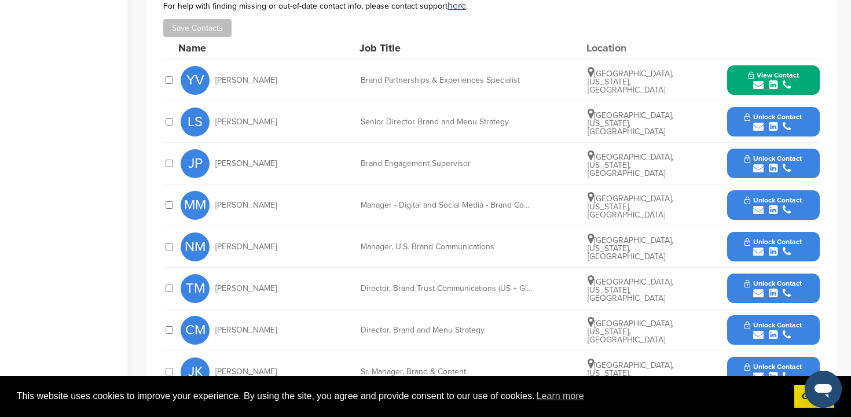
click at [813, 166] on button "Unlock Contact" at bounding box center [773, 163] width 85 height 35
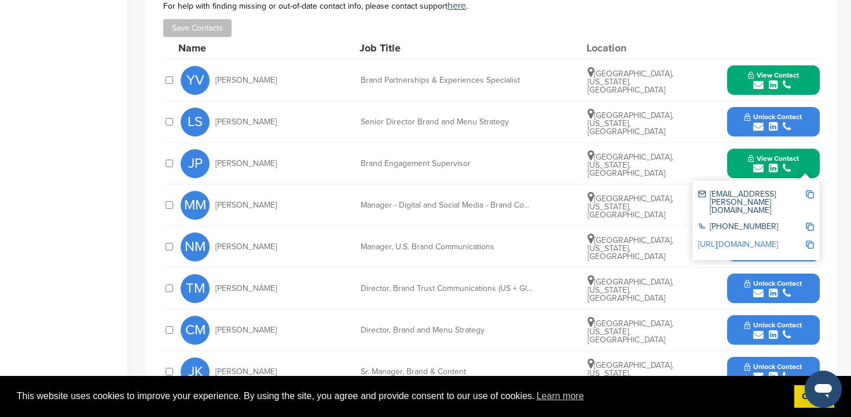
click at [813, 195] on img at bounding box center [810, 194] width 8 height 8
click at [739, 78] on button "View Contact" at bounding box center [773, 80] width 79 height 35
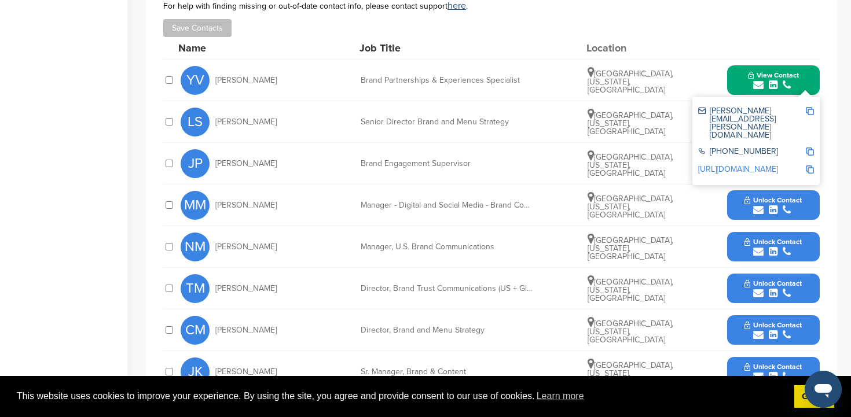
click at [811, 109] on img at bounding box center [810, 111] width 8 height 8
click at [804, 241] on button "Unlock Contact" at bounding box center [773, 247] width 85 height 35
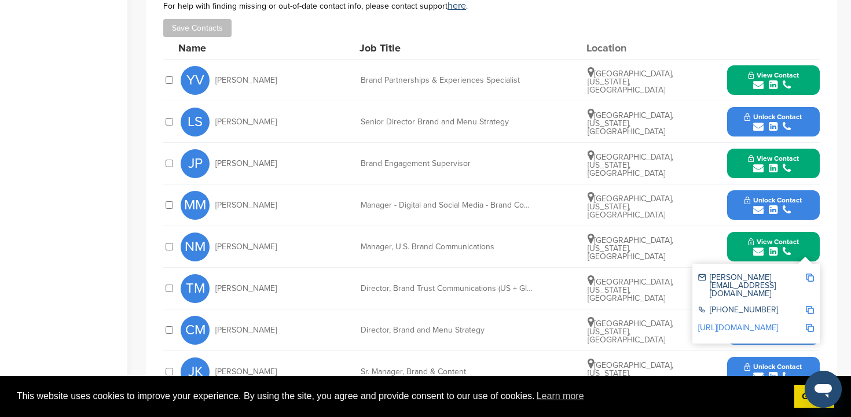
click at [811, 277] on img at bounding box center [810, 278] width 8 height 8
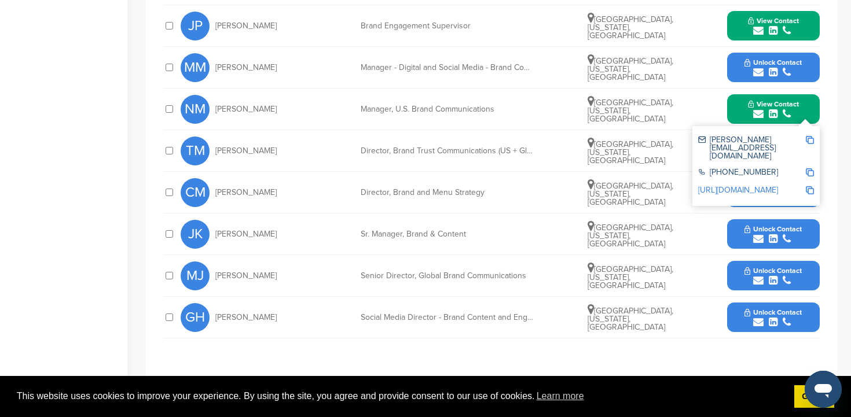
scroll to position [520, 0]
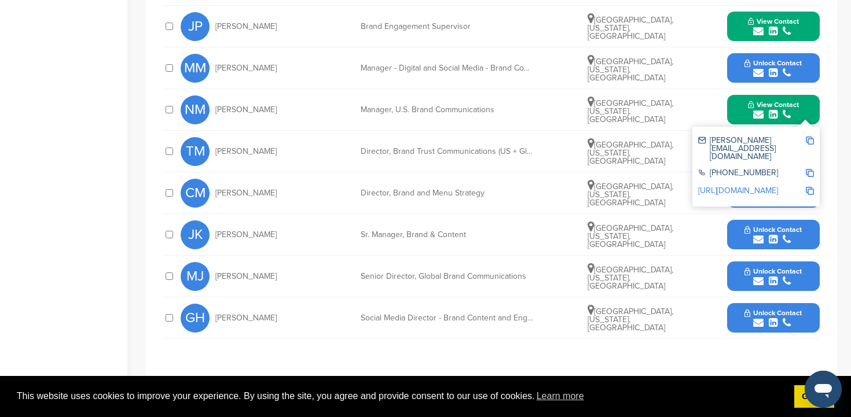
click at [802, 316] on button "Unlock Contact" at bounding box center [773, 318] width 85 height 35
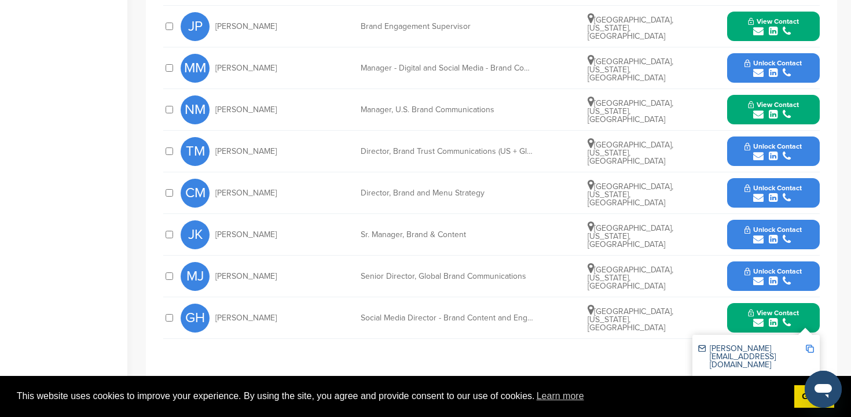
click at [812, 349] on img at bounding box center [810, 349] width 8 height 8
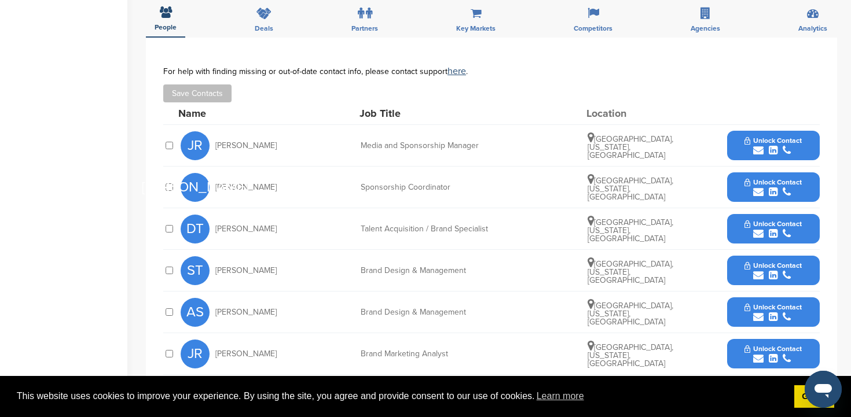
scroll to position [447, 0]
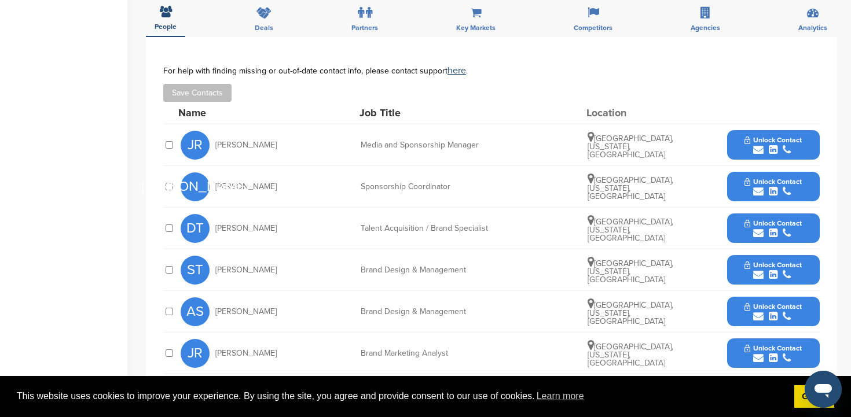
click at [804, 182] on button "Unlock Contact" at bounding box center [773, 187] width 85 height 35
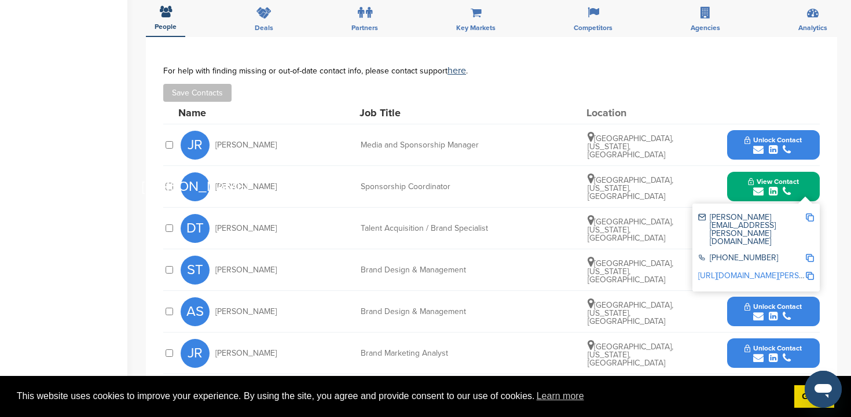
click at [811, 218] on img at bounding box center [810, 218] width 8 height 8
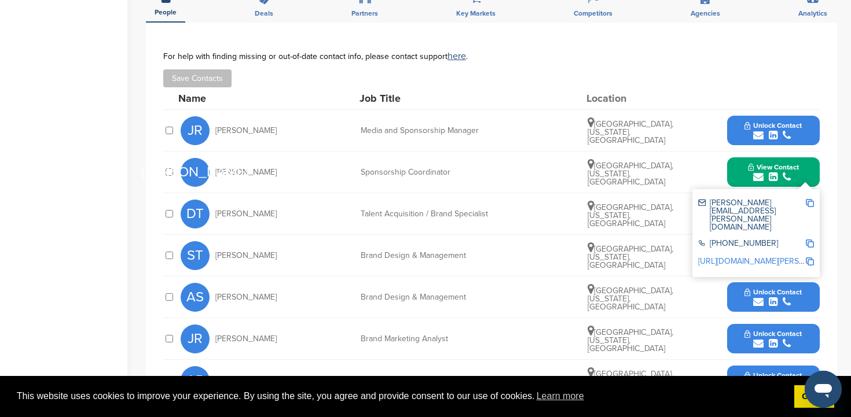
scroll to position [459, 0]
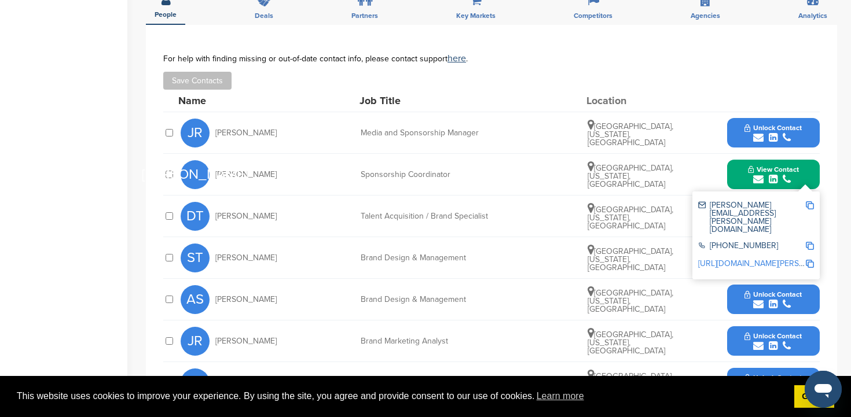
click at [804, 133] on button "Unlock Contact" at bounding box center [773, 133] width 85 height 35
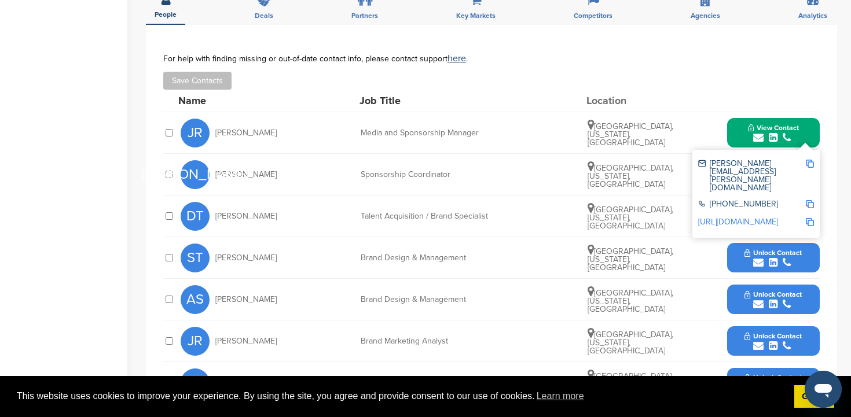
click at [811, 163] on img at bounding box center [810, 164] width 8 height 8
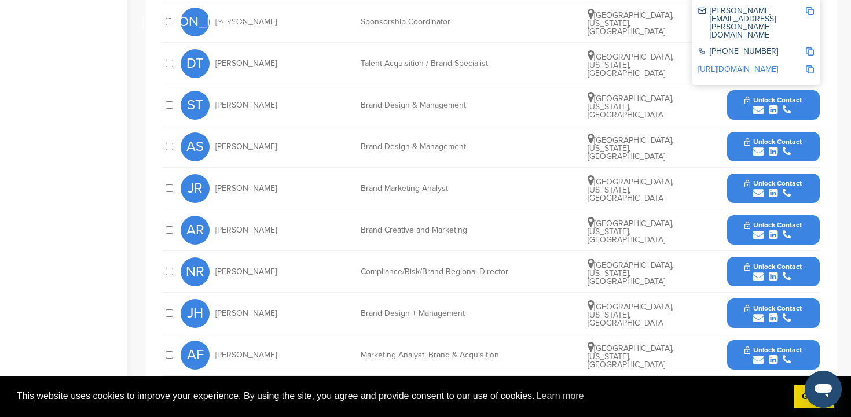
scroll to position [613, 0]
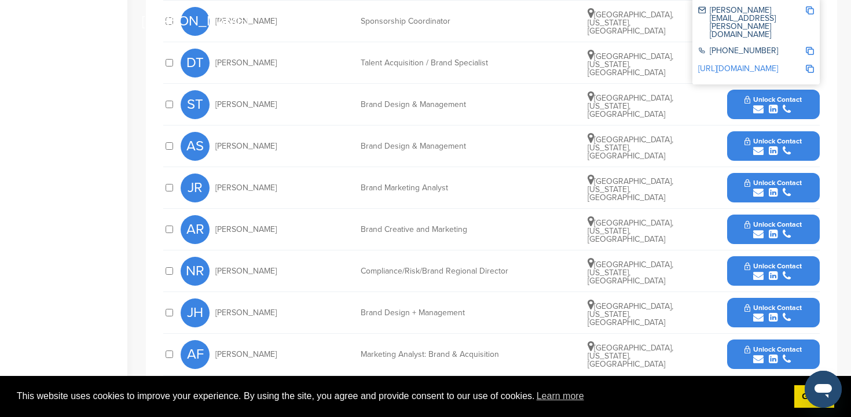
click at [807, 231] on button "Unlock Contact" at bounding box center [773, 229] width 85 height 35
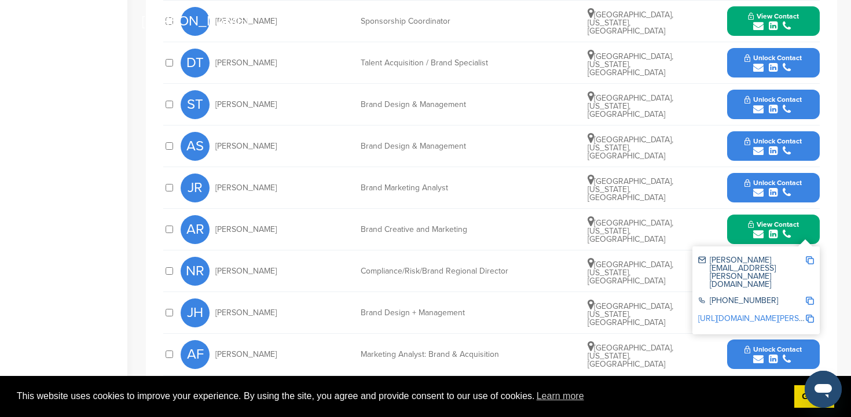
click at [809, 259] on img at bounding box center [810, 260] width 8 height 8
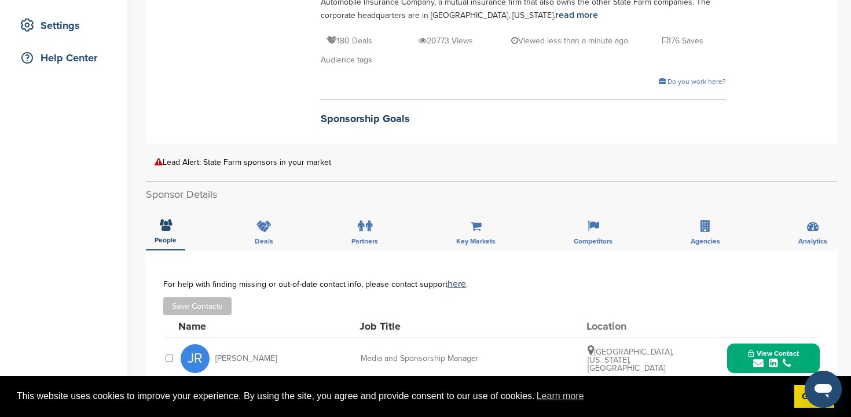
scroll to position [71, 0]
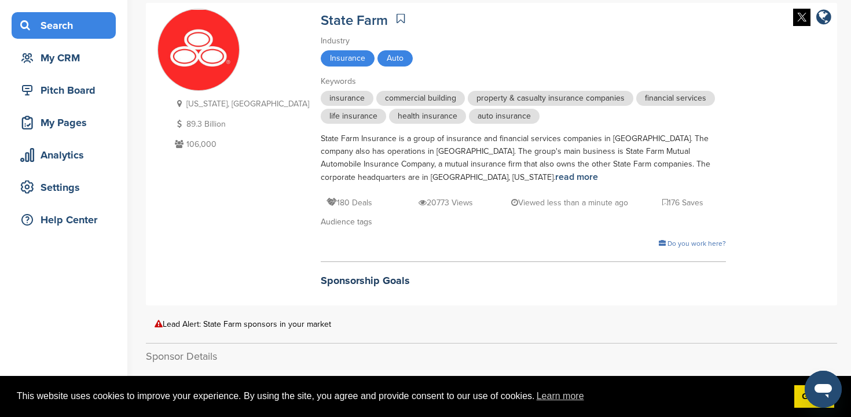
click at [59, 28] on div "Search" at bounding box center [66, 25] width 98 height 21
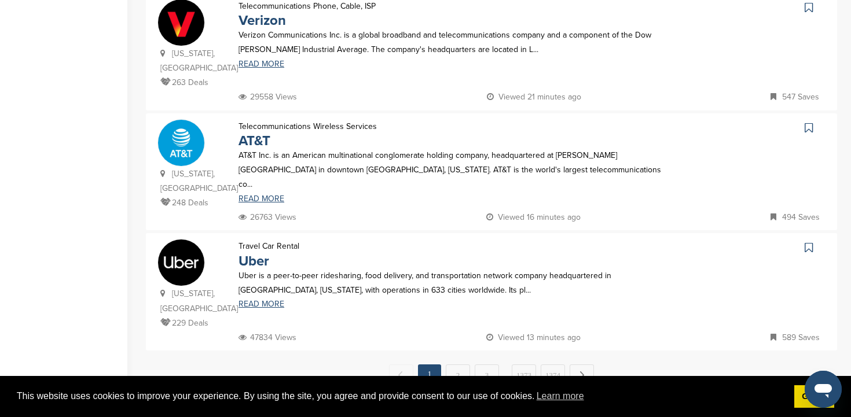
scroll to position [1101, 0]
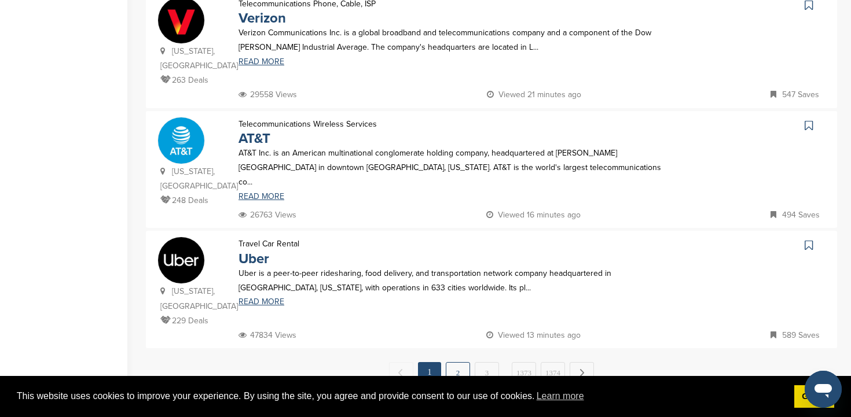
click at [460, 362] on link "2" at bounding box center [458, 372] width 24 height 21
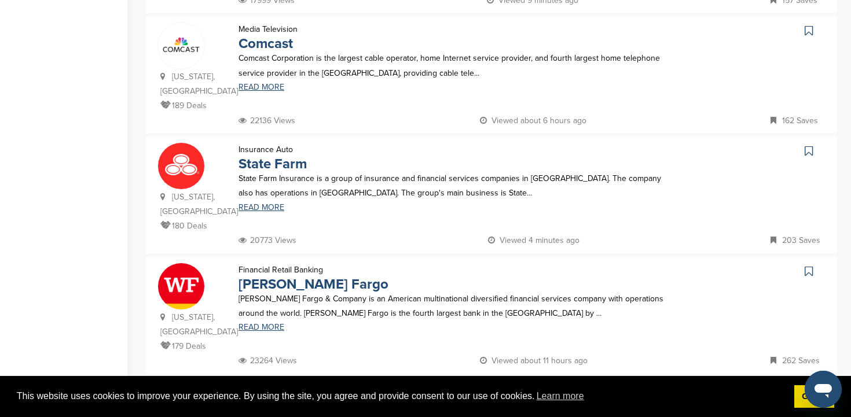
scroll to position [1088, 0]
click at [484, 389] on link "3" at bounding box center [487, 399] width 24 height 21
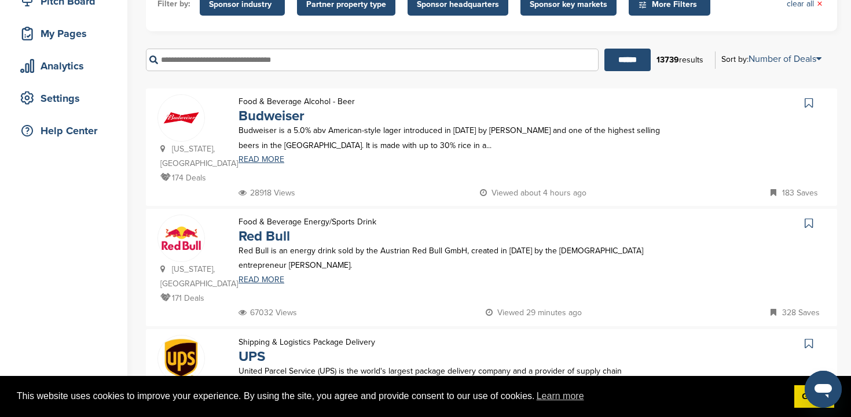
scroll to position [164, 0]
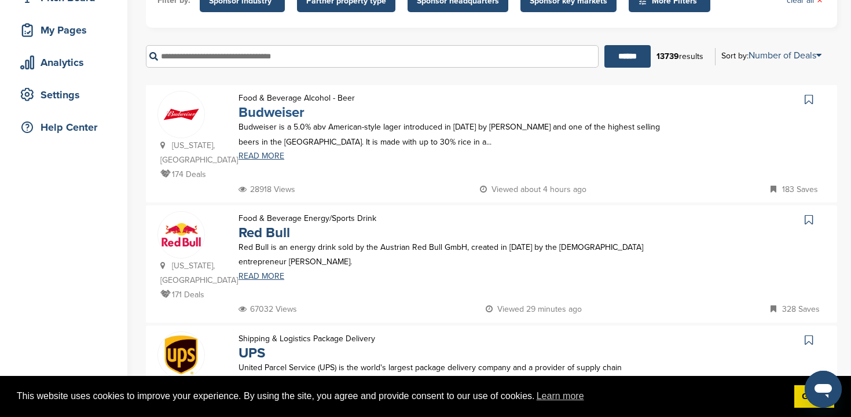
click at [273, 116] on link "Budweiser" at bounding box center [272, 112] width 66 height 17
click at [276, 225] on link "Red Bull" at bounding box center [265, 233] width 52 height 17
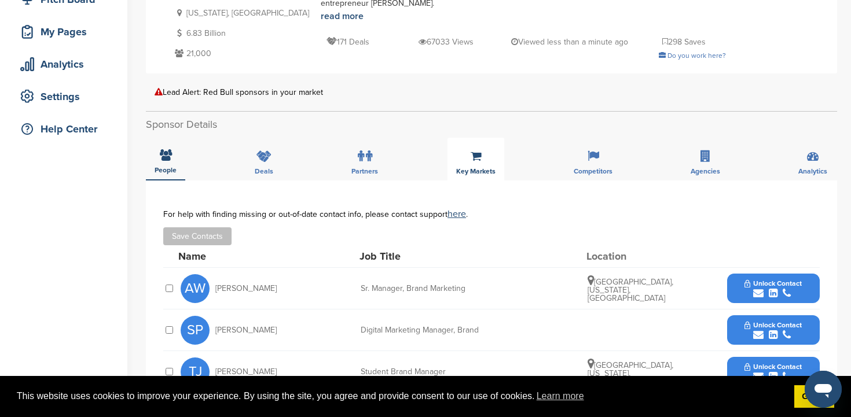
scroll to position [232, 0]
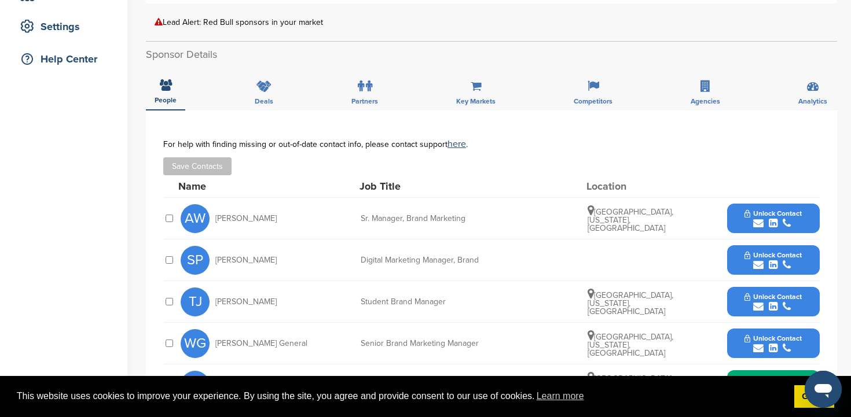
click at [808, 216] on button "Unlock Contact" at bounding box center [773, 218] width 85 height 35
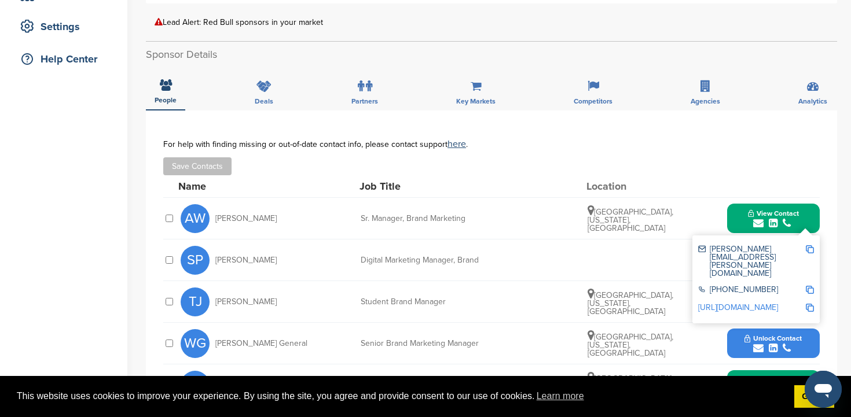
click at [812, 248] on img at bounding box center [810, 249] width 8 height 8
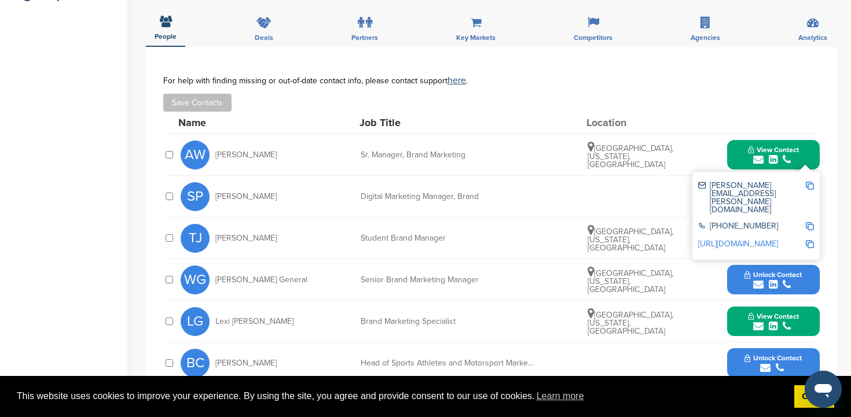
scroll to position [294, 0]
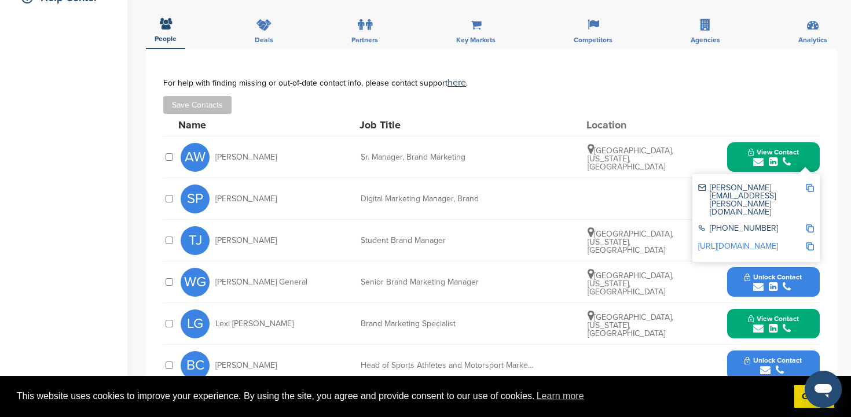
click at [804, 327] on button "View Contact" at bounding box center [773, 324] width 79 height 35
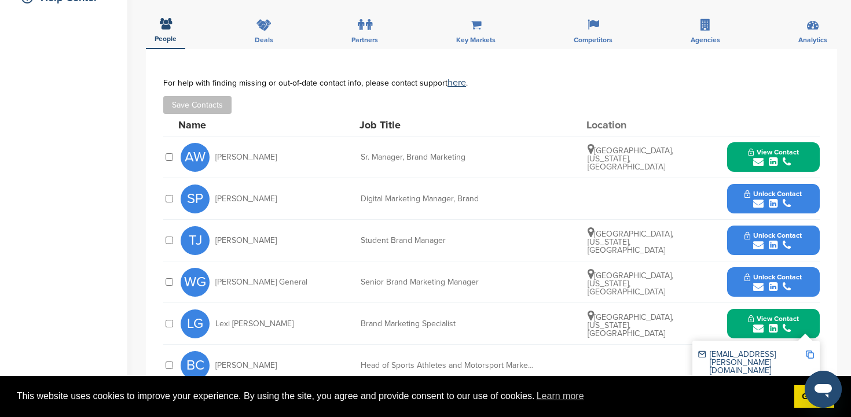
click at [811, 354] on img at bounding box center [810, 355] width 8 height 8
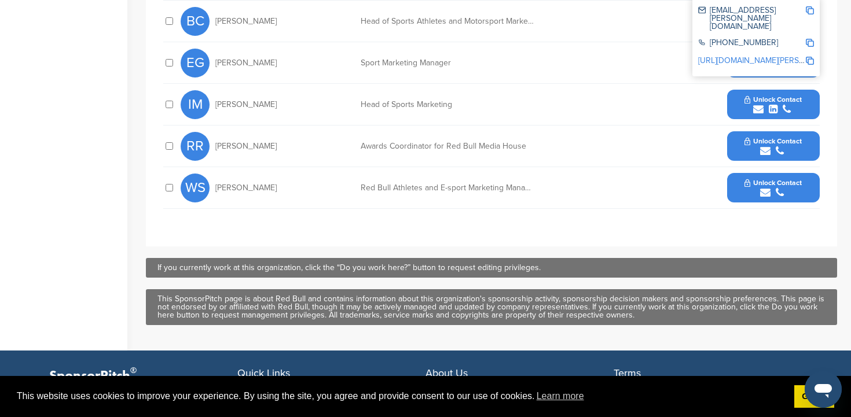
scroll to position [532, 0]
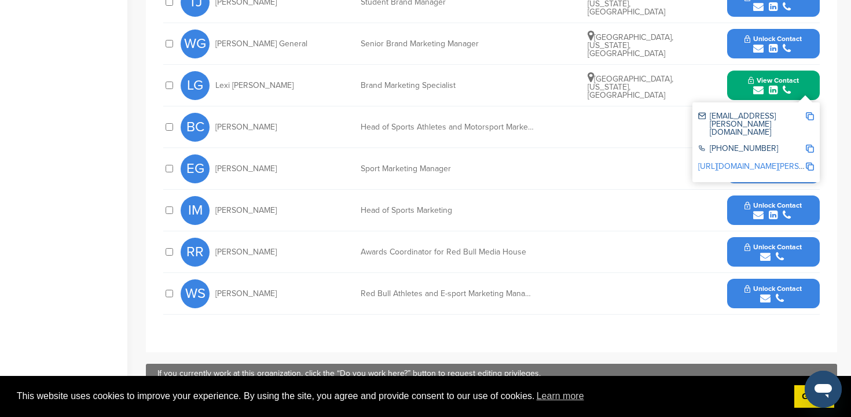
click at [799, 252] on div "submit" at bounding box center [773, 257] width 57 height 11
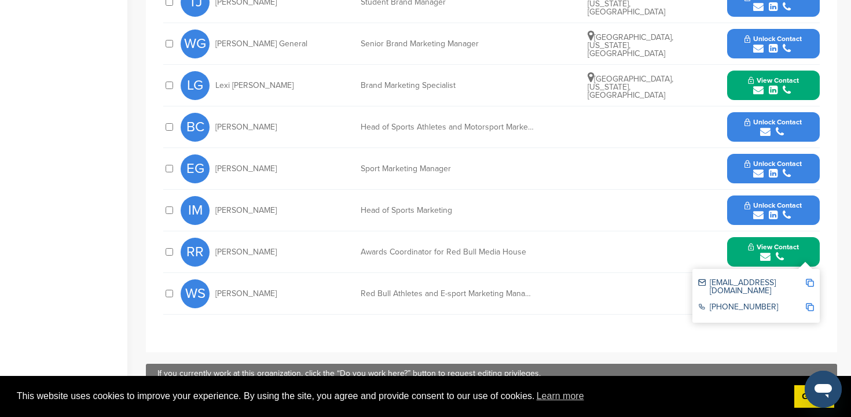
click at [812, 280] on img at bounding box center [810, 283] width 8 height 8
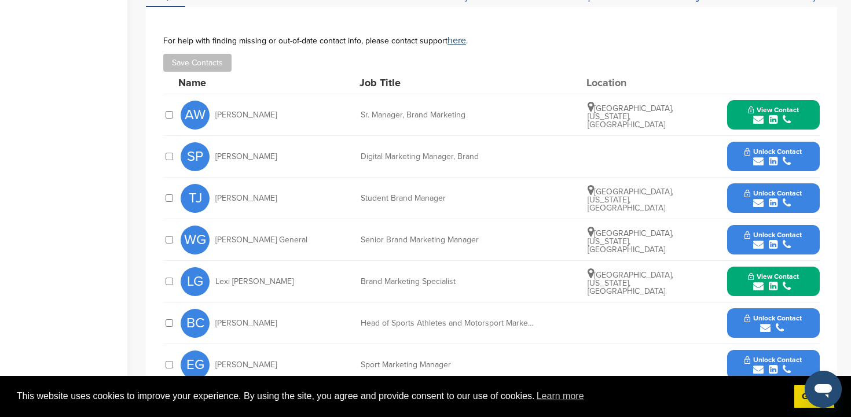
scroll to position [336, 0]
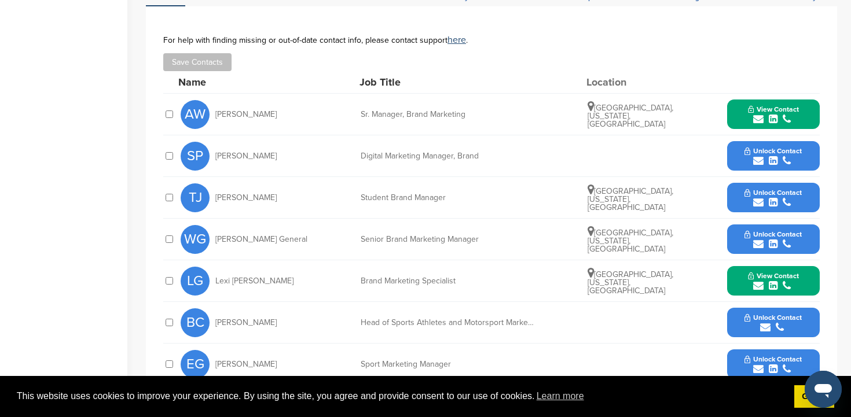
click at [807, 155] on button "Unlock Contact" at bounding box center [773, 156] width 85 height 35
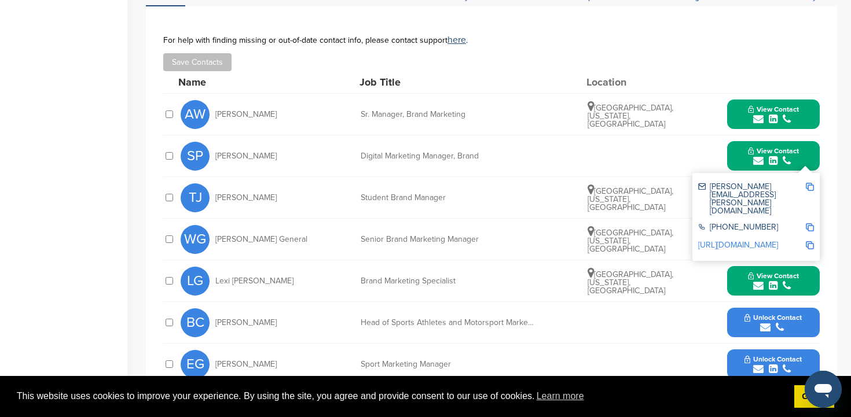
click at [811, 184] on img at bounding box center [810, 187] width 8 height 8
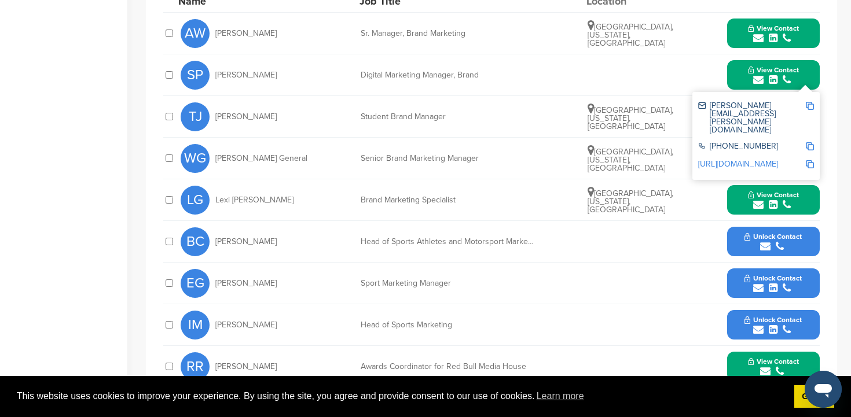
scroll to position [416, 0]
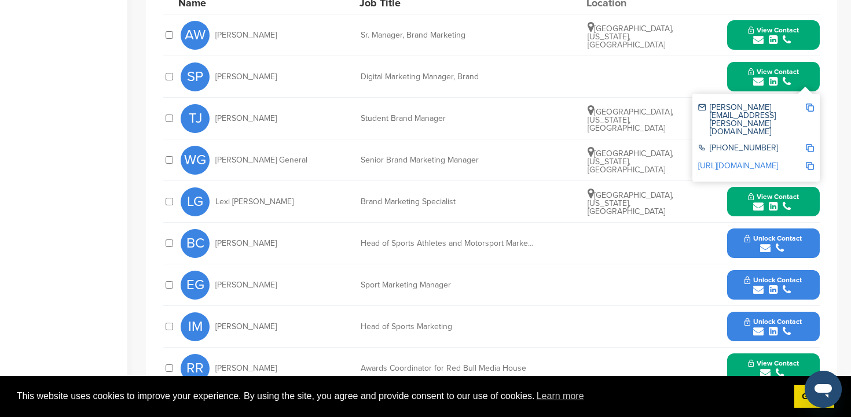
click at [793, 171] on button "Unlock Contact" at bounding box center [773, 160] width 85 height 35
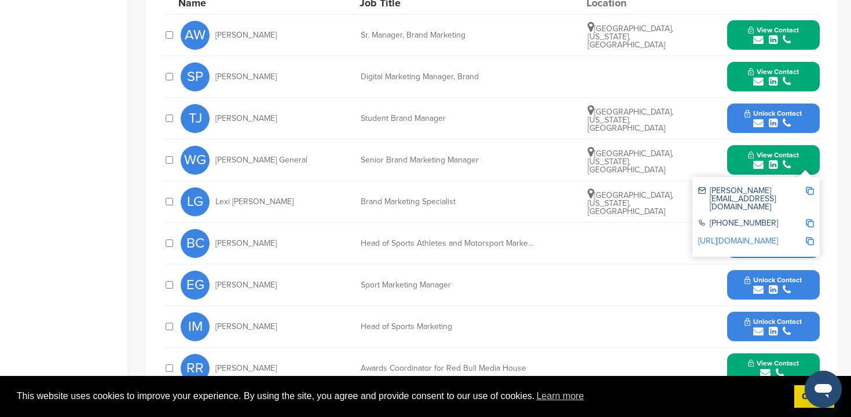
click at [811, 192] on img at bounding box center [810, 191] width 8 height 8
